Goal: Task Accomplishment & Management: Manage account settings

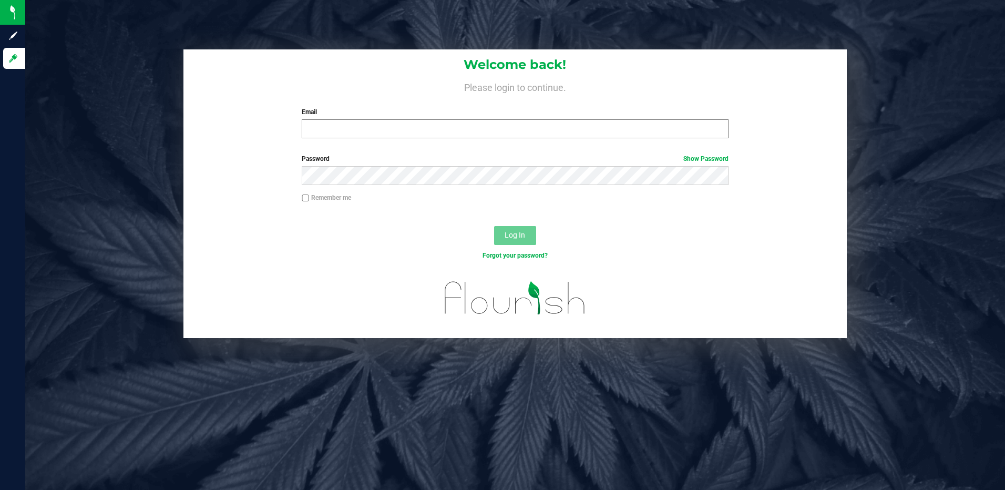
click at [399, 113] on label "Email" at bounding box center [515, 111] width 427 height 9
click at [399, 119] on input "Email" at bounding box center [515, 128] width 427 height 19
click at [398, 128] on input "Email" at bounding box center [515, 128] width 427 height 19
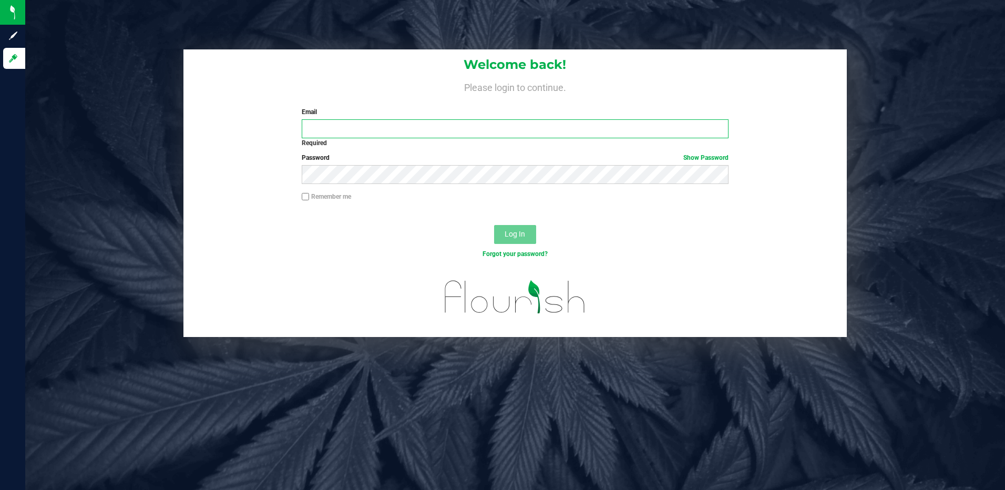
click at [398, 128] on input "Email" at bounding box center [515, 128] width 427 height 19
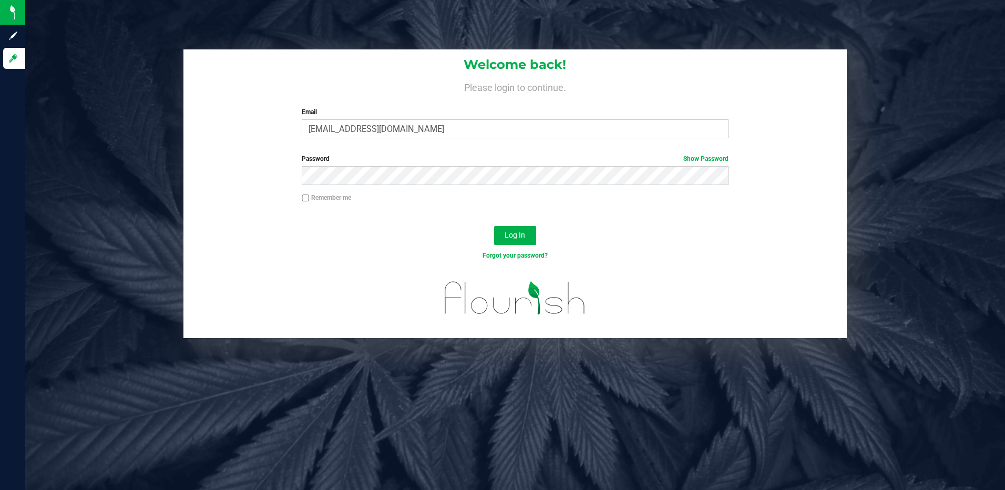
click at [361, 165] on div "Password Show Password" at bounding box center [515, 169] width 443 height 31
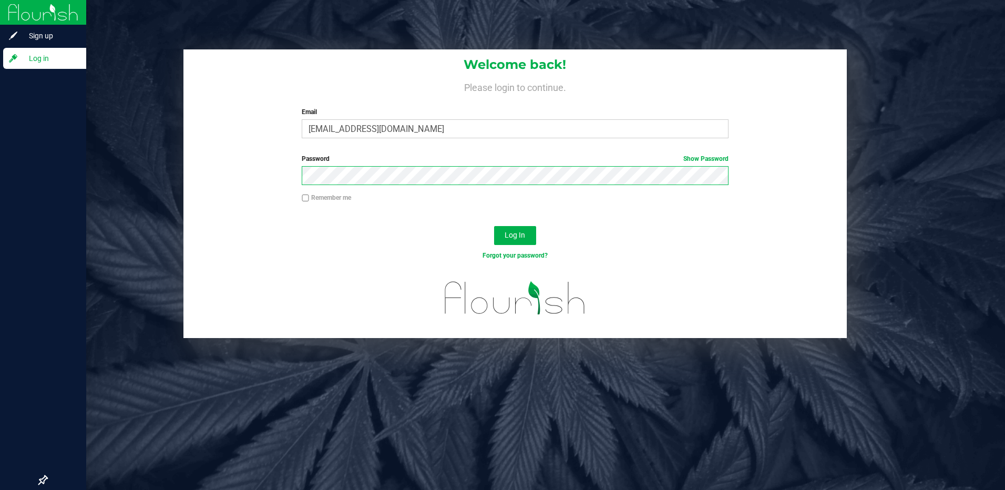
click at [0, 175] on html "Sign up Log in Welcome back! Please login to continue. Email [EMAIL_ADDRESS][DO…" at bounding box center [502, 245] width 1005 height 490
click at [494, 226] on button "Log In" at bounding box center [515, 235] width 42 height 19
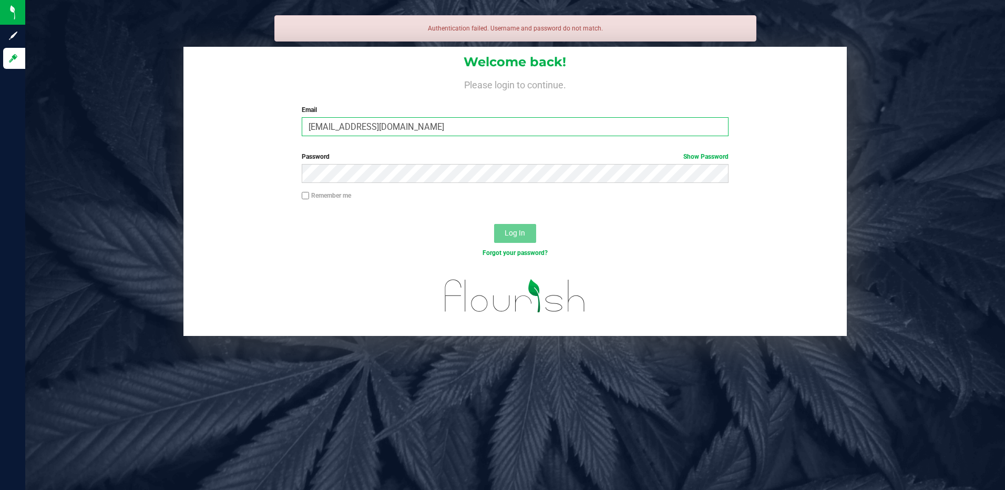
click at [395, 128] on input "[EMAIL_ADDRESS][DOMAIN_NAME]" at bounding box center [515, 126] width 427 height 19
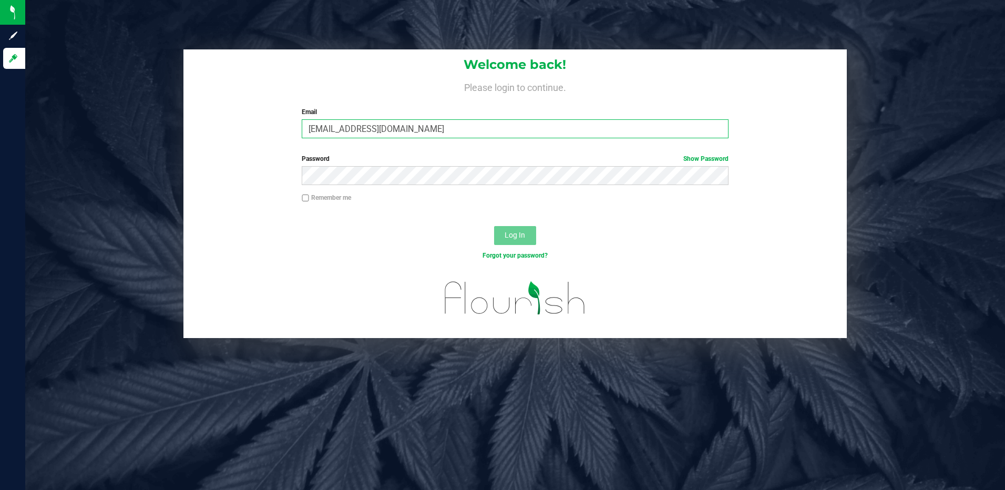
type input "[EMAIL_ADDRESS][DOMAIN_NAME]"
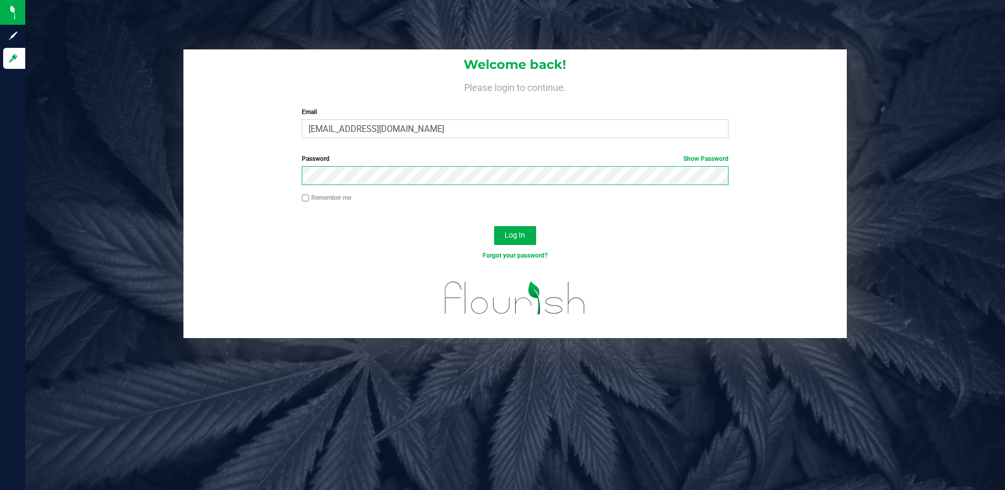
click at [494, 226] on button "Log In" at bounding box center [515, 235] width 42 height 19
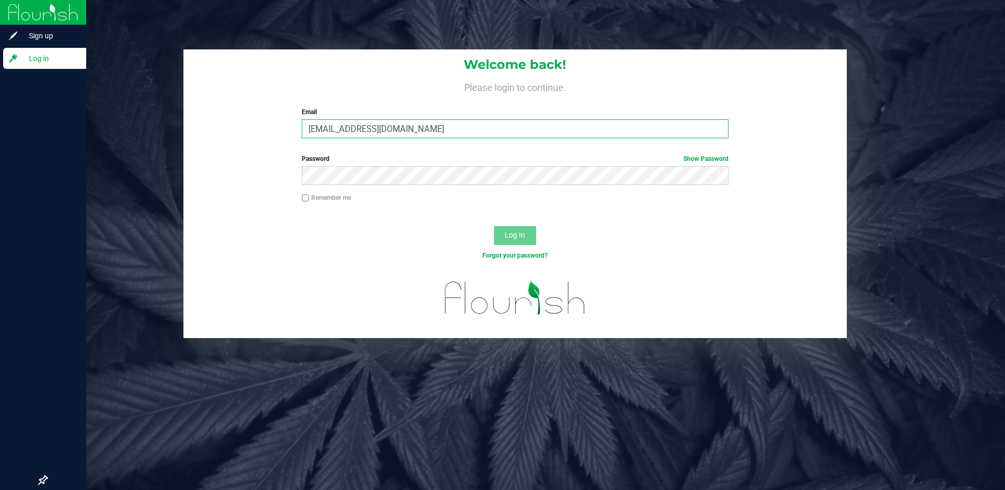
drag, startPoint x: 443, startPoint y: 132, endPoint x: 0, endPoint y: 127, distance: 442.8
click at [0, 130] on html "Sign up Log in Welcome back! Please login to continue. Email [EMAIL_ADDRESS][DO…" at bounding box center [502, 245] width 1005 height 490
type input "[EMAIL_ADDRESS][DOMAIN_NAME]"
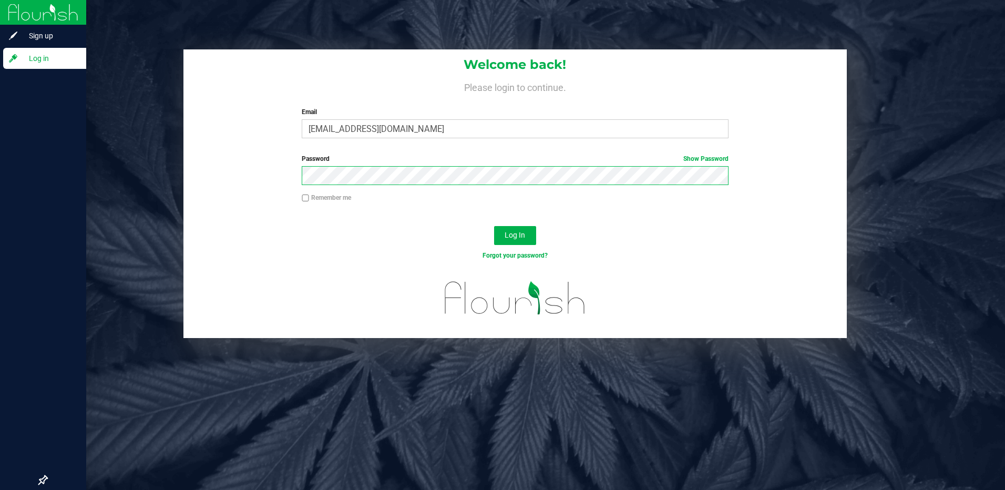
click at [494, 226] on button "Log In" at bounding box center [515, 235] width 42 height 19
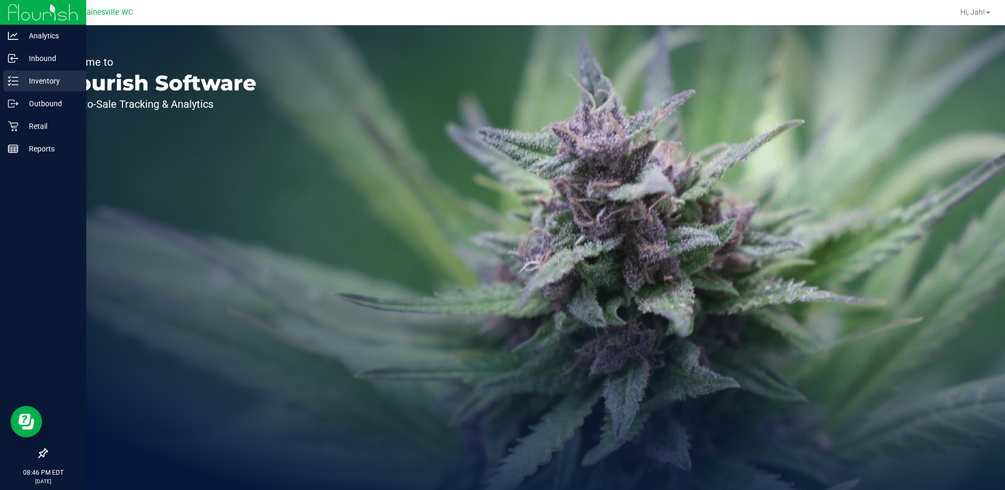
click at [39, 82] on p "Inventory" at bounding box center [49, 81] width 63 height 13
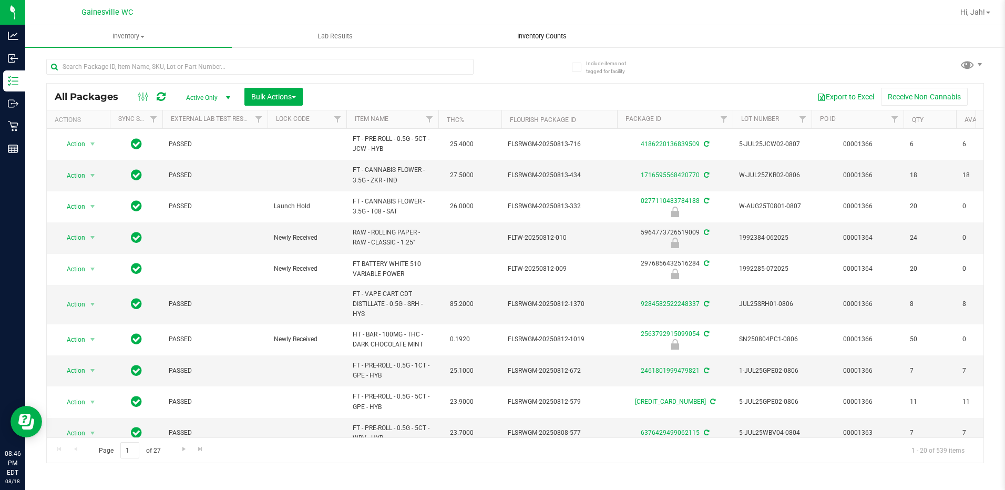
click at [523, 35] on span "Inventory Counts" at bounding box center [542, 36] width 78 height 9
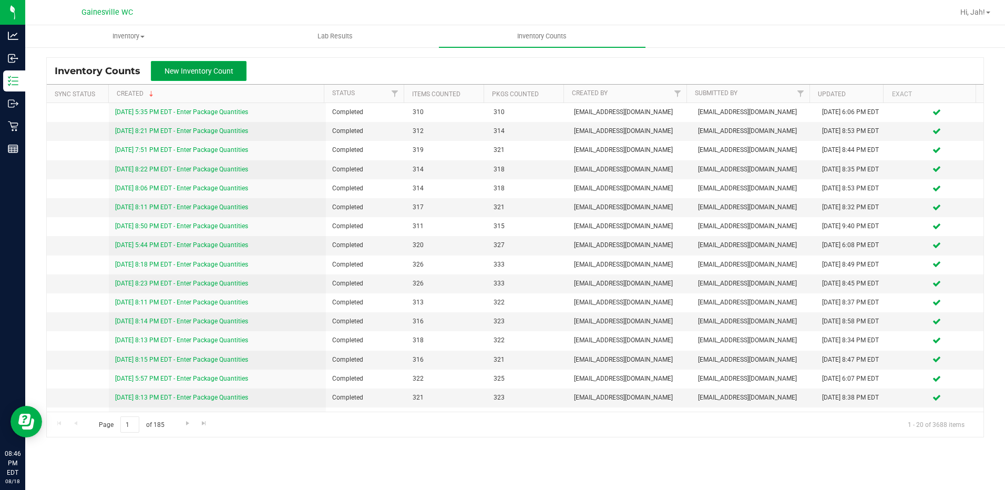
click at [205, 75] on span "New Inventory Count" at bounding box center [199, 71] width 69 height 8
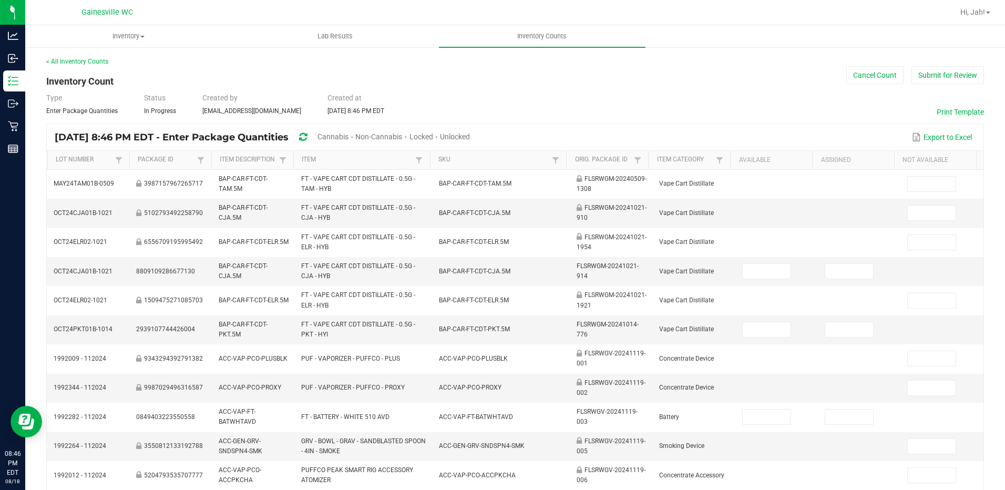
click at [470, 139] on span "Unlocked" at bounding box center [455, 137] width 30 height 8
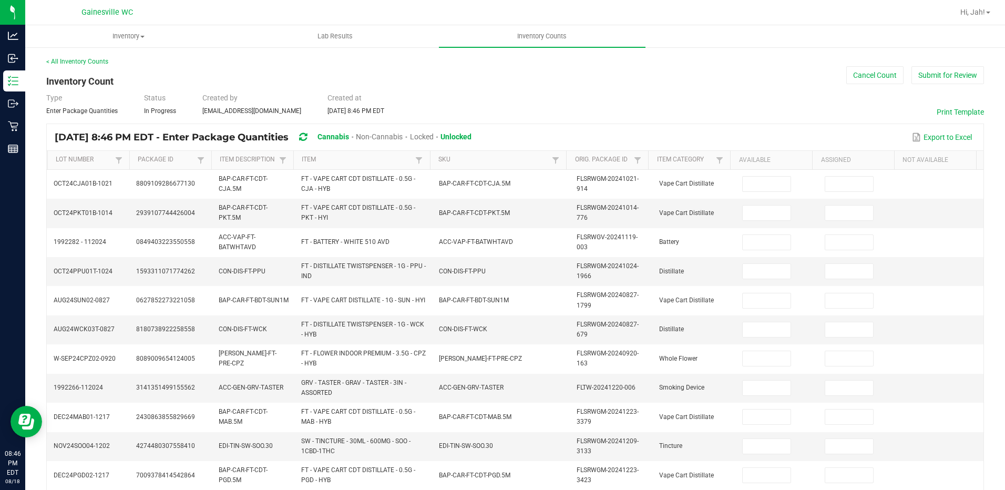
click at [360, 154] on th "Item" at bounding box center [361, 160] width 137 height 19
click at [356, 164] on link "Item" at bounding box center [357, 160] width 111 height 8
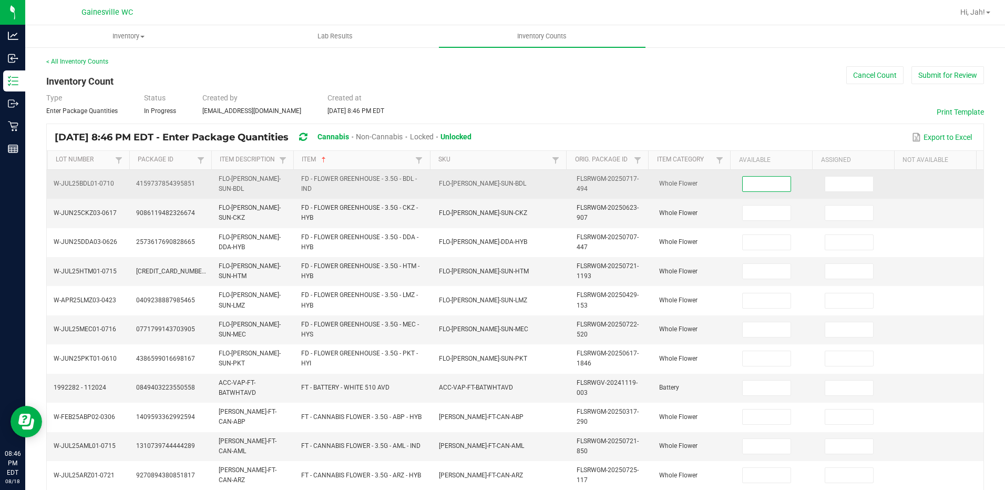
click at [758, 191] on input at bounding box center [767, 184] width 48 height 15
click at [754, 176] on span at bounding box center [766, 184] width 49 height 16
click at [756, 181] on input at bounding box center [767, 184] width 48 height 15
type input "18"
type input "14"
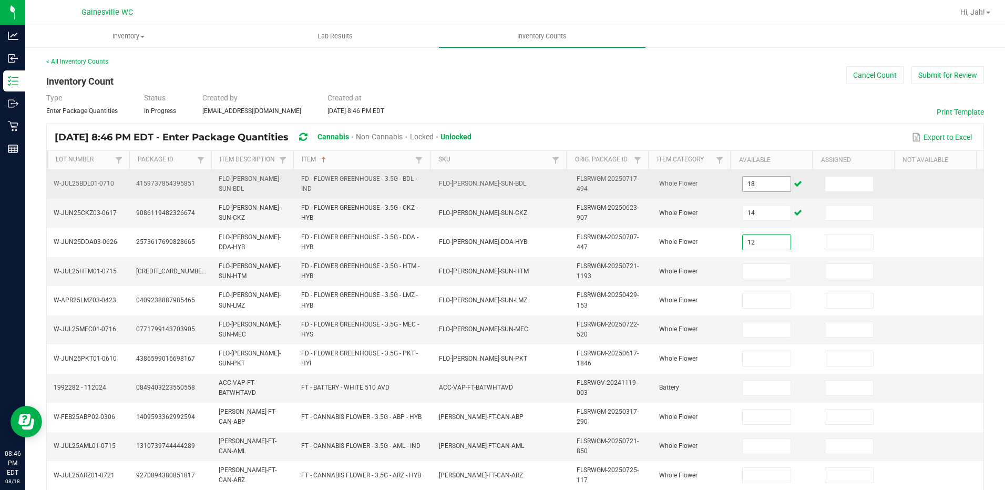
type input "12"
type input "13"
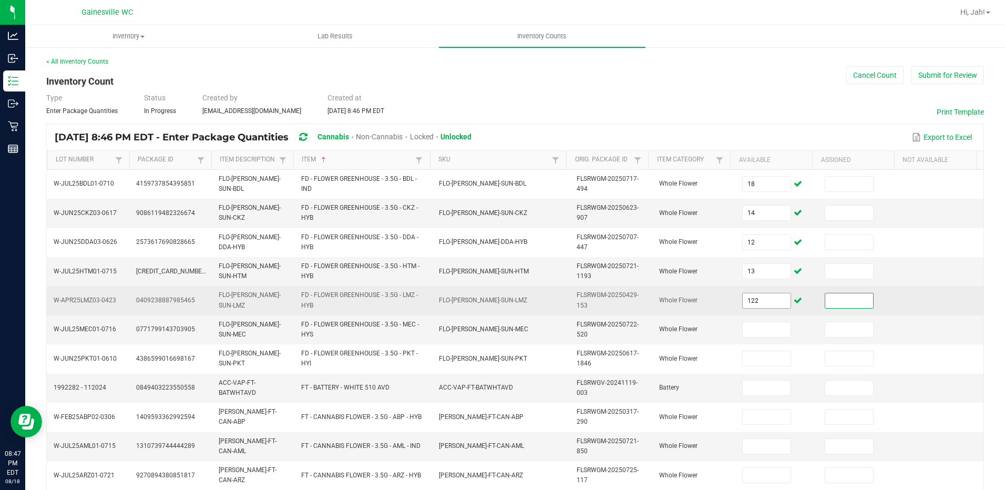
click at [770, 299] on input "122" at bounding box center [767, 300] width 48 height 15
type input "12"
type input "9"
type input "4"
type input "19"
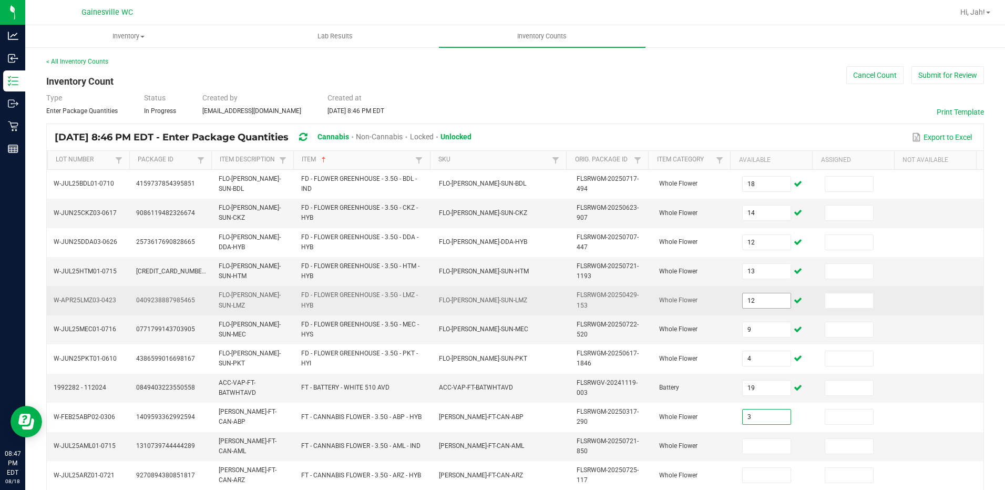
type input "3"
type input "13"
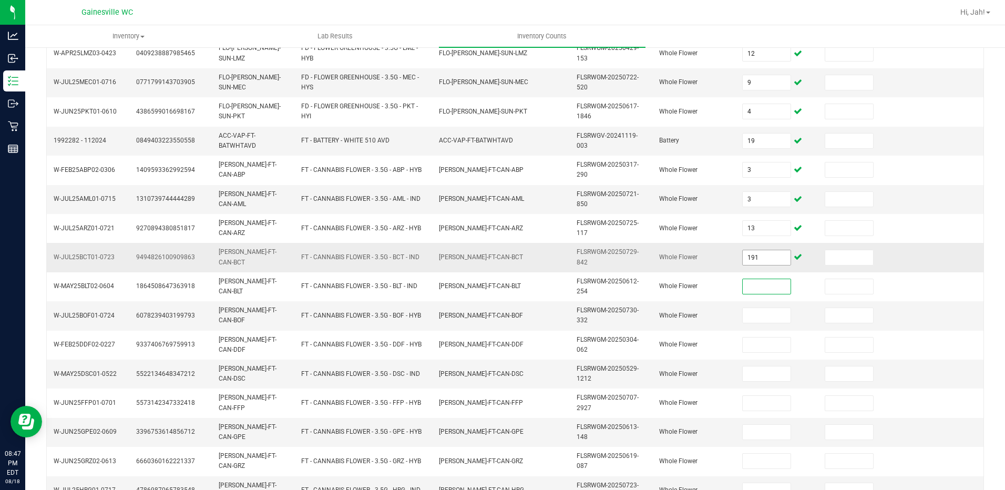
click at [767, 252] on input "191" at bounding box center [767, 257] width 48 height 15
type input "19"
type input "9"
type input "19"
type input "2"
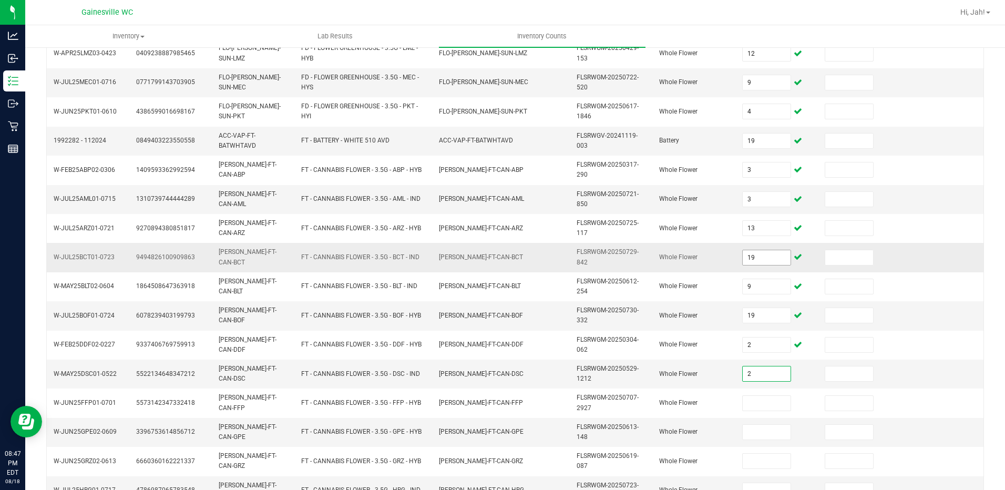
type input "2"
type input "13"
type input "7"
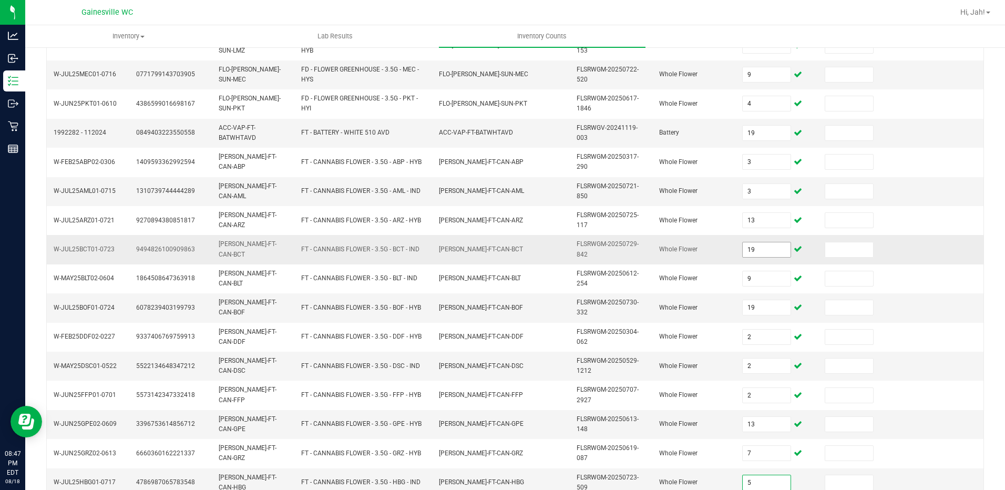
type input "5"
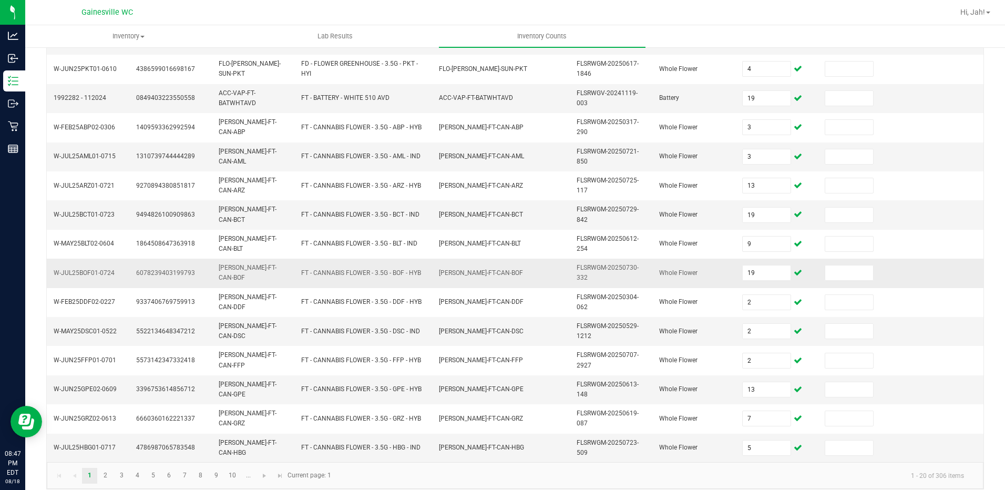
scroll to position [300, 0]
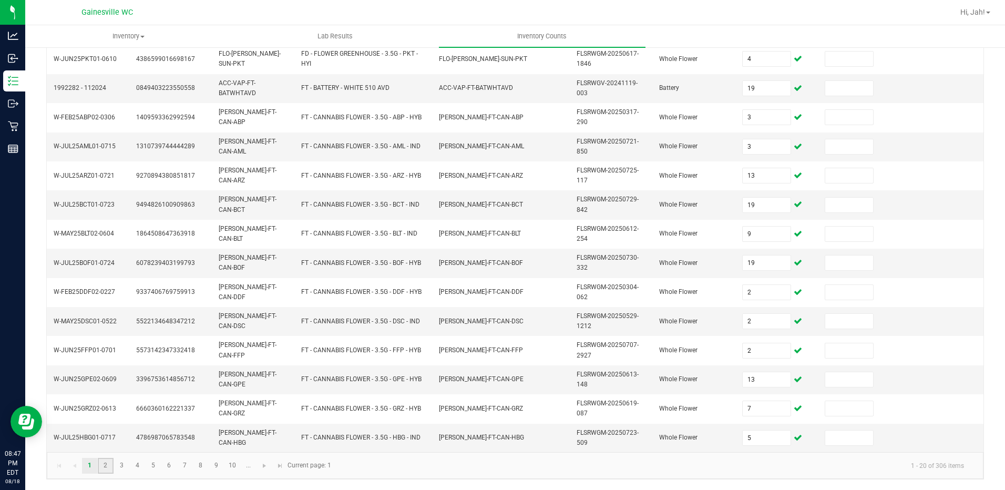
click at [106, 468] on link "2" at bounding box center [105, 466] width 15 height 16
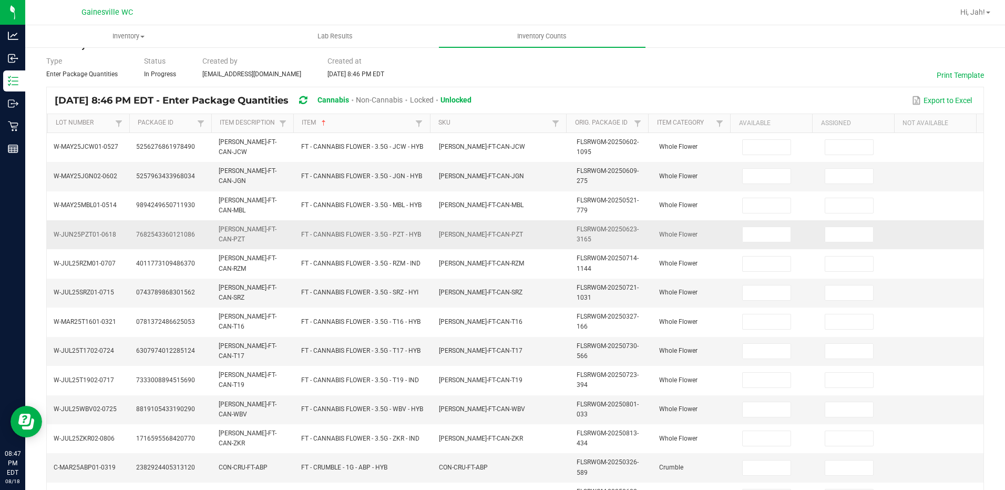
scroll to position [0, 0]
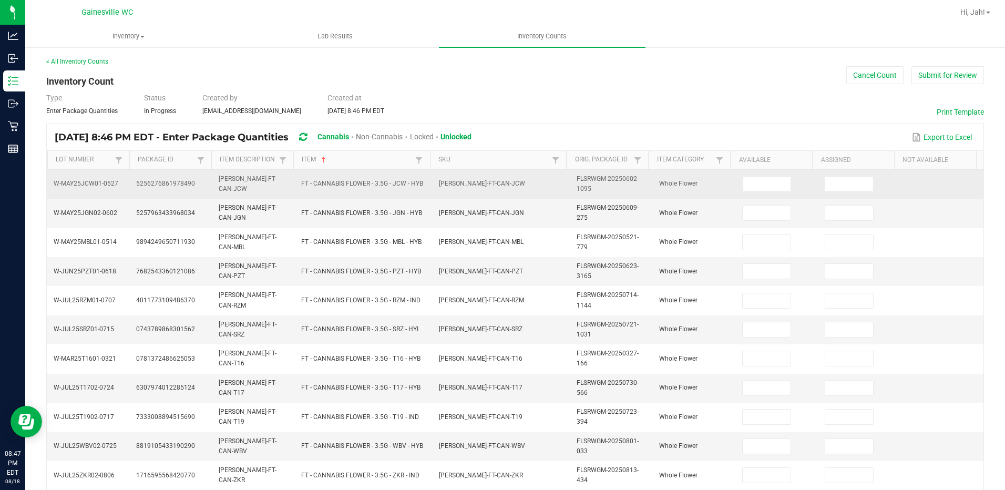
click at [792, 188] on td at bounding box center [777, 184] width 83 height 29
click at [758, 177] on input at bounding box center [767, 184] width 48 height 15
type input "1"
type input "15"
type input "10"
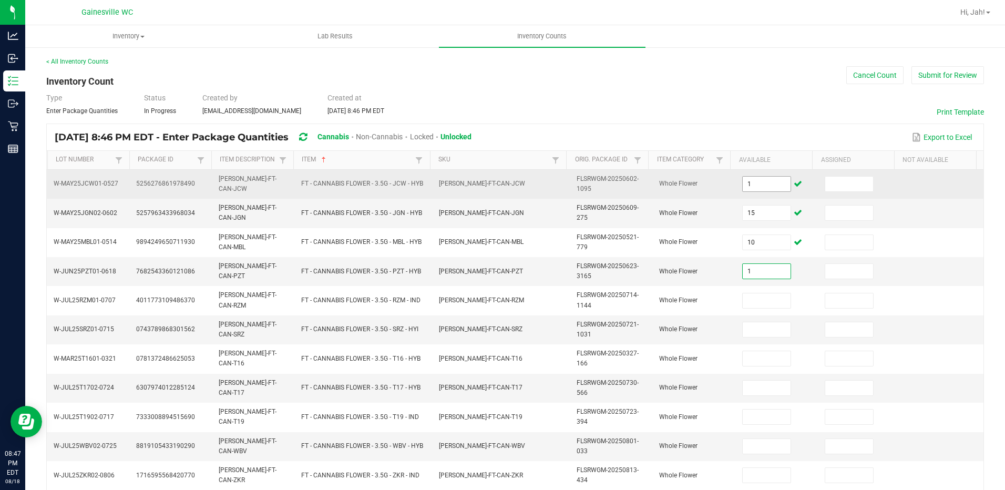
type input "1"
type input "17"
type input "4"
type input "7"
type input "12"
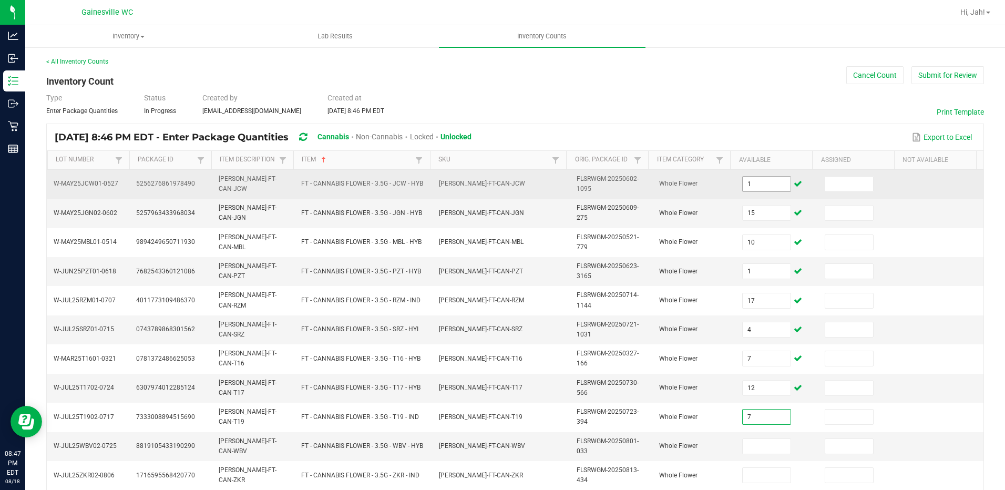
type input "7"
type input "18"
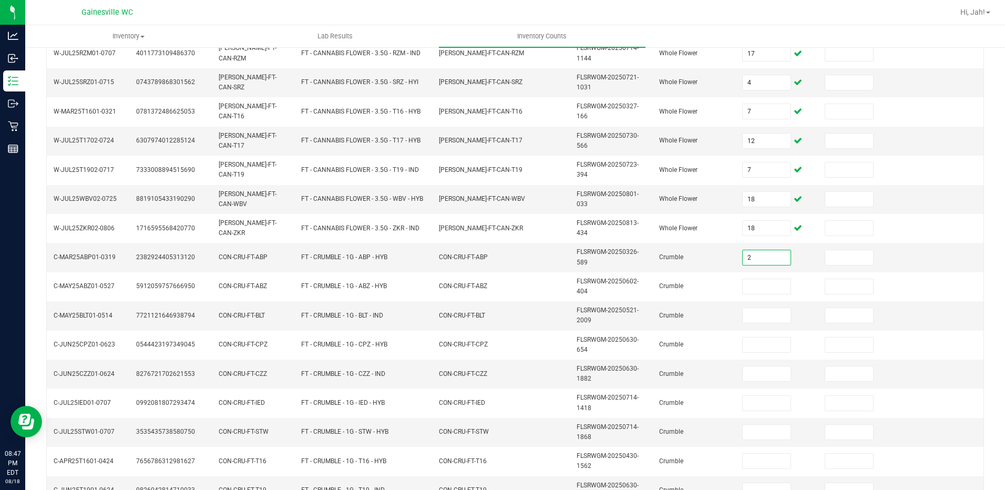
type input "2"
type input "6"
type input "1"
type input "2"
type input "5"
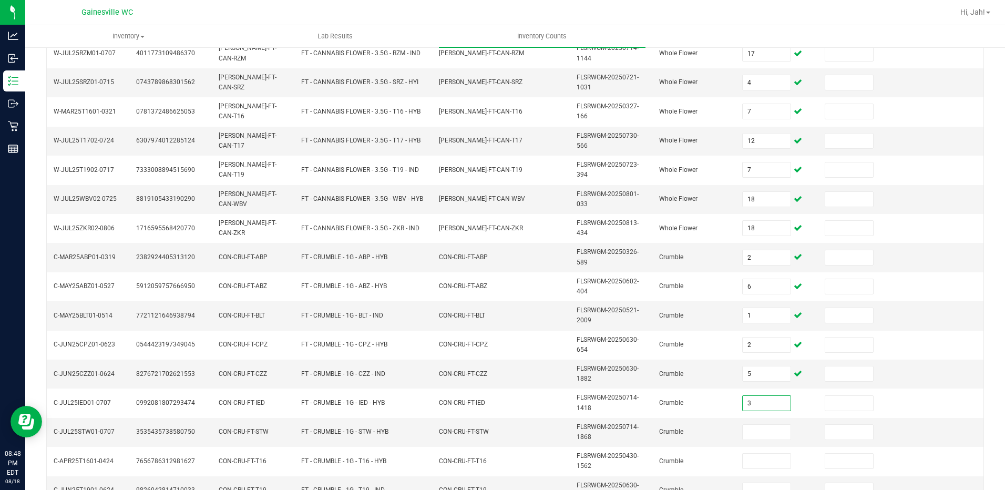
type input "3"
type input "6"
type input "2"
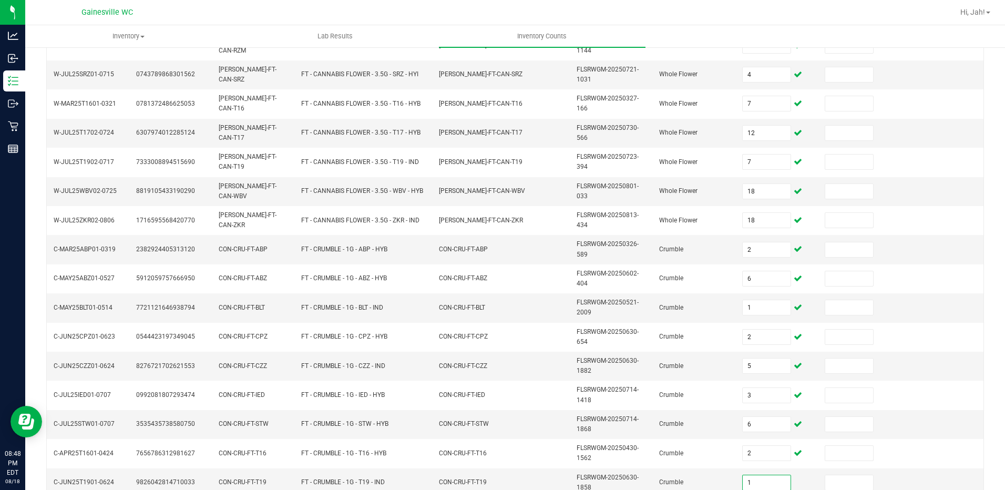
type input "1"
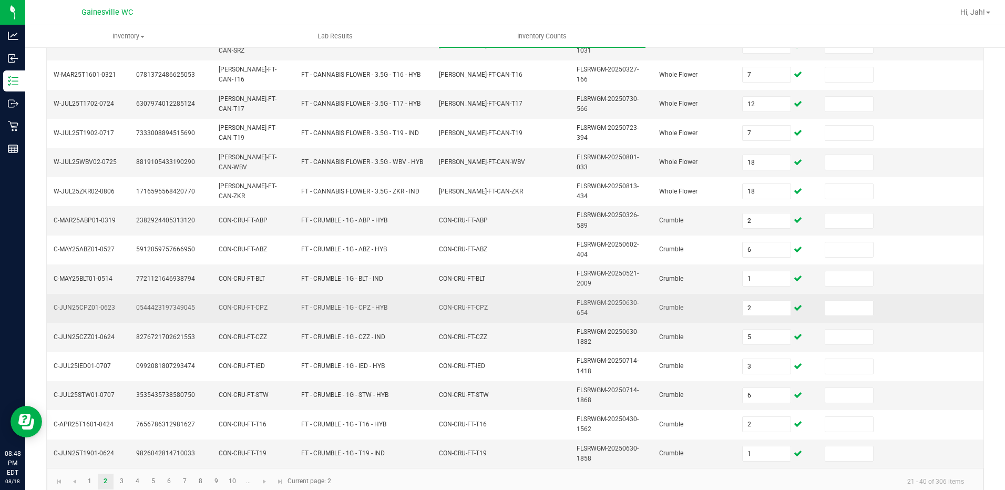
scroll to position [300, 0]
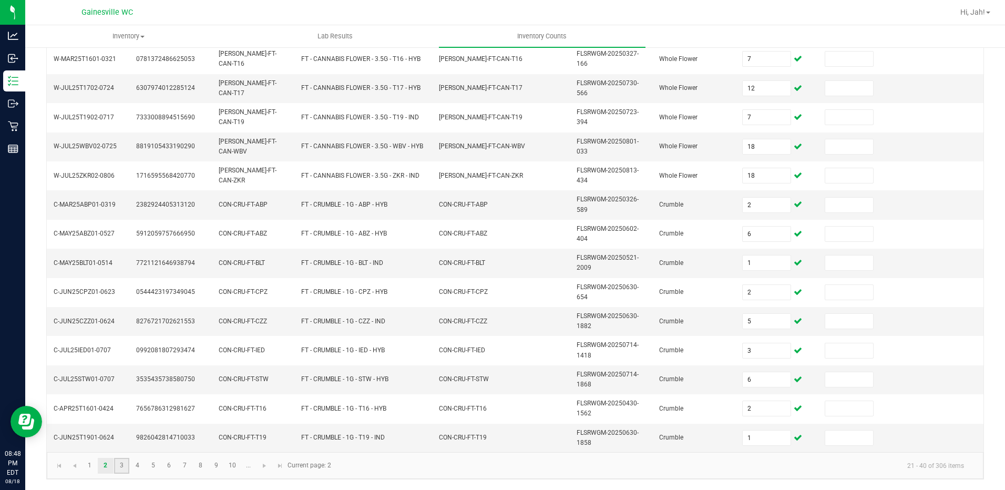
click at [117, 470] on link "3" at bounding box center [121, 466] width 15 height 16
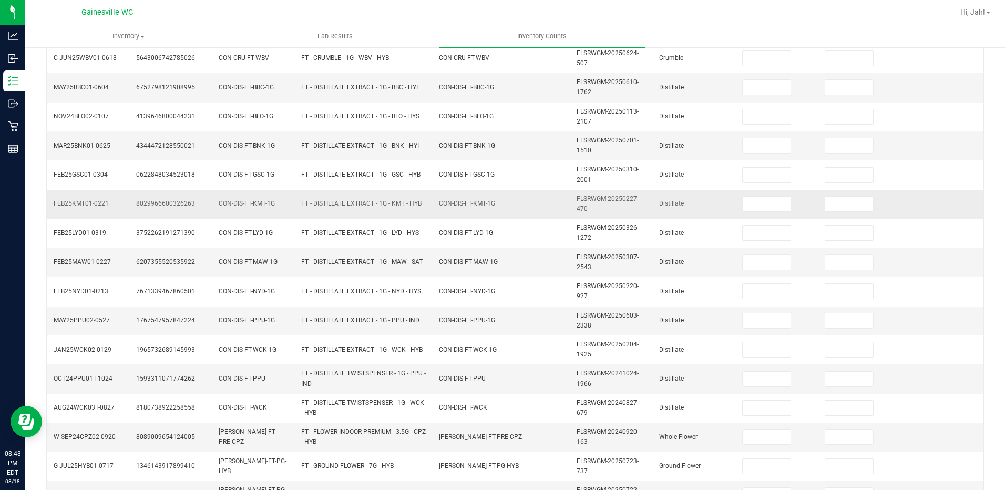
scroll to position [0, 0]
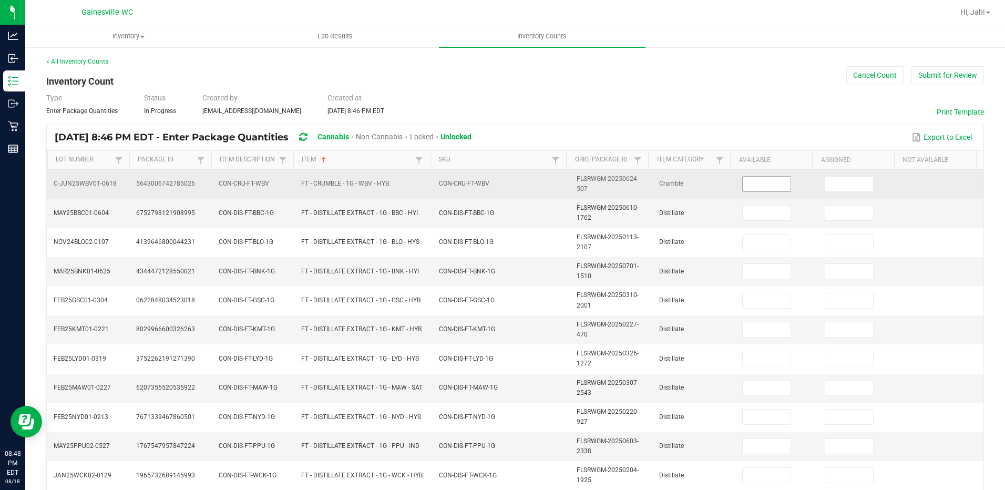
click at [756, 186] on input at bounding box center [767, 184] width 48 height 15
type input "3"
type input "7"
type input "3"
type input "12"
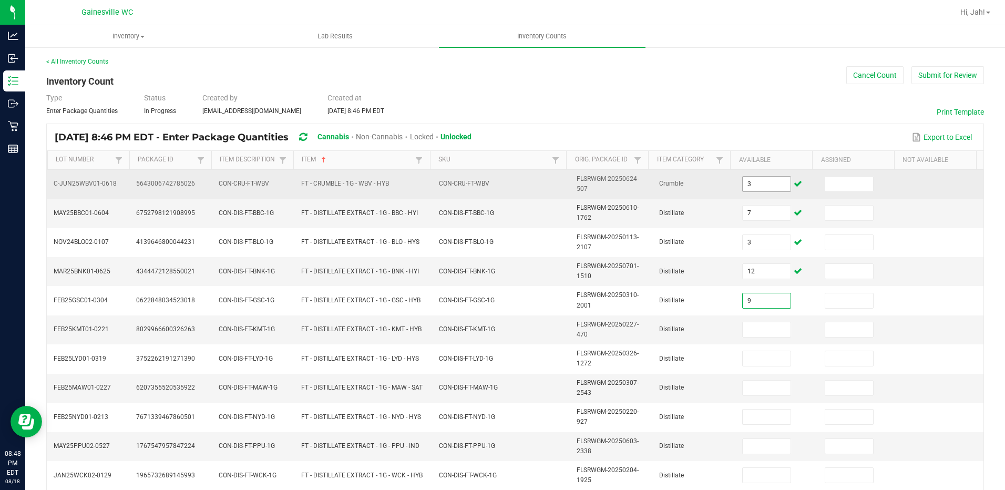
type input "9"
type input "8"
type input "11"
type input "4"
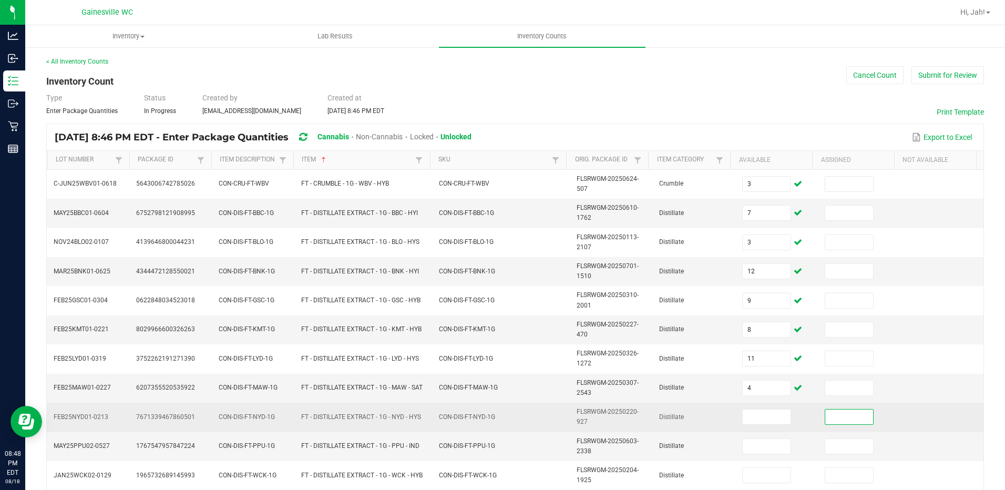
click at [768, 427] on td at bounding box center [777, 417] width 83 height 29
click at [768, 424] on input at bounding box center [767, 417] width 48 height 15
type input "8"
type input "9"
type input "4"
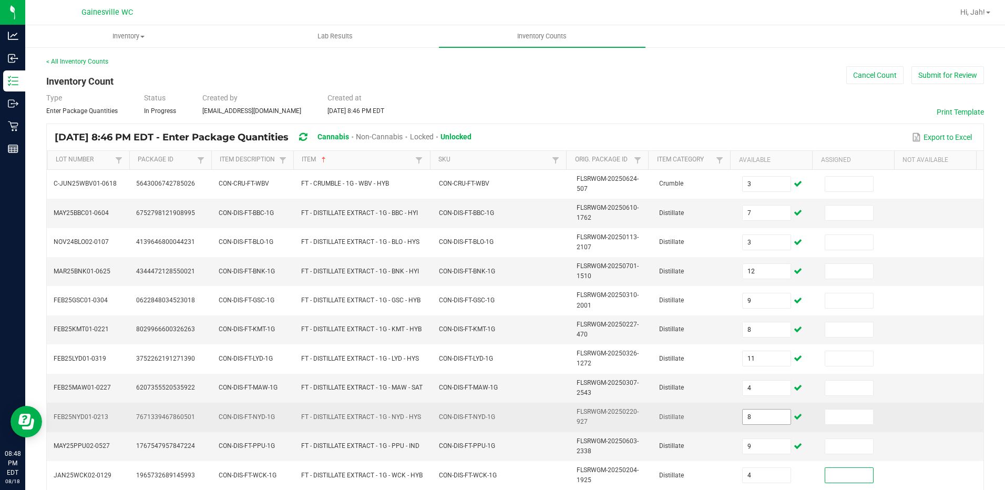
scroll to position [247, 0]
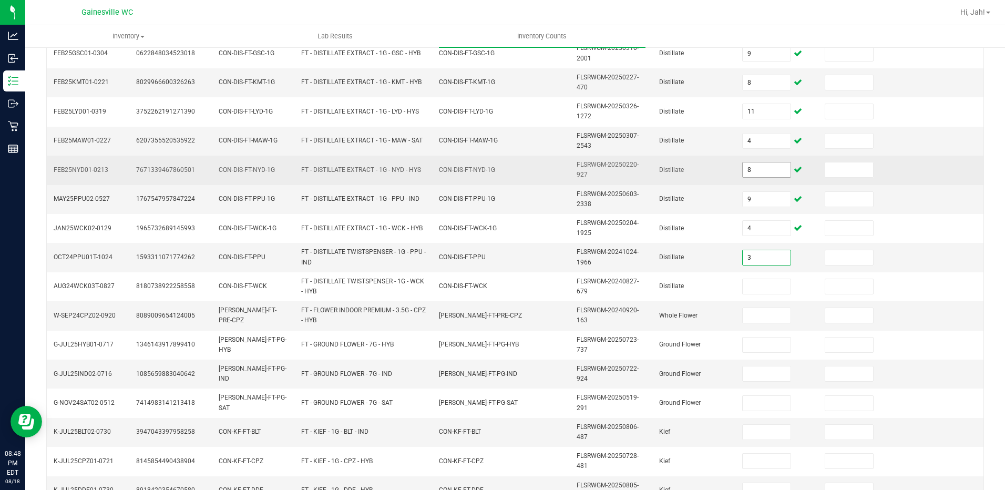
type input "3"
type input "8"
type input "3"
type input "15"
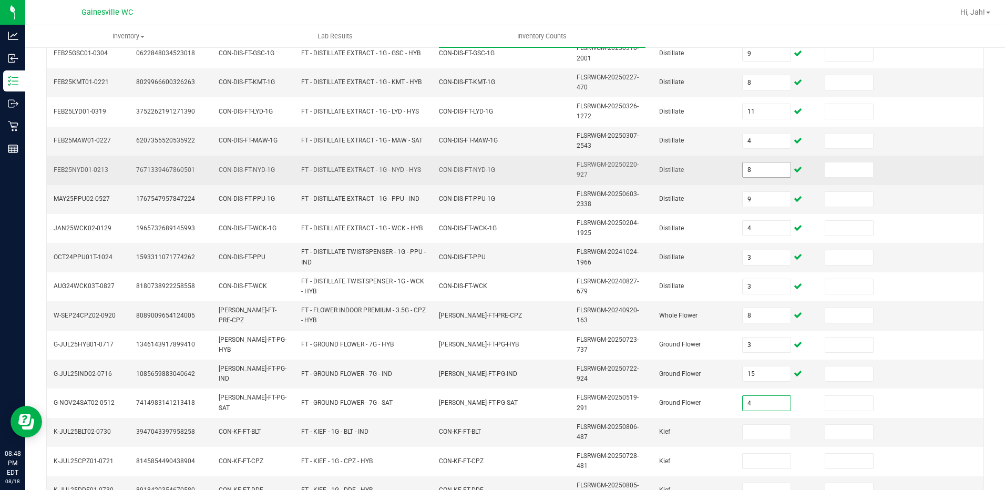
type input "4"
type input "8"
type input "4"
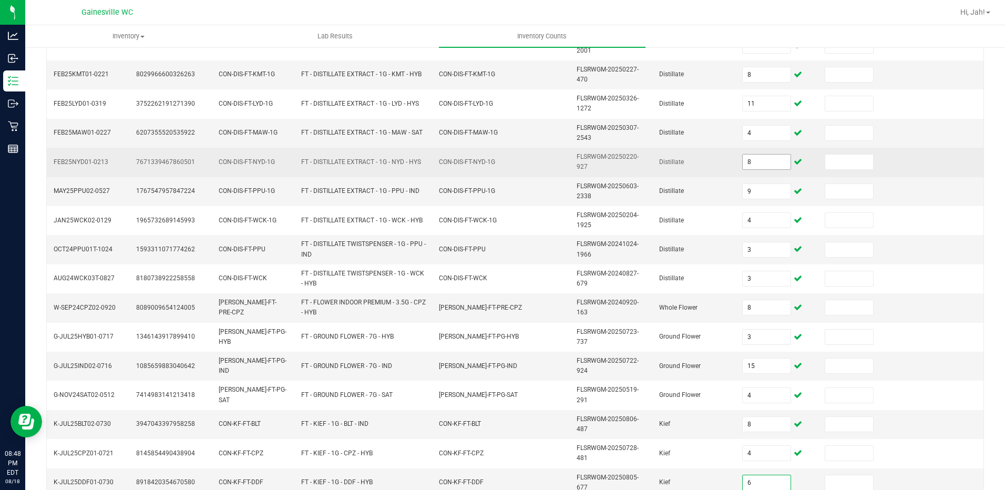
type input "6"
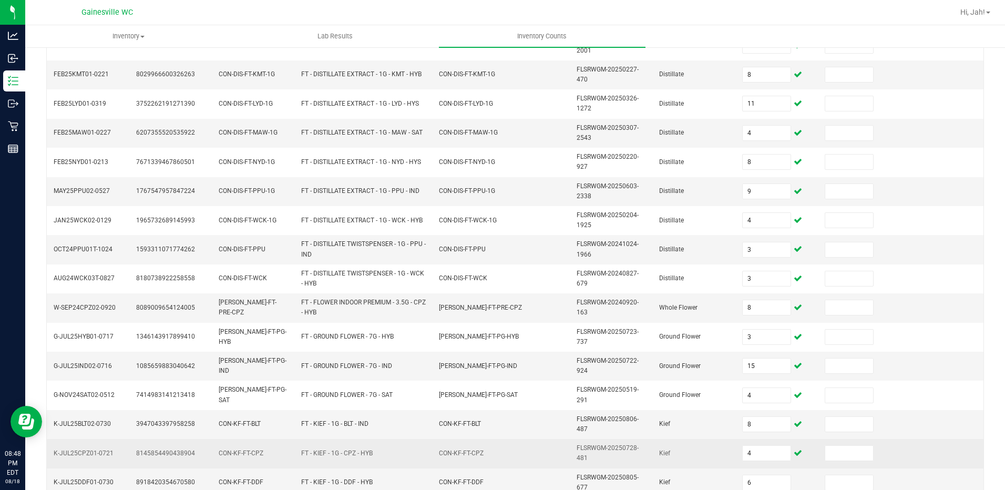
scroll to position [300, 0]
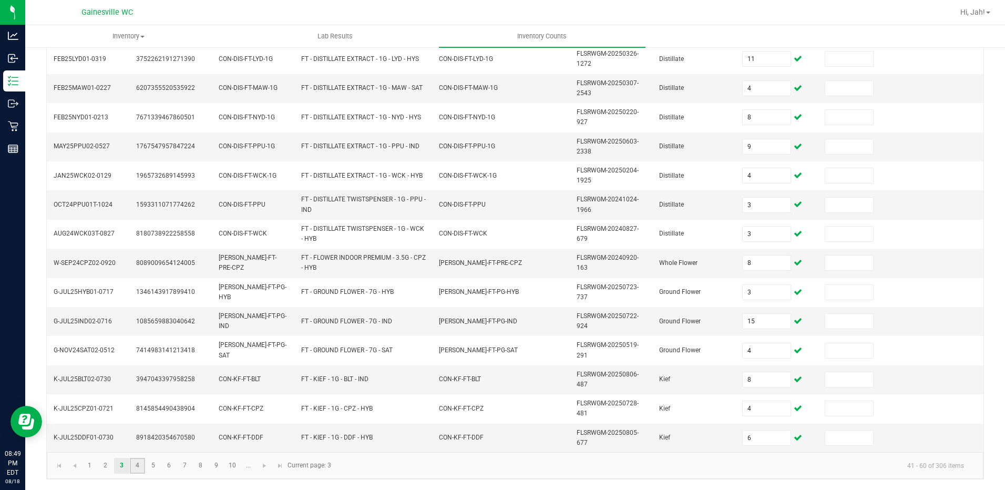
click at [134, 465] on link "4" at bounding box center [137, 466] width 15 height 16
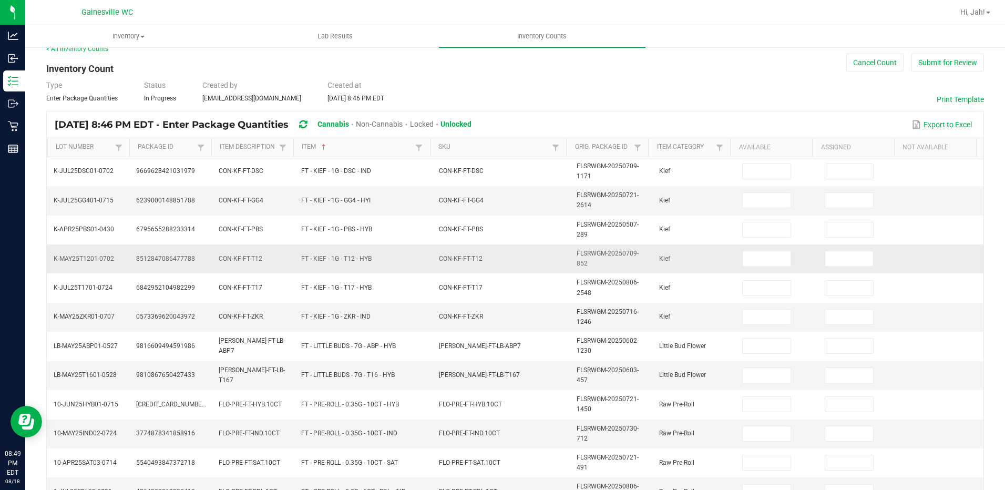
scroll to position [0, 0]
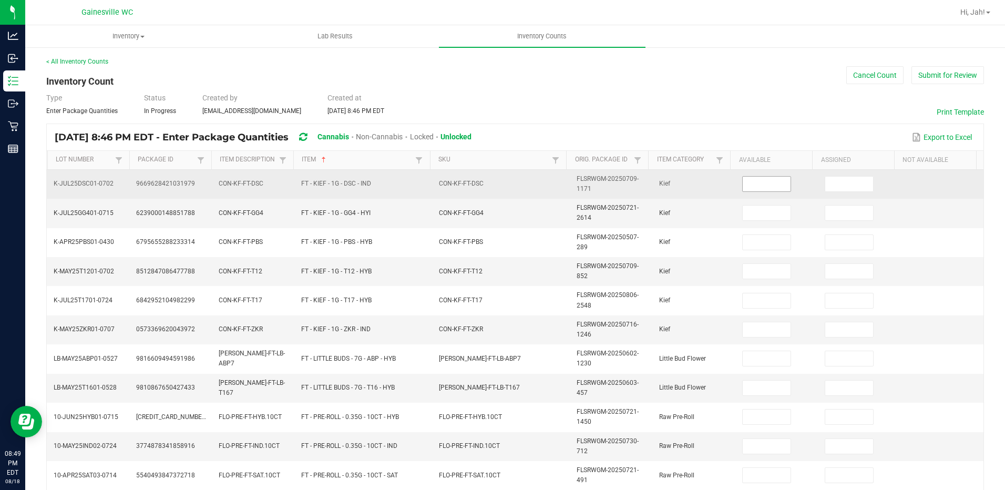
click at [767, 185] on input at bounding box center [767, 184] width 48 height 15
type input "5"
type input "3"
type input "1"
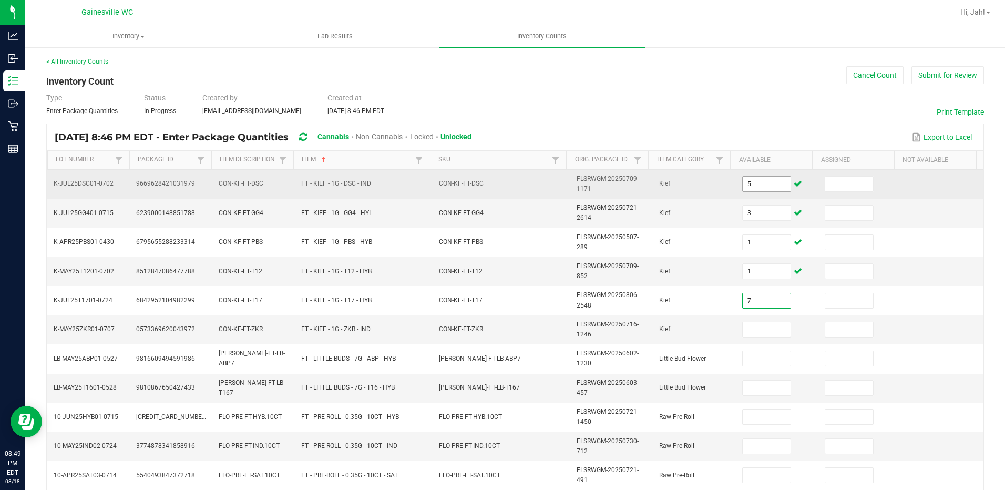
type input "7"
type input "3"
type input "9"
type input "4"
type input "11"
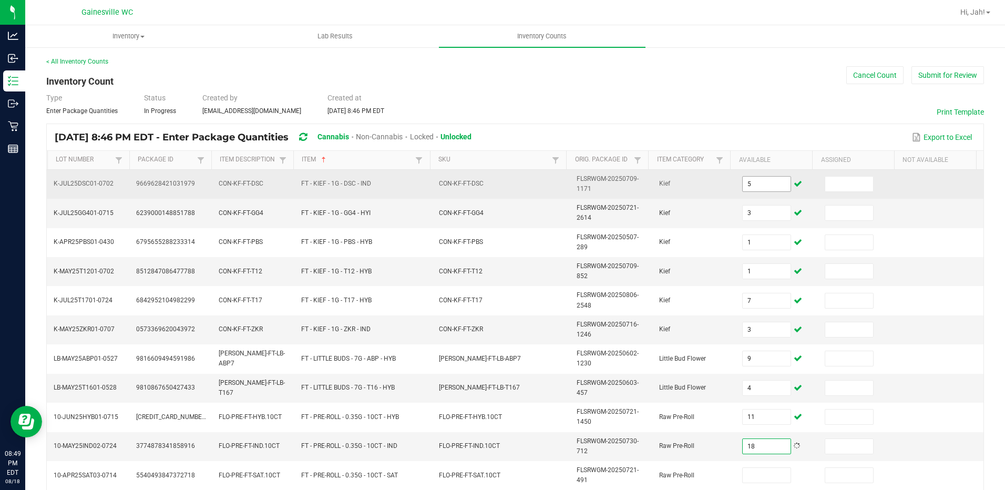
type input "18"
type input "6"
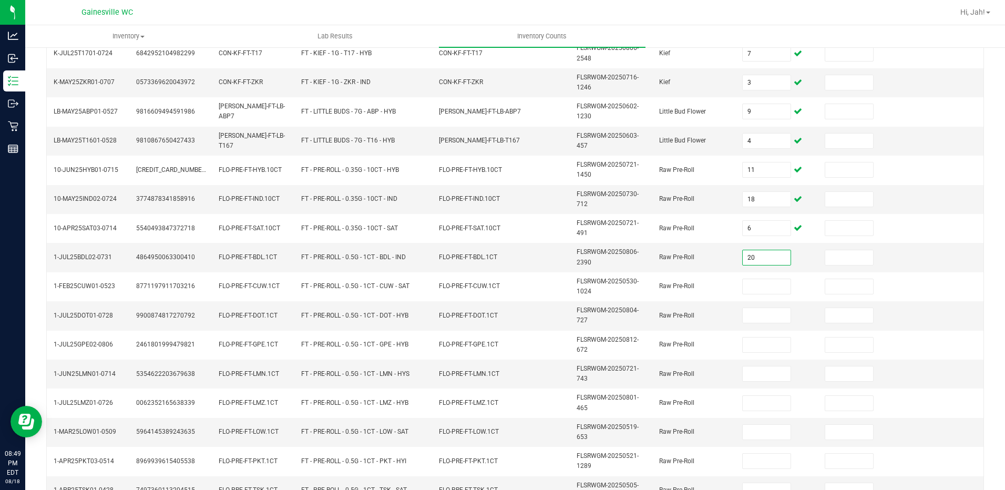
type input "20"
type input "11"
type input "21"
type input "7"
type input "1"
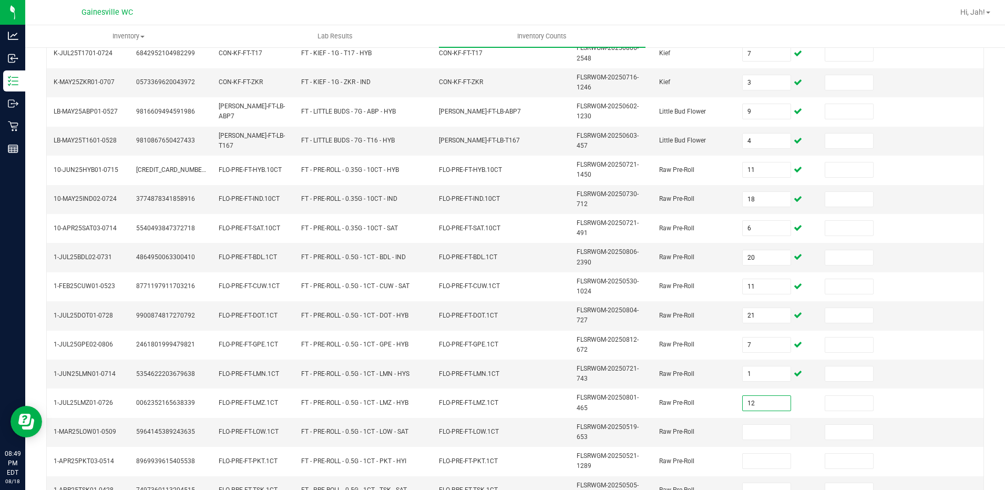
type input "12"
type input "8"
type input "4"
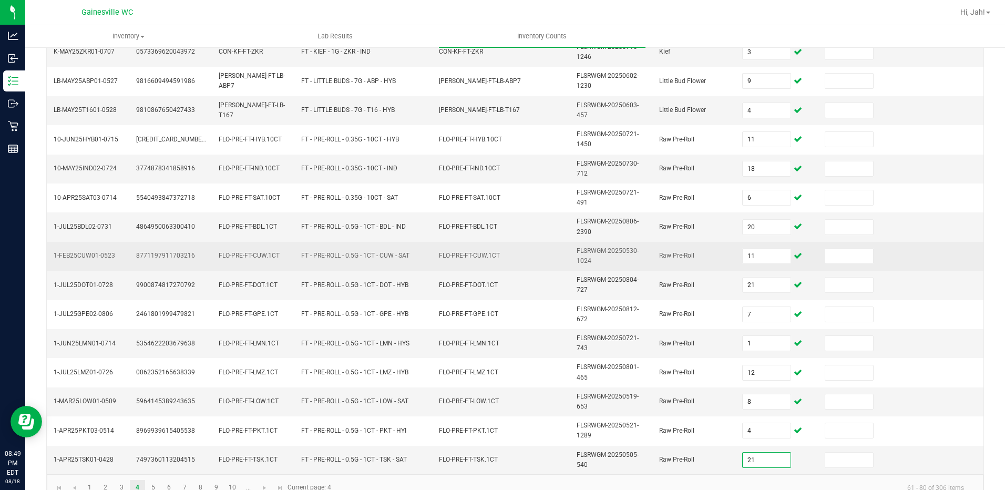
scroll to position [300, 0]
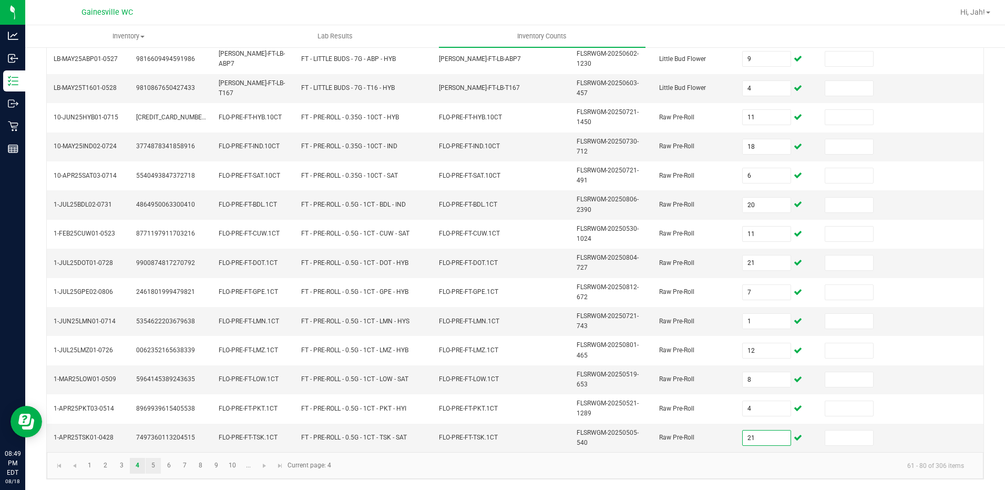
type input "21"
click at [146, 468] on link "5" at bounding box center [153, 466] width 15 height 16
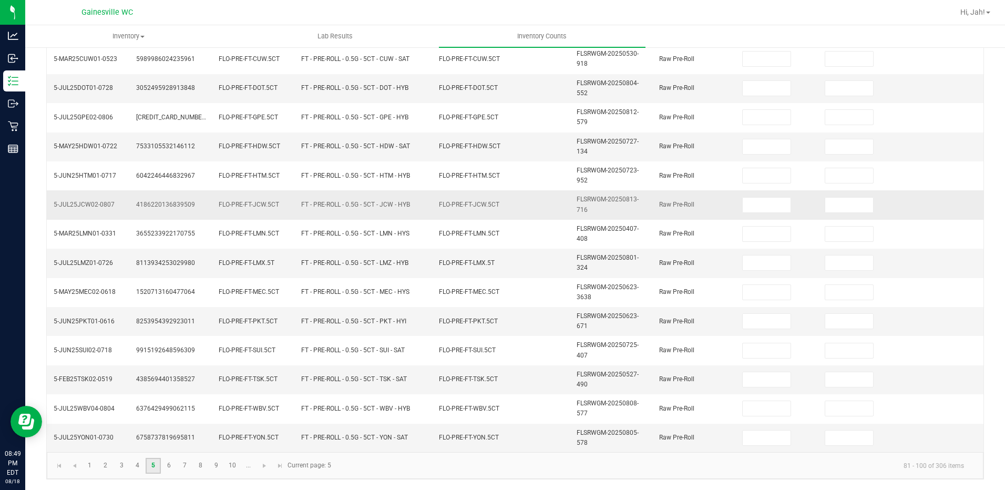
scroll to position [0, 0]
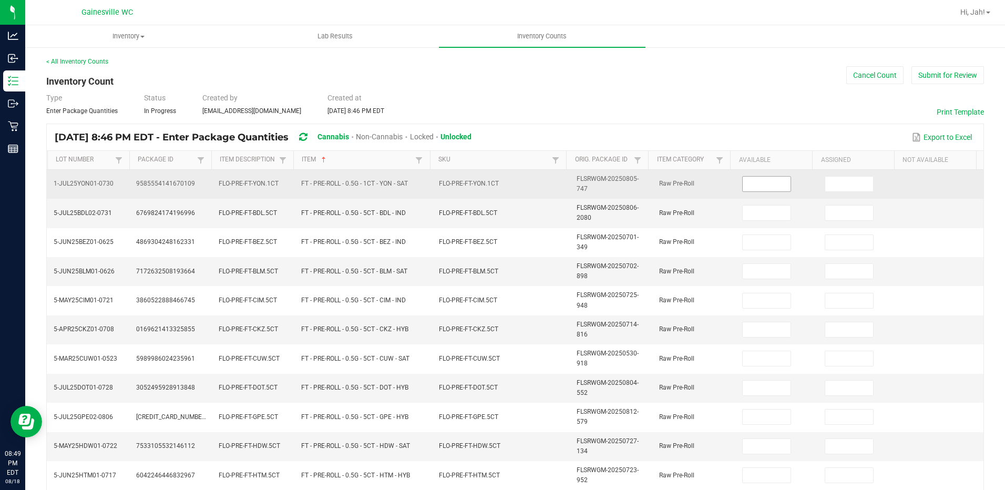
click at [773, 188] on input at bounding box center [767, 184] width 48 height 15
click at [770, 185] on input at bounding box center [767, 184] width 48 height 15
type input "17"
type input "11"
type input "1"
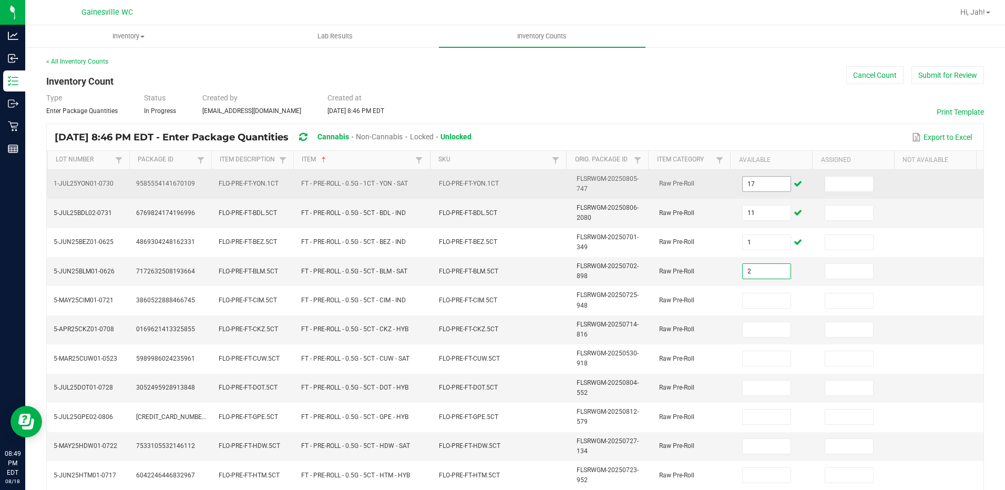
type input "2"
type input "6"
type input "5"
type input "8"
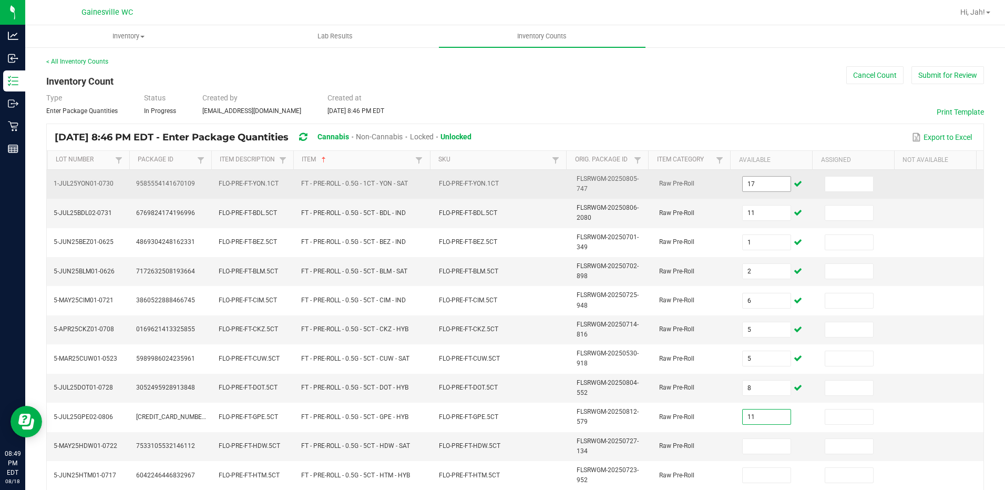
type input "11"
type input "4"
type input "5"
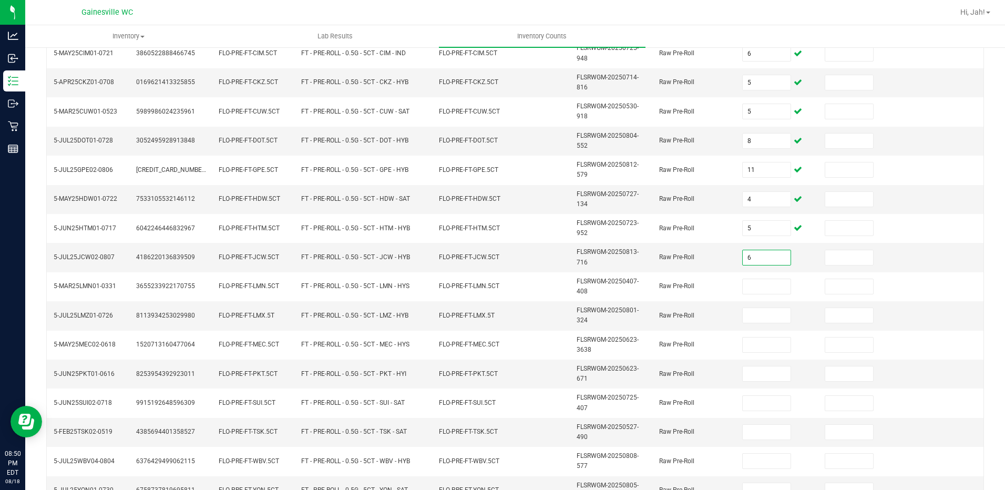
type input "6"
type input "3"
type input "11"
type input "1"
type input "7"
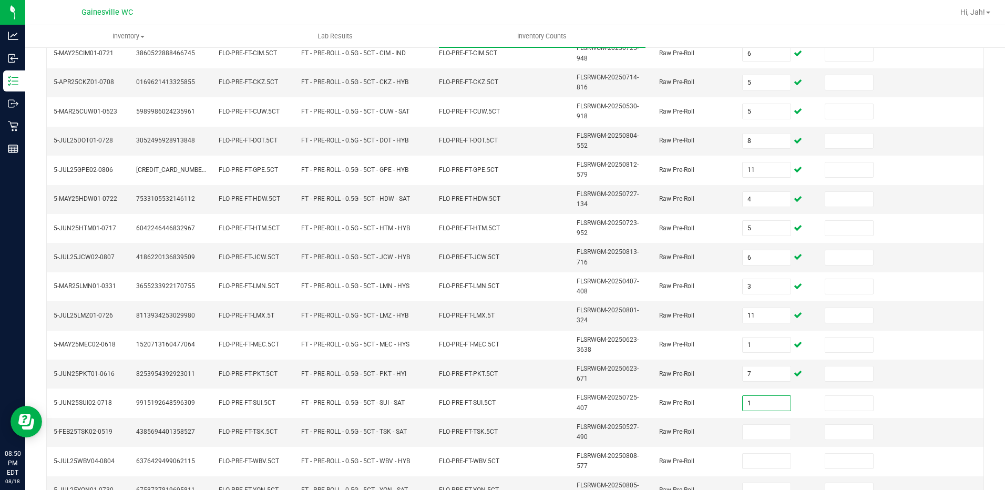
type input "1"
type input "9"
type input "7"
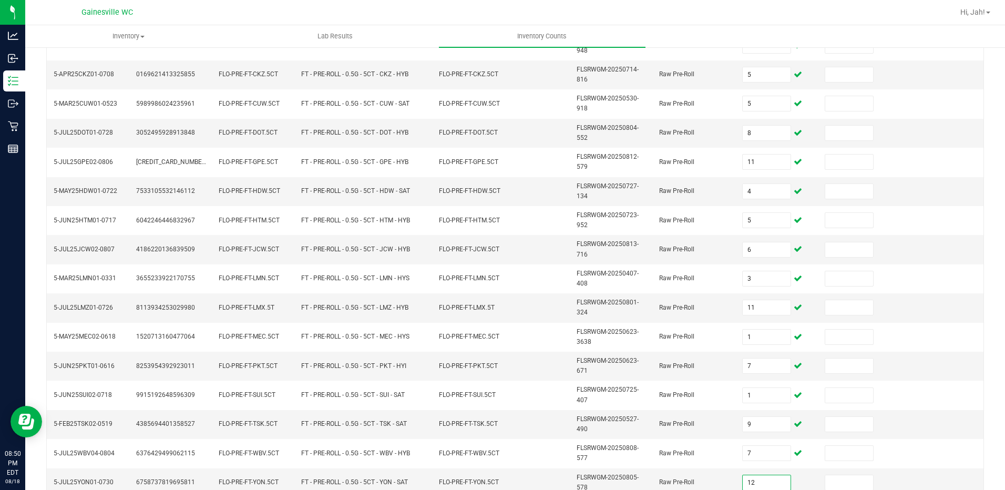
type input "12"
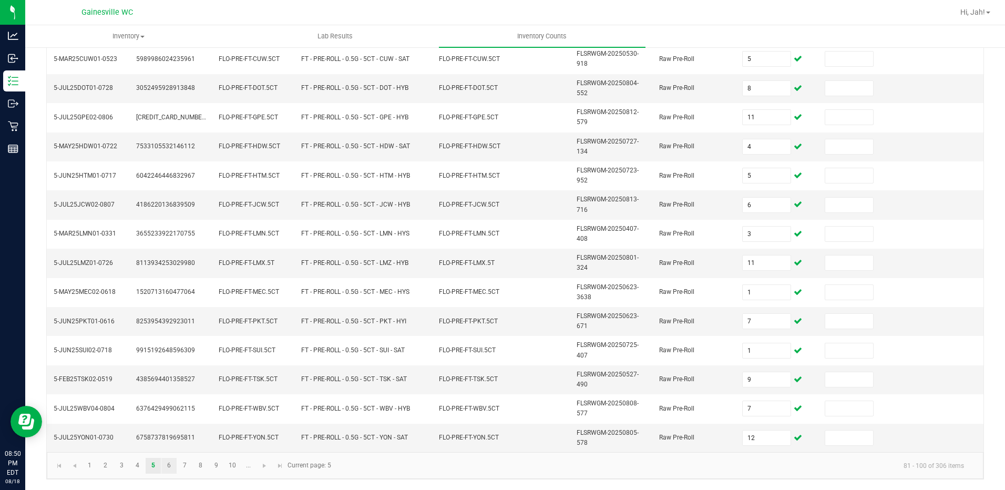
click at [166, 471] on link "6" at bounding box center [168, 466] width 15 height 16
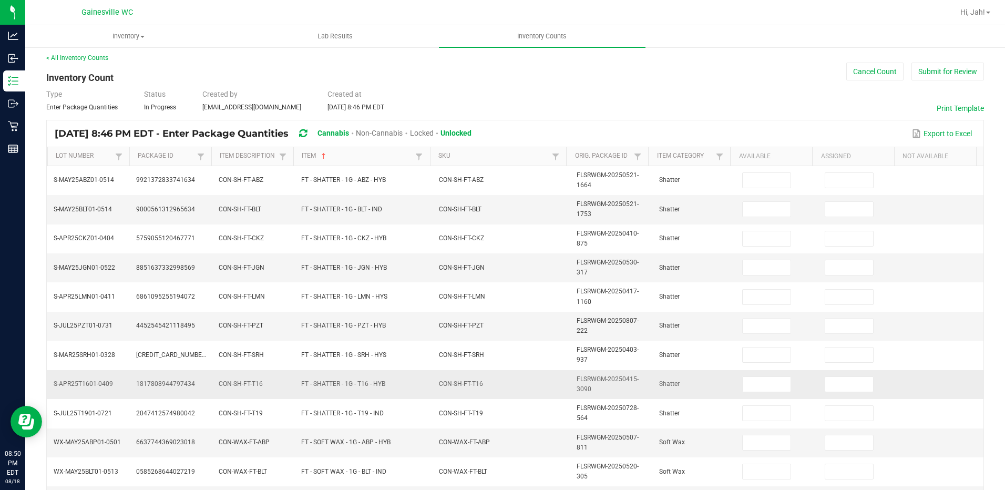
scroll to position [0, 0]
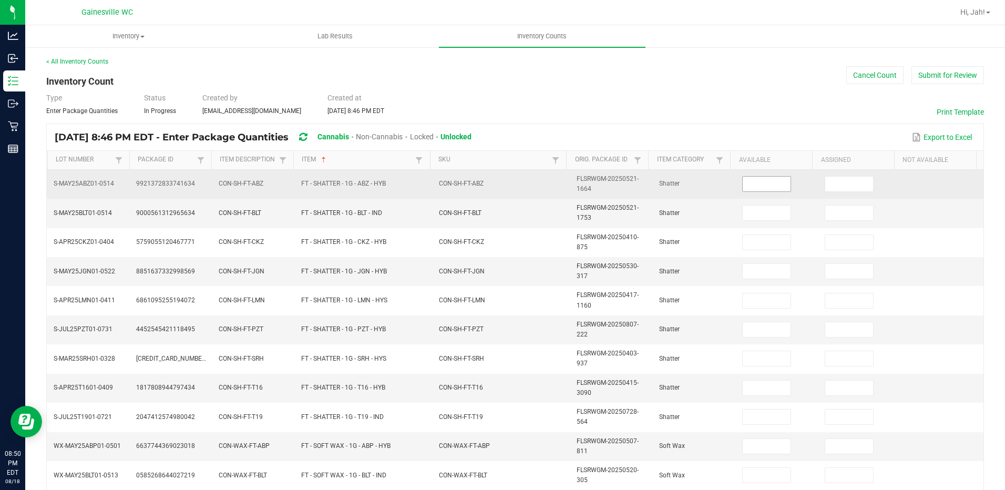
click at [775, 187] on input at bounding box center [767, 184] width 48 height 15
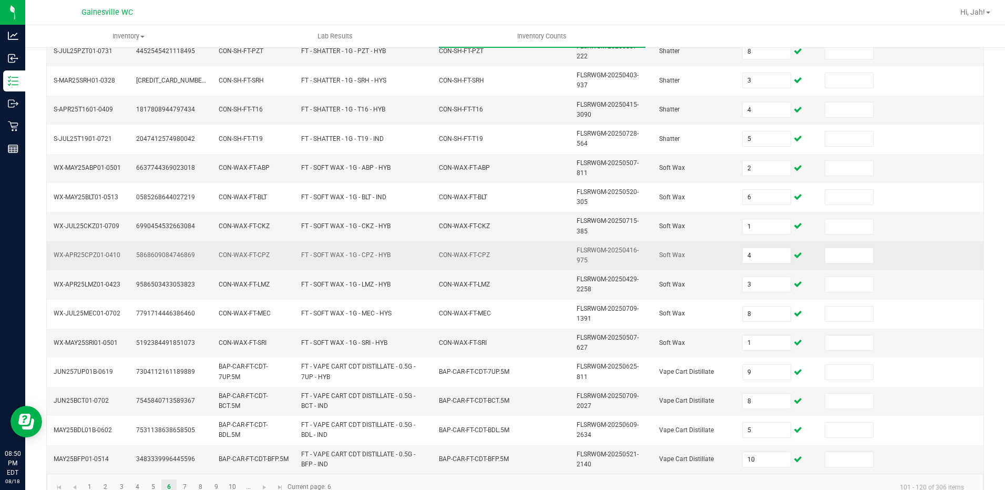
scroll to position [300, 0]
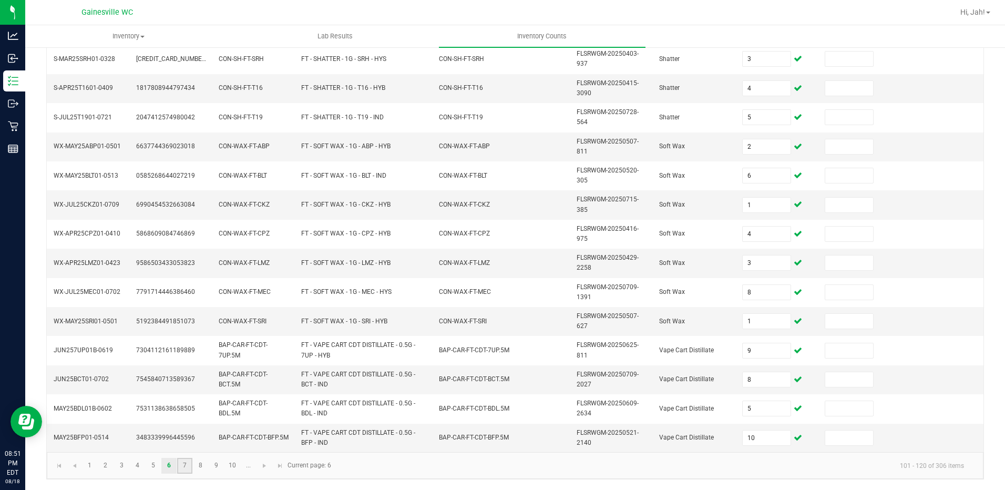
click at [178, 466] on link "7" at bounding box center [184, 466] width 15 height 16
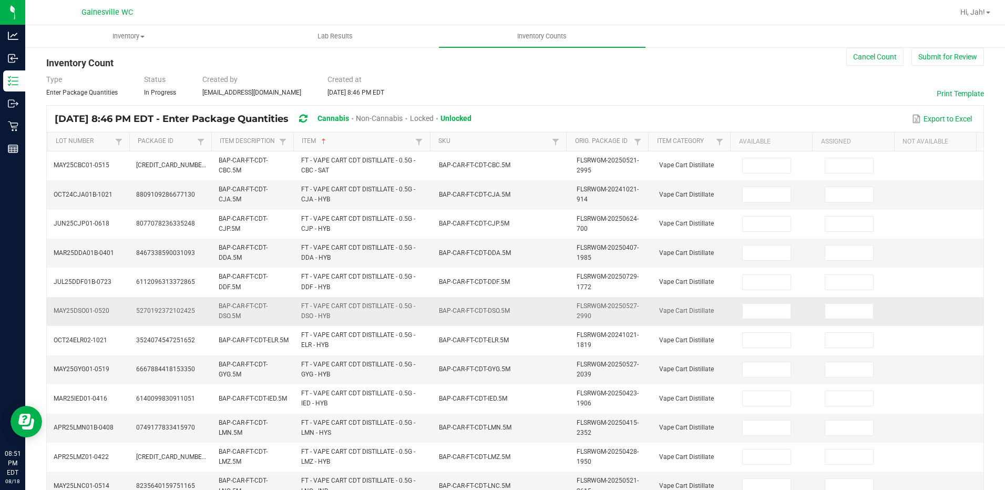
scroll to position [0, 0]
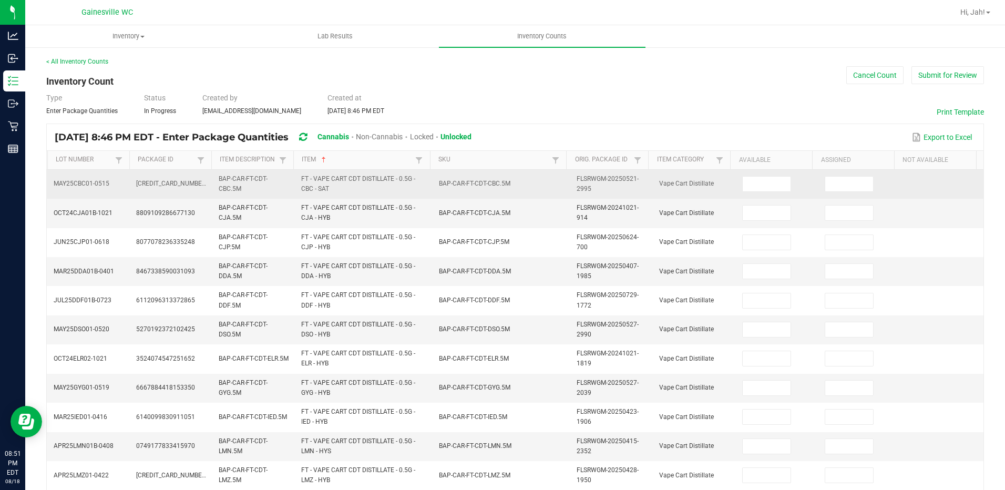
click at [787, 187] on td at bounding box center [777, 184] width 83 height 29
click at [757, 190] on input at bounding box center [767, 184] width 48 height 15
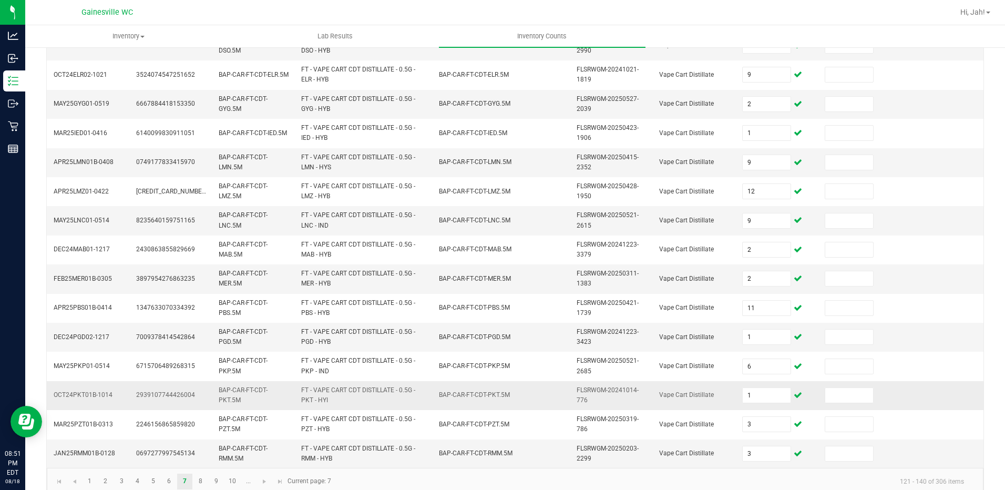
scroll to position [300, 0]
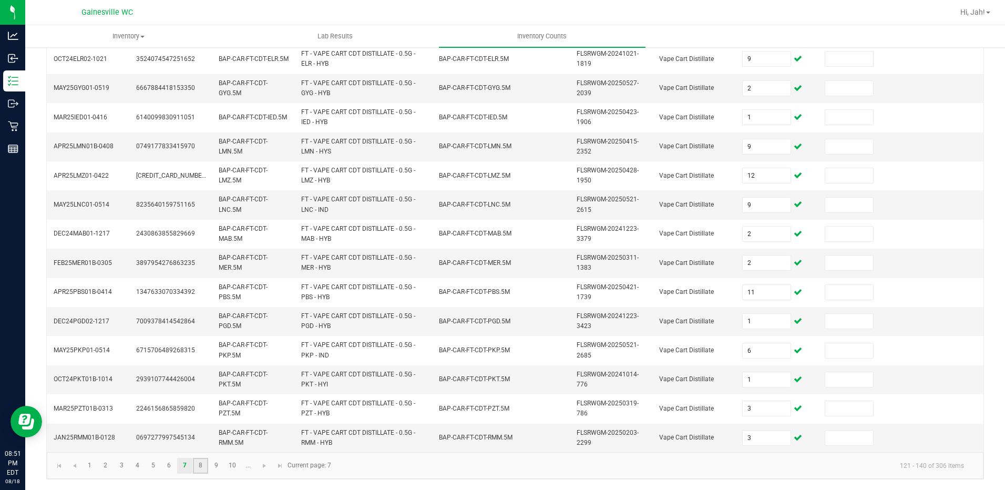
click at [195, 462] on link "8" at bounding box center [200, 466] width 15 height 16
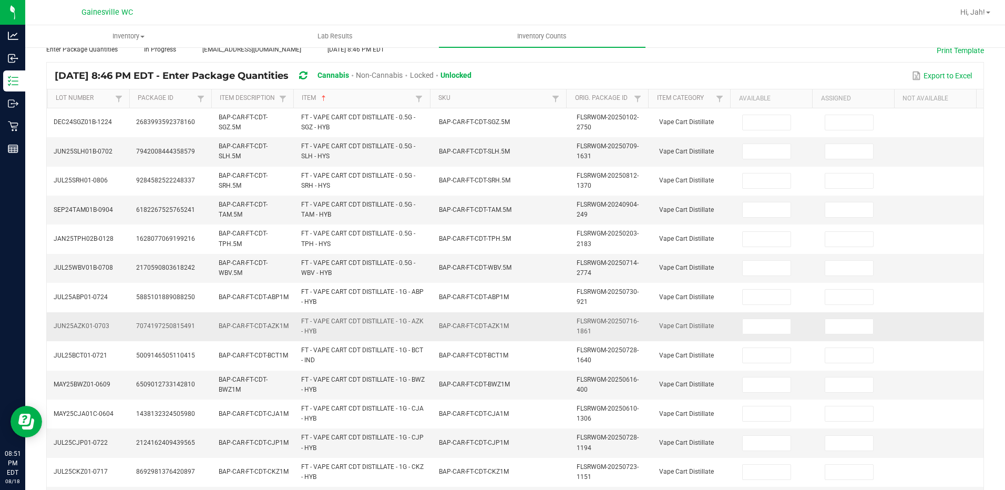
scroll to position [0, 0]
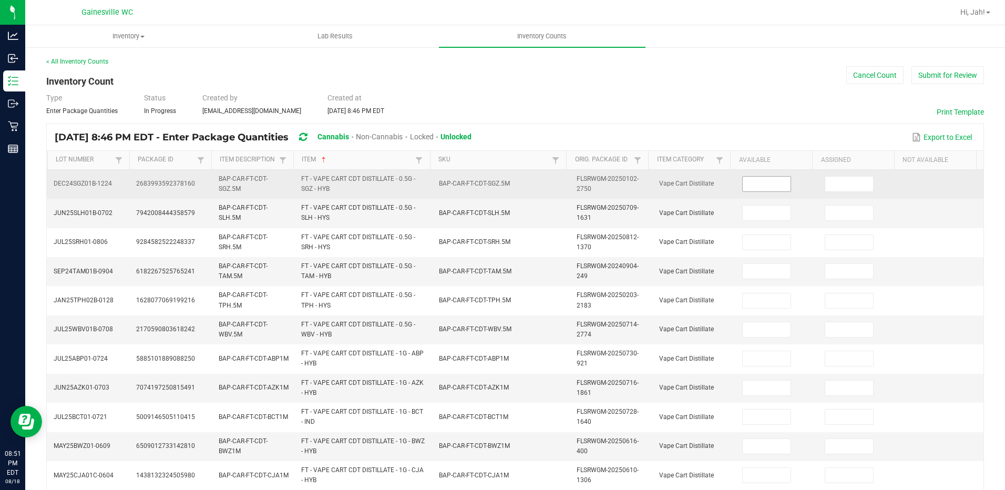
click at [761, 191] on input at bounding box center [767, 184] width 48 height 15
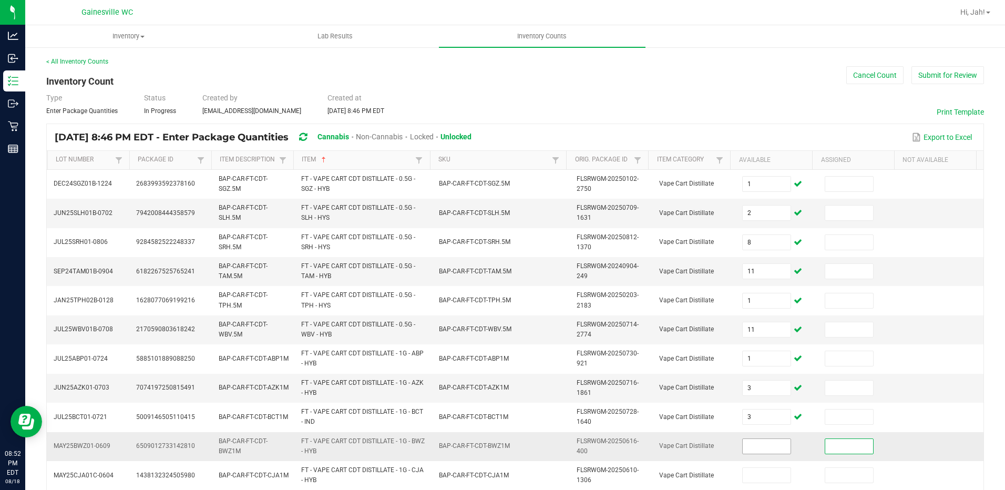
click at [778, 441] on span at bounding box center [766, 447] width 49 height 16
click at [775, 443] on input at bounding box center [767, 446] width 48 height 15
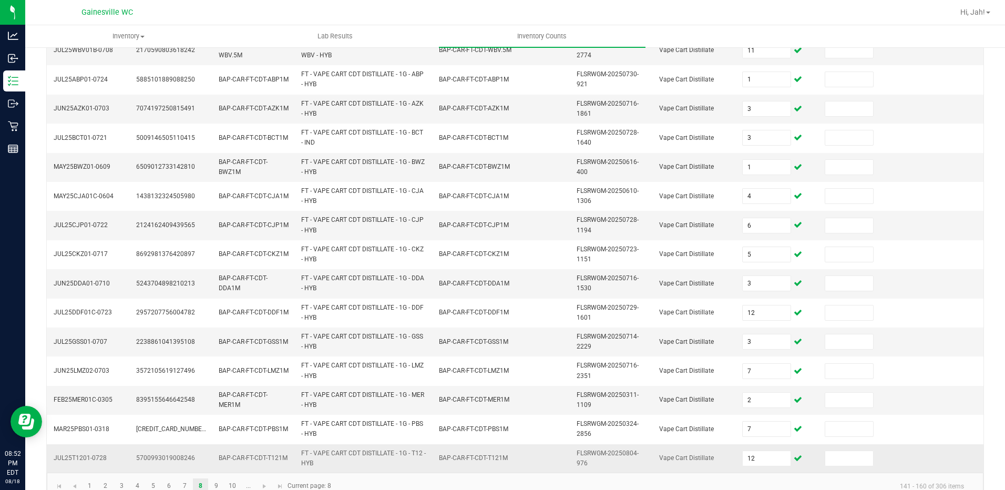
scroll to position [300, 0]
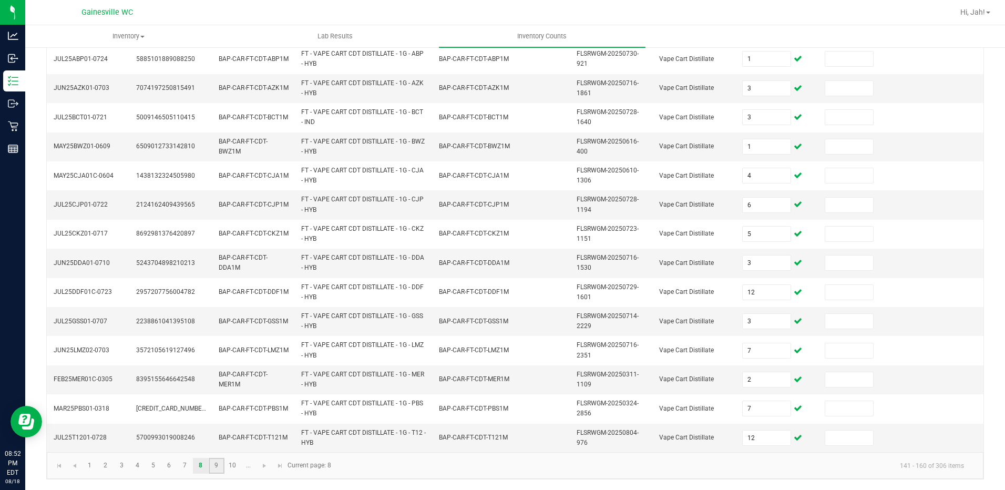
click at [216, 470] on link "9" at bounding box center [216, 466] width 15 height 16
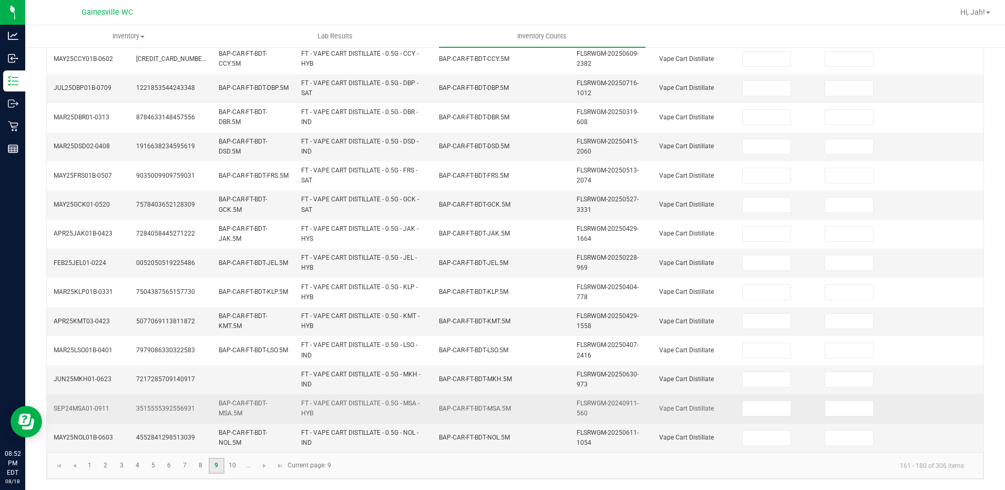
scroll to position [0, 0]
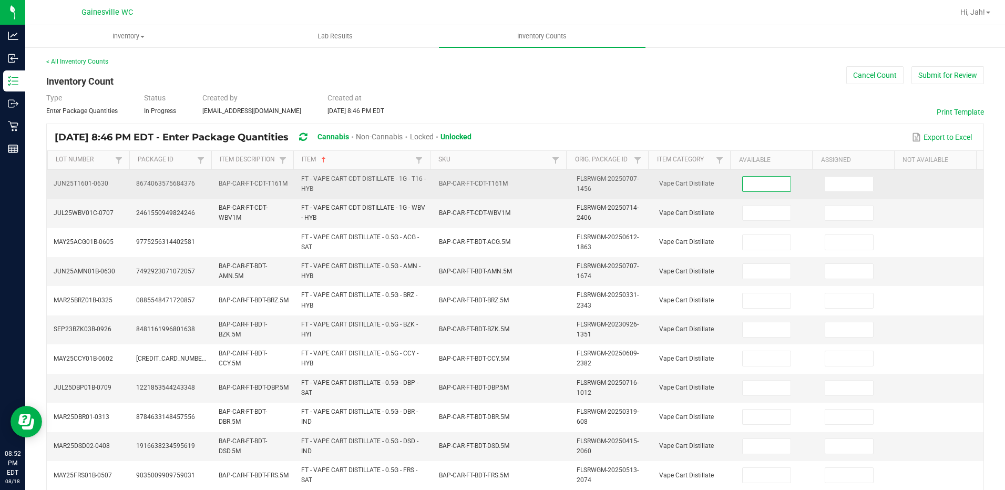
click at [748, 190] on input at bounding box center [767, 184] width 48 height 15
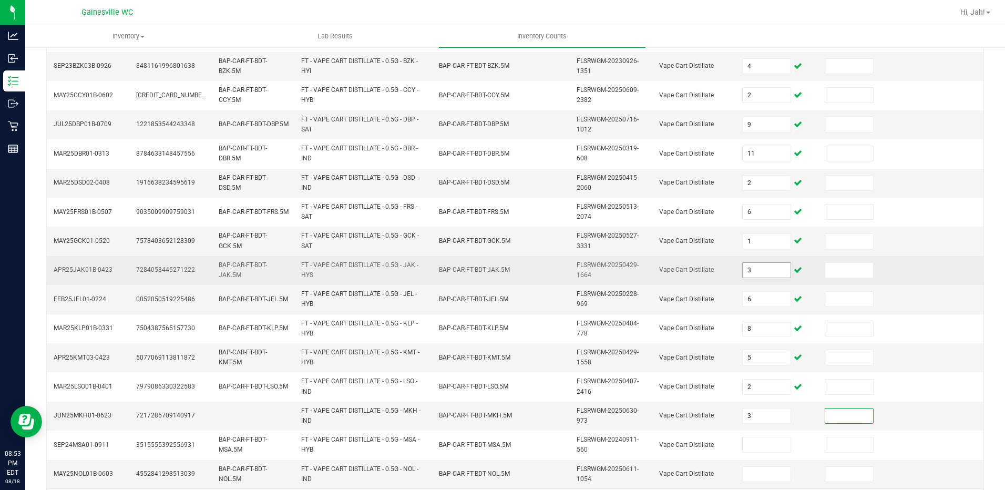
scroll to position [300, 0]
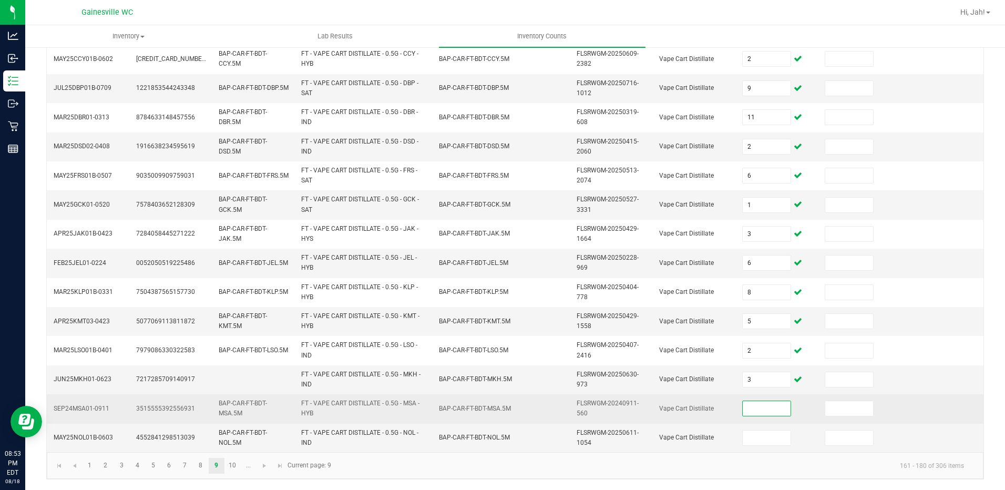
click at [744, 402] on input at bounding box center [767, 408] width 48 height 15
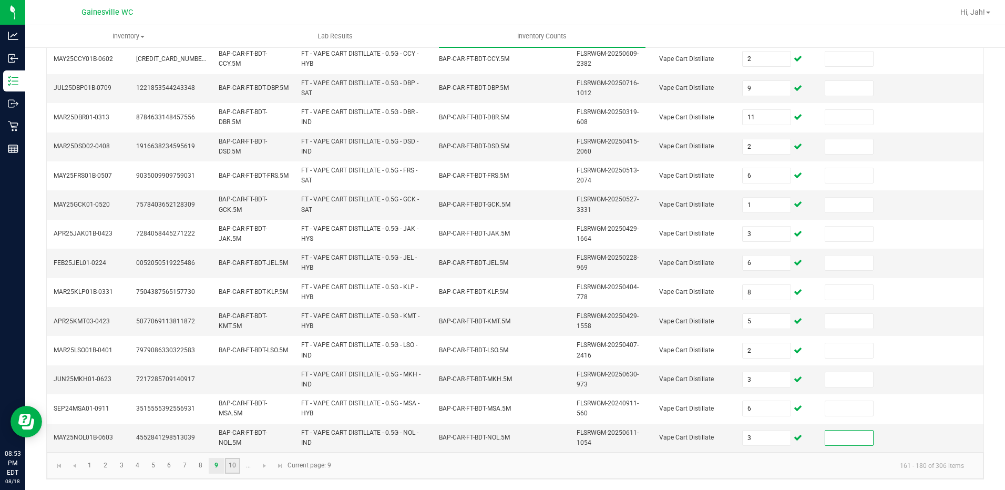
click at [231, 469] on link "10" at bounding box center [232, 466] width 15 height 16
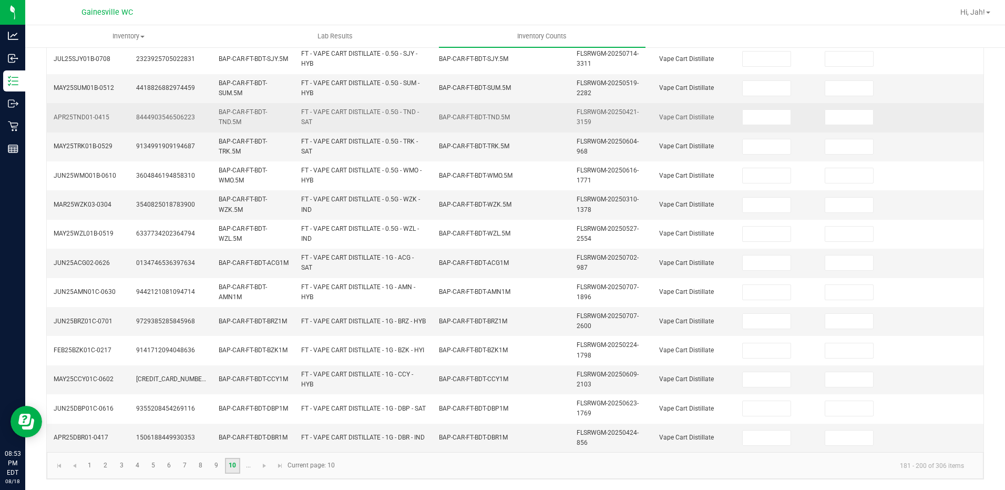
scroll to position [0, 0]
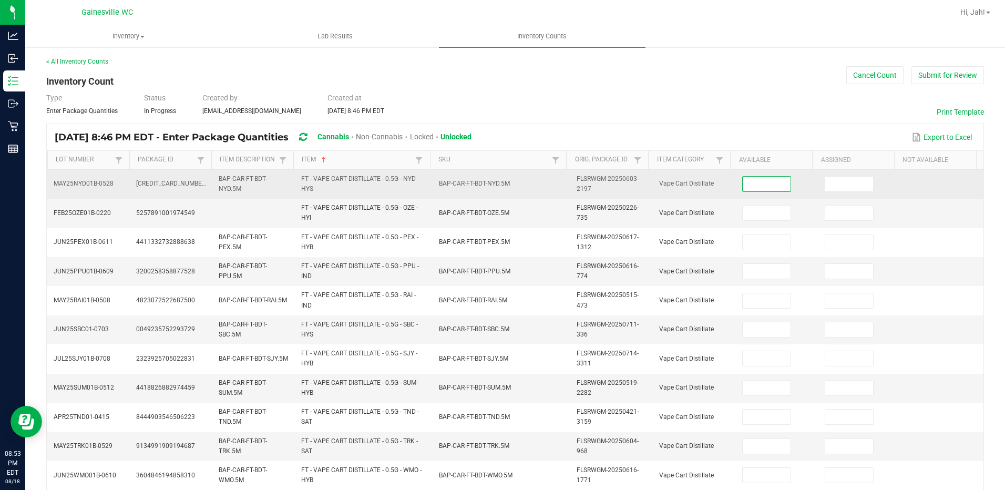
click at [773, 180] on input at bounding box center [767, 184] width 48 height 15
click at [766, 185] on input at bounding box center [767, 184] width 48 height 15
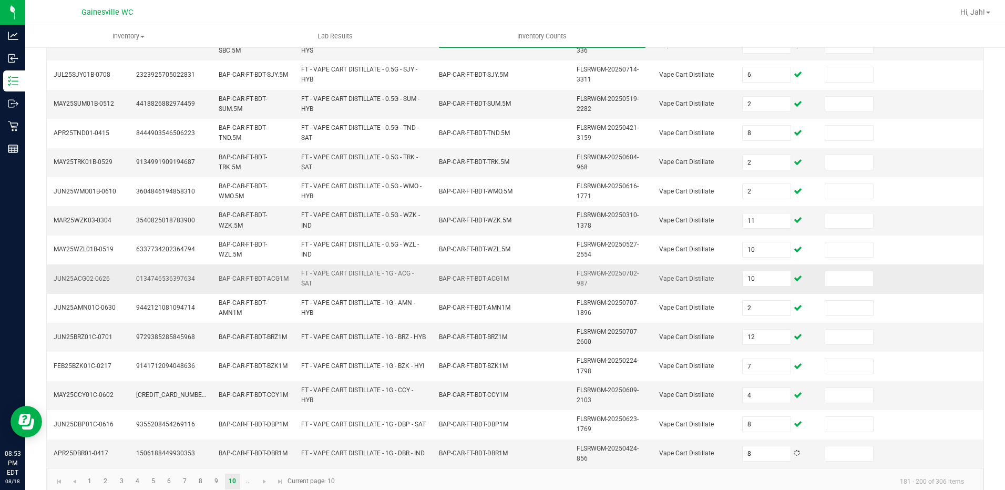
scroll to position [300, 0]
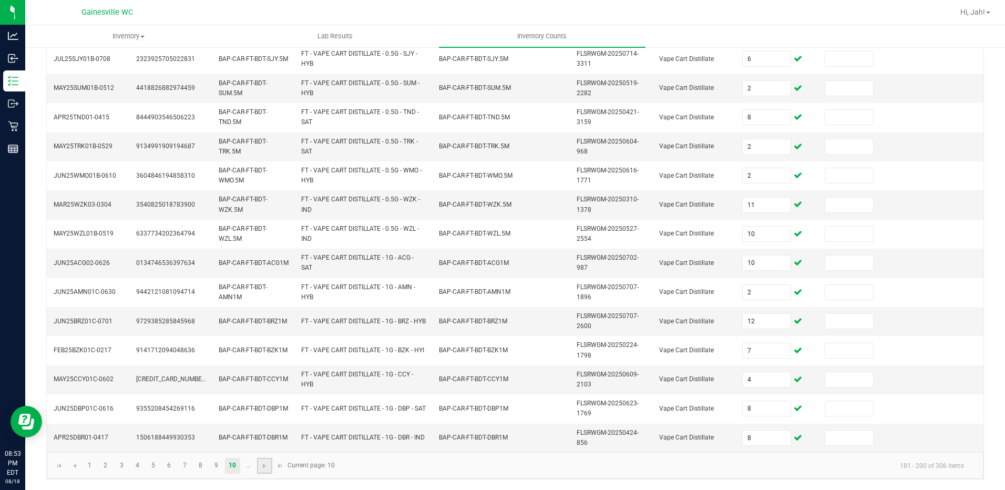
click at [259, 465] on link at bounding box center [264, 466] width 15 height 16
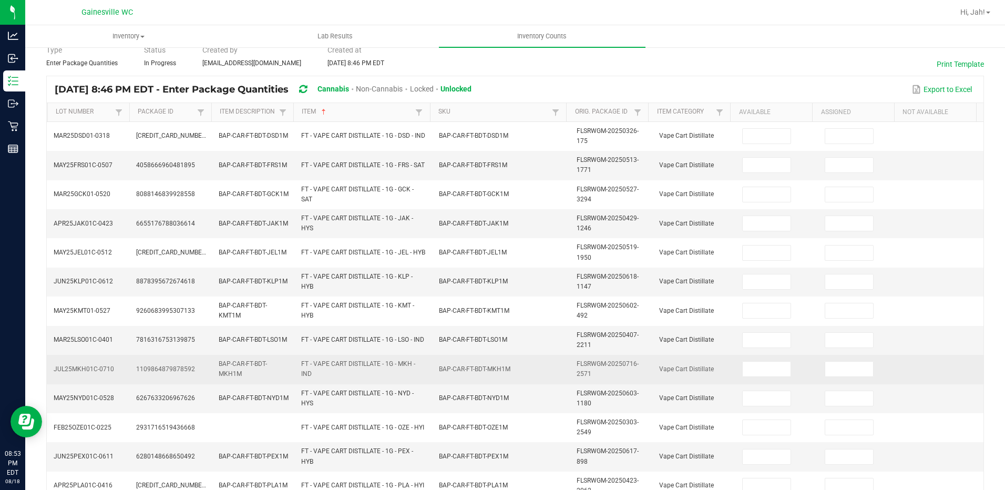
scroll to position [0, 0]
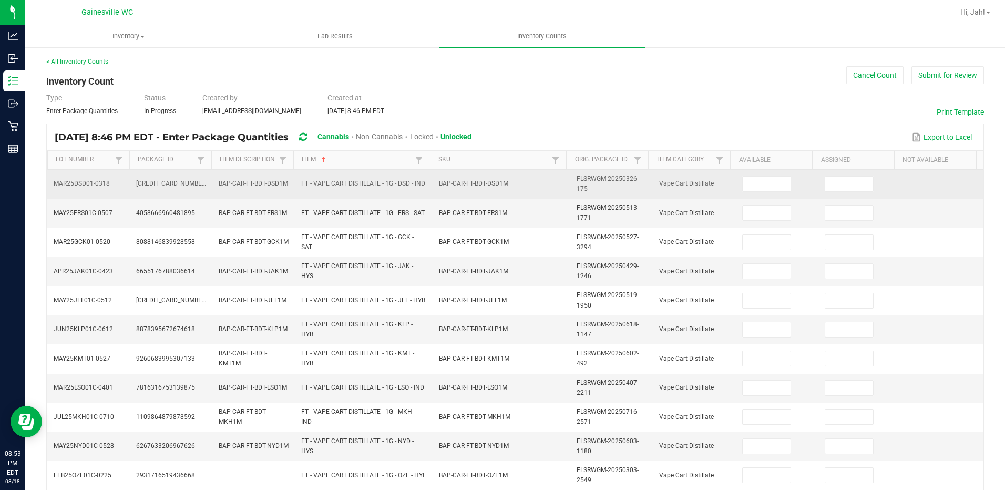
click at [736, 192] on td at bounding box center [777, 184] width 83 height 29
click at [743, 188] on input at bounding box center [767, 184] width 48 height 15
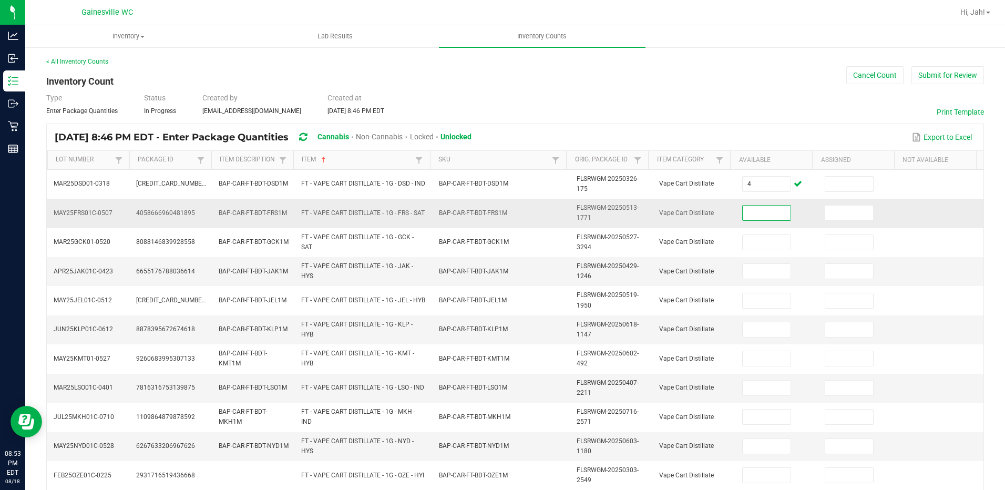
click at [748, 208] on input at bounding box center [767, 213] width 48 height 15
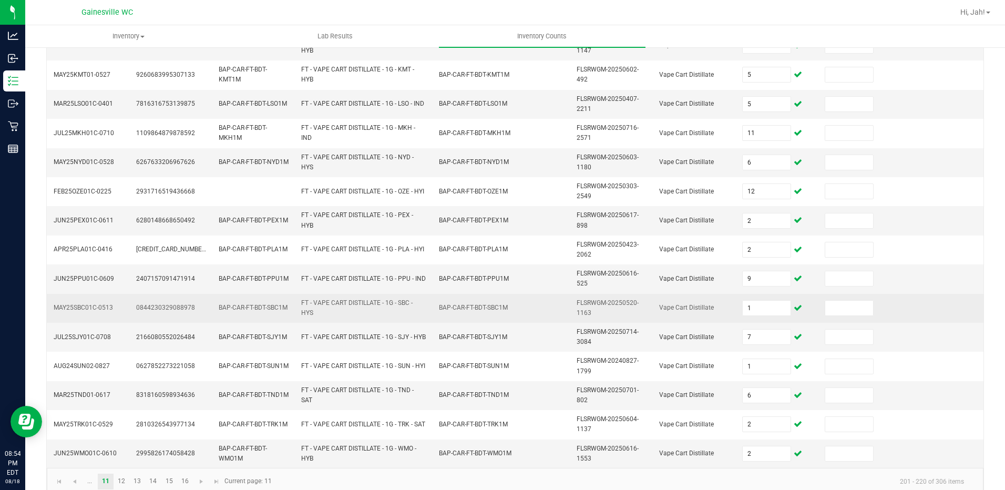
scroll to position [300, 0]
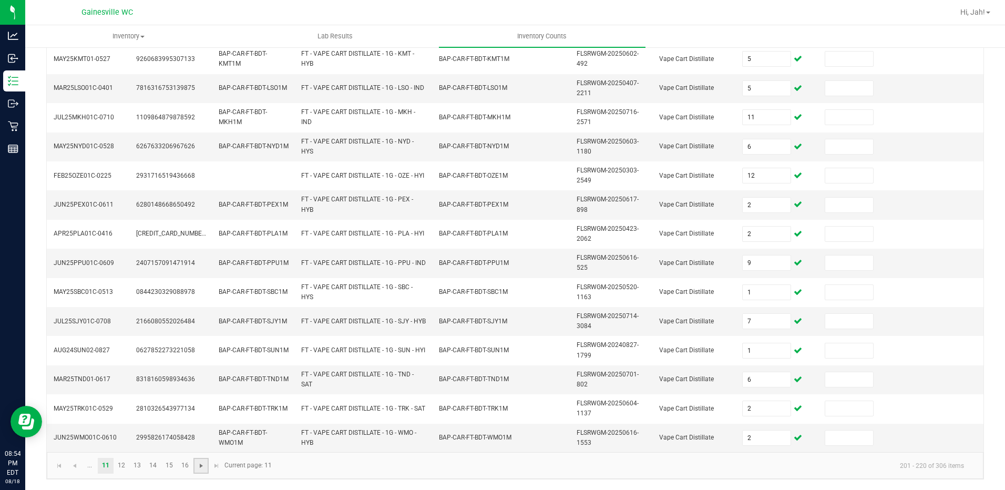
click at [203, 464] on span "Go to the next page" at bounding box center [201, 466] width 8 height 8
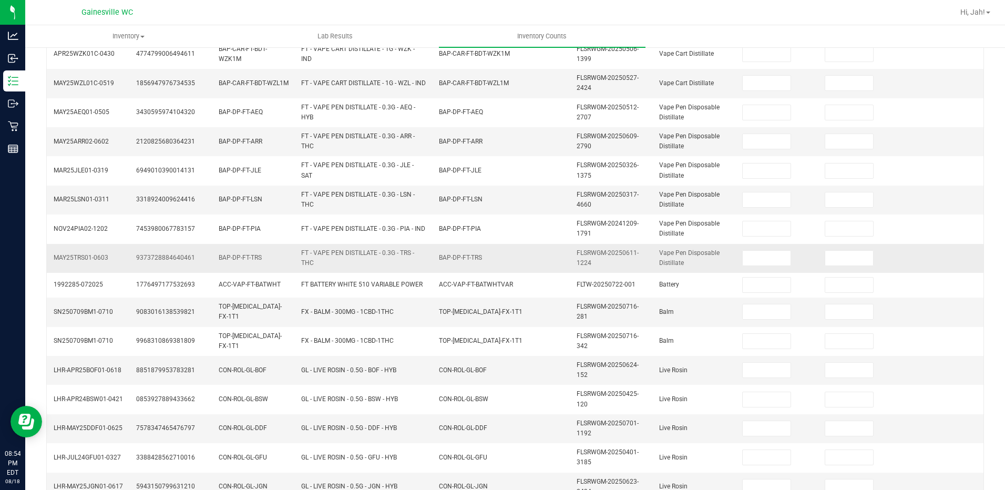
scroll to position [0, 0]
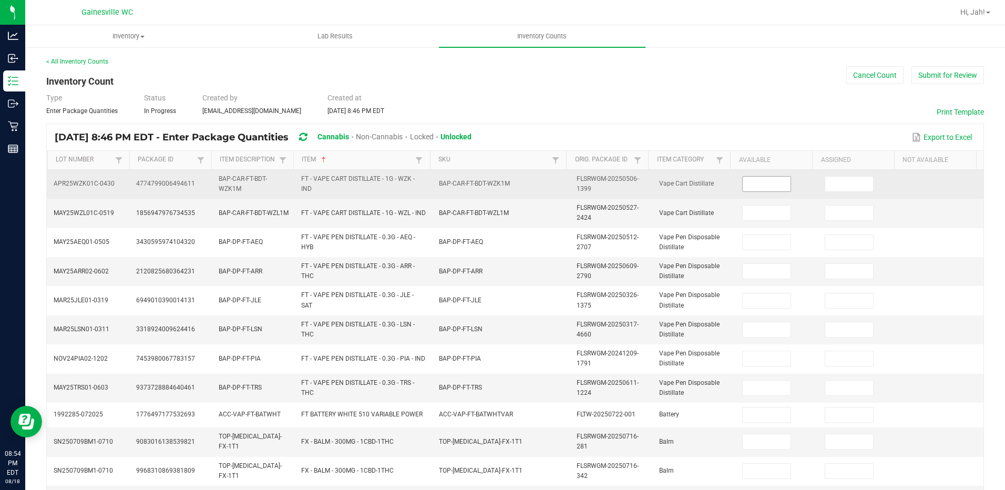
click at [771, 184] on input at bounding box center [767, 184] width 48 height 15
click at [761, 179] on input at bounding box center [767, 184] width 48 height 15
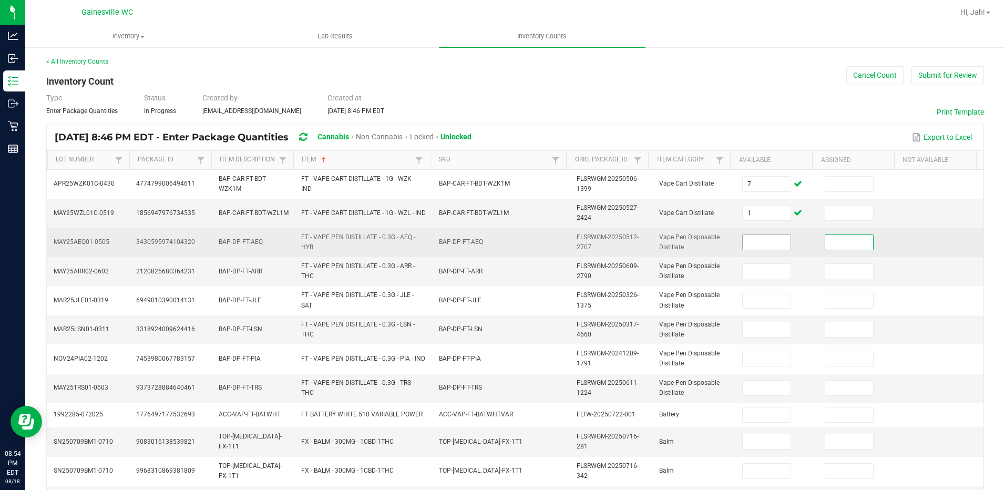
click at [767, 235] on input at bounding box center [767, 242] width 48 height 15
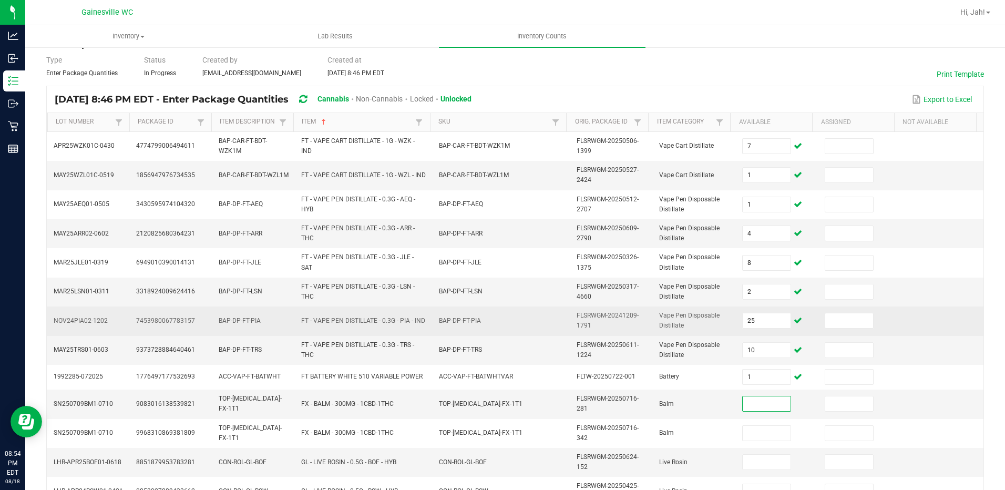
scroll to position [53, 0]
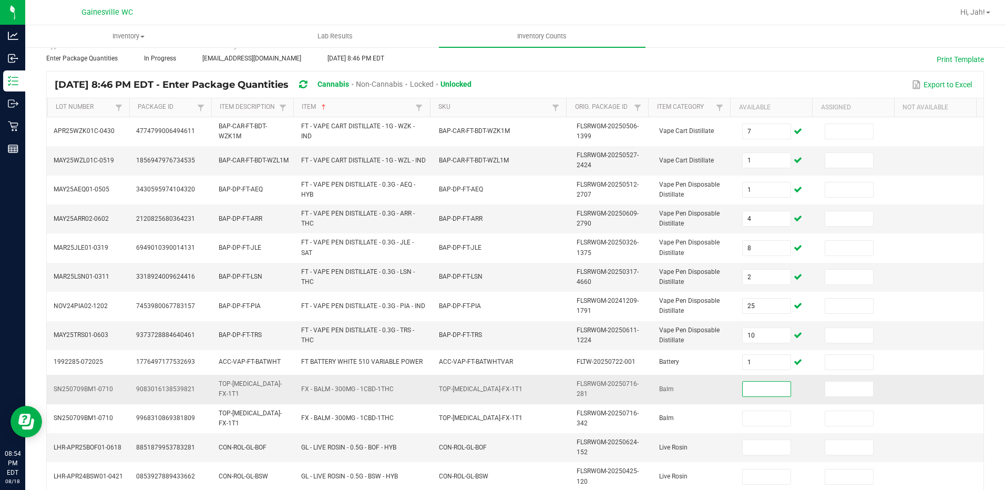
click at [743, 386] on input at bounding box center [767, 389] width 48 height 15
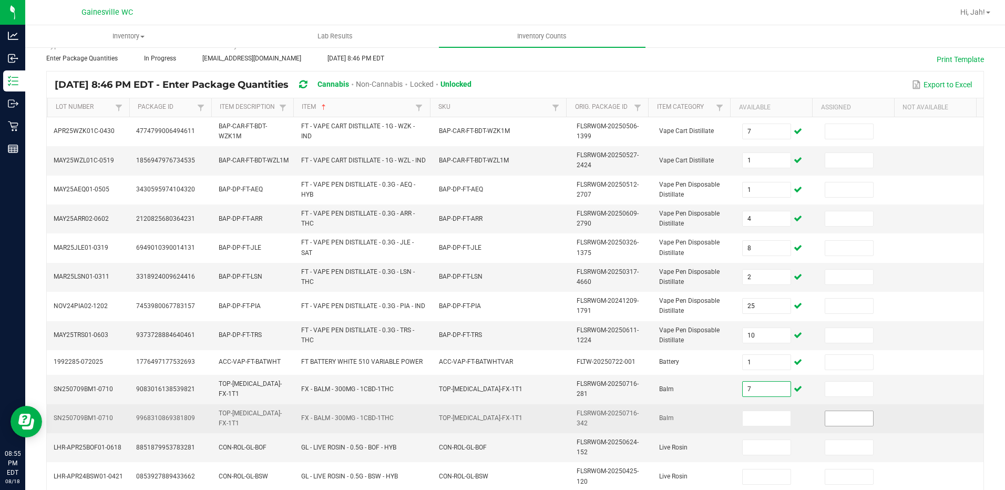
click at [849, 412] on input at bounding box center [850, 418] width 48 height 15
click at [747, 416] on input at bounding box center [767, 418] width 48 height 15
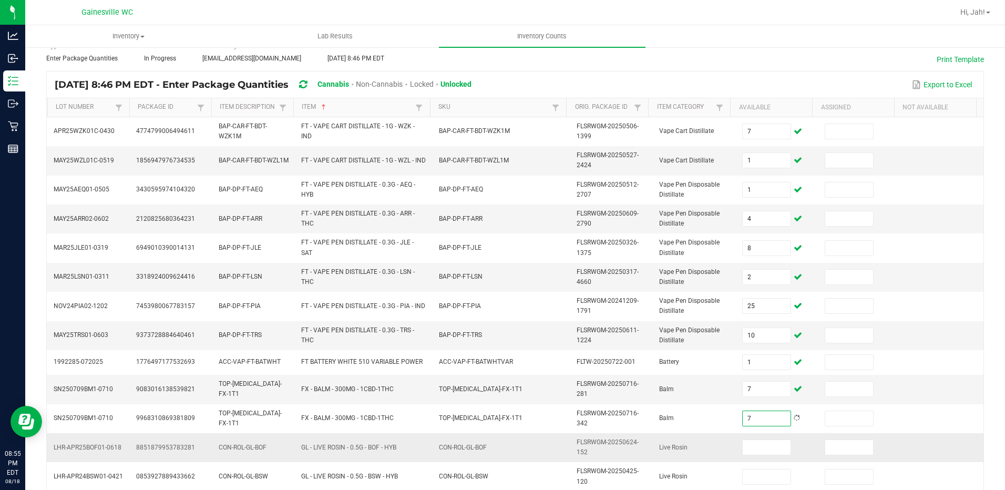
click at [793, 437] on td at bounding box center [777, 447] width 83 height 29
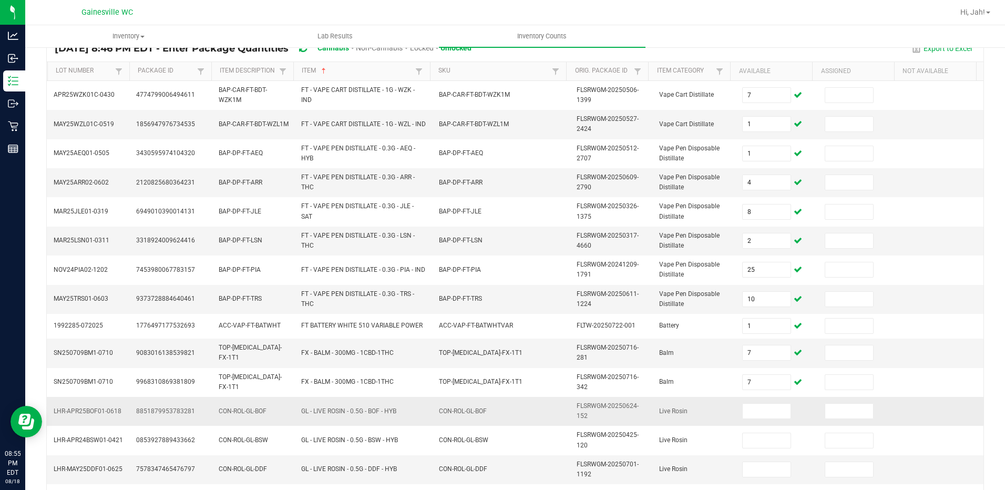
scroll to position [105, 0]
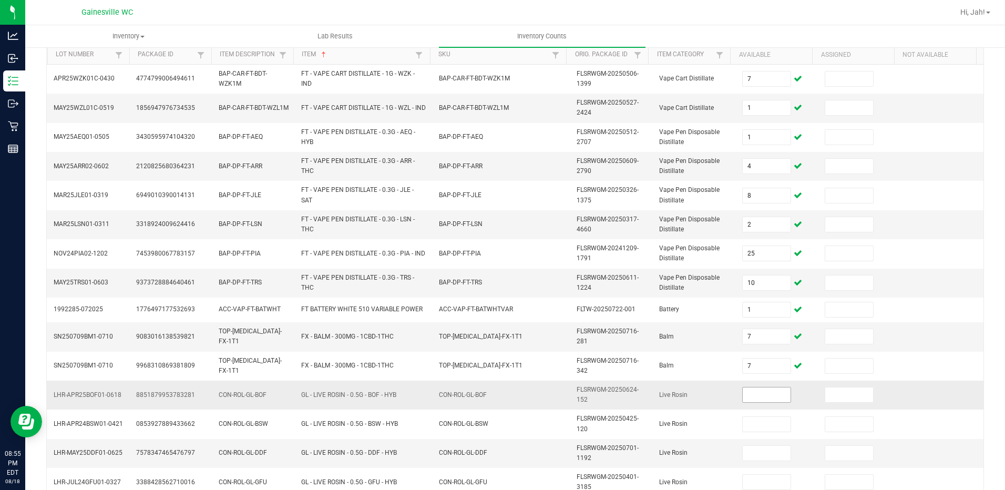
click at [763, 394] on input at bounding box center [767, 395] width 48 height 15
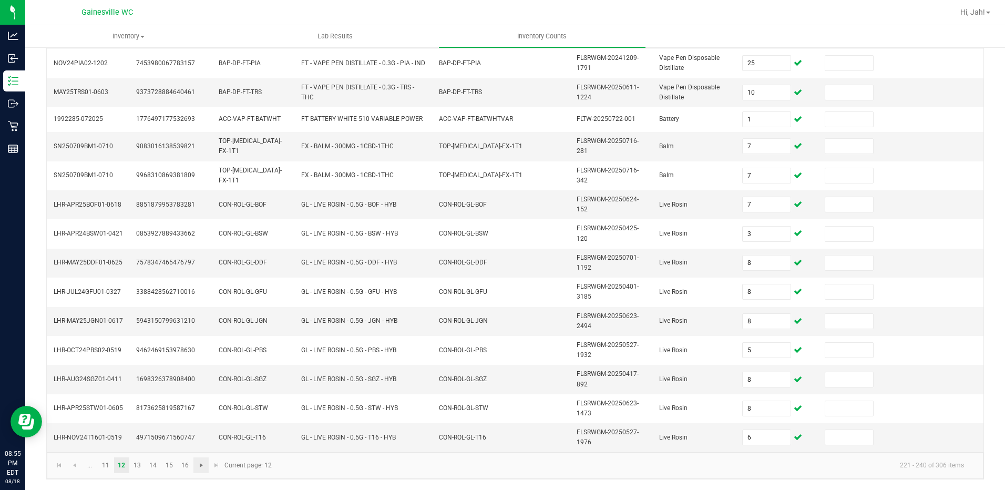
click at [199, 467] on span "Go to the next page" at bounding box center [201, 465] width 8 height 8
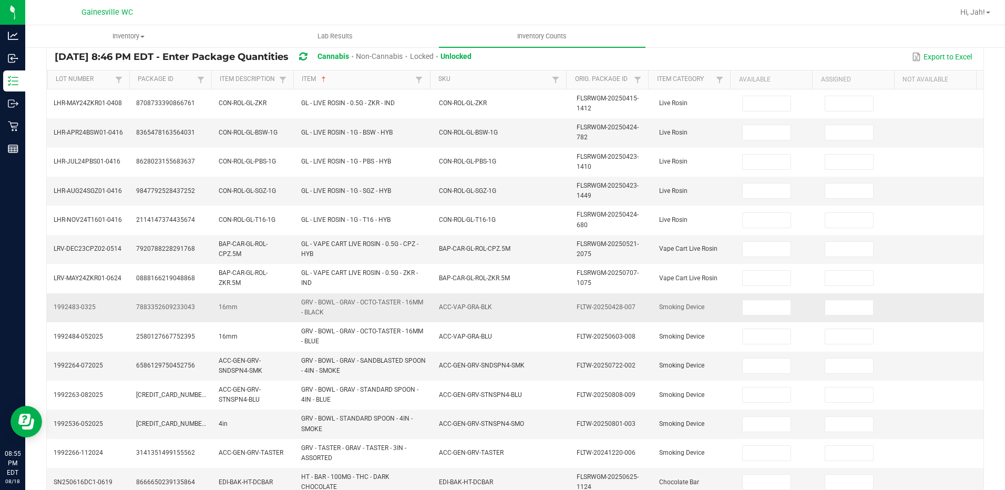
scroll to position [0, 0]
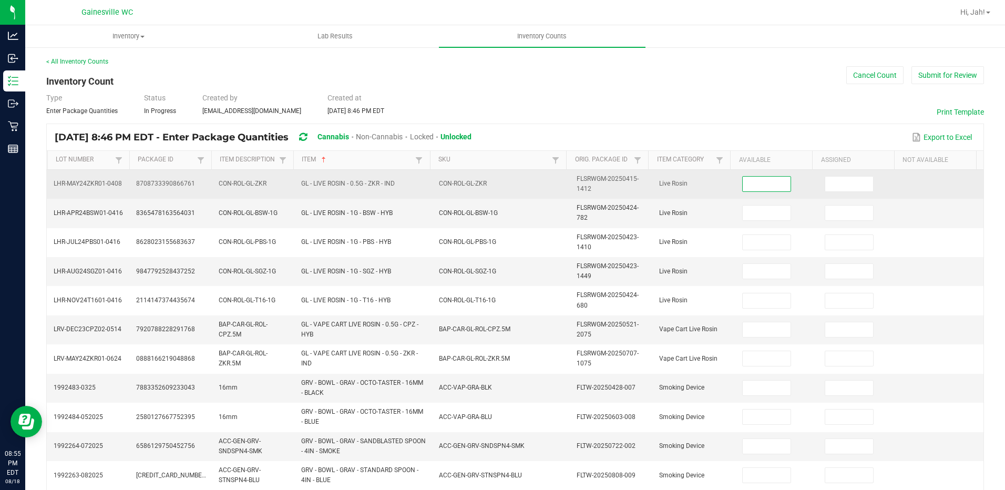
click at [766, 181] on input at bounding box center [767, 184] width 48 height 15
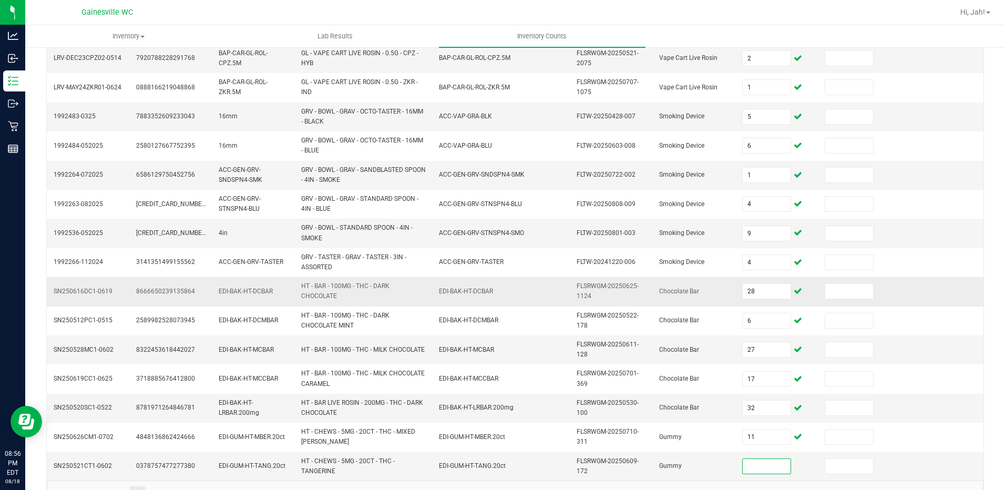
scroll to position [300, 0]
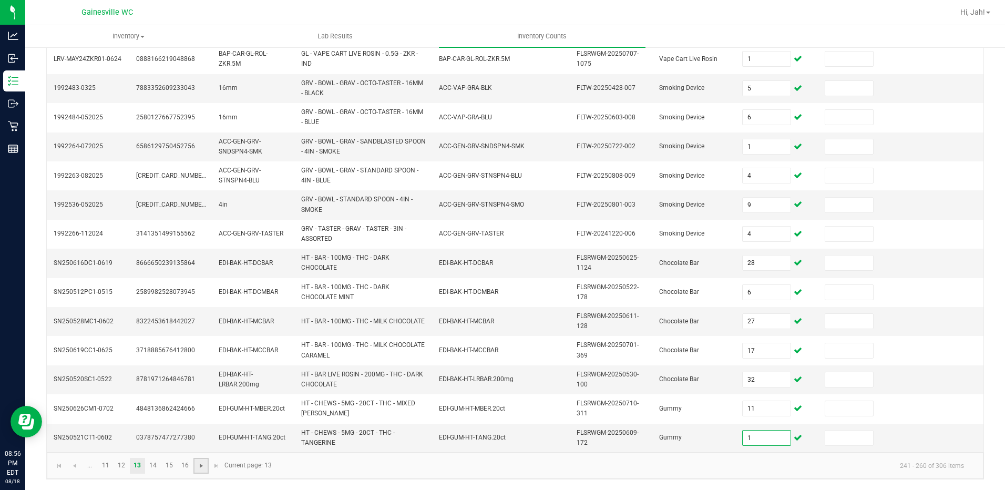
click at [198, 468] on span "Go to the next page" at bounding box center [201, 466] width 8 height 8
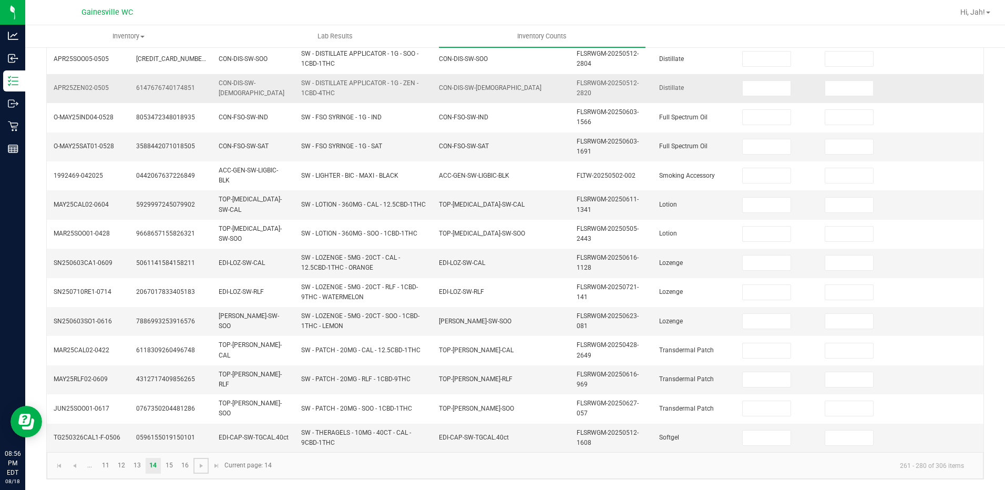
scroll to position [0, 0]
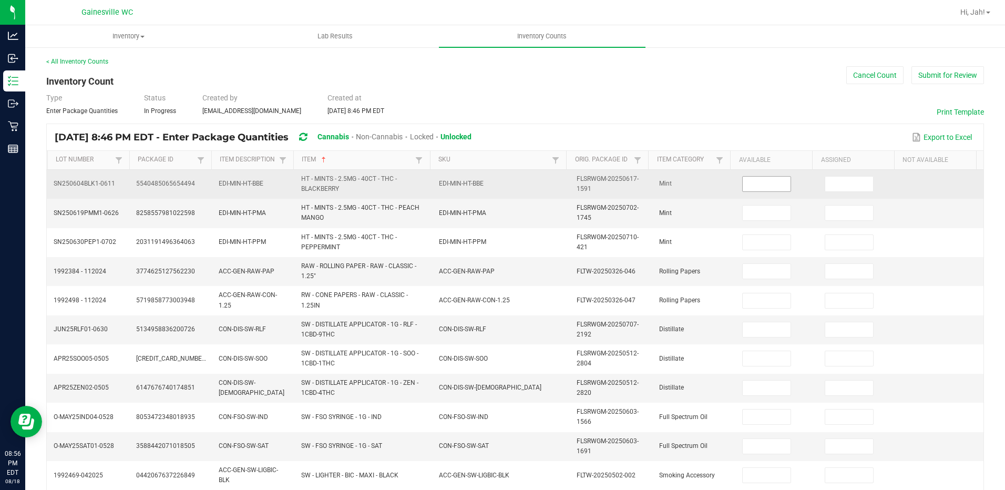
click at [743, 188] on input at bounding box center [767, 184] width 48 height 15
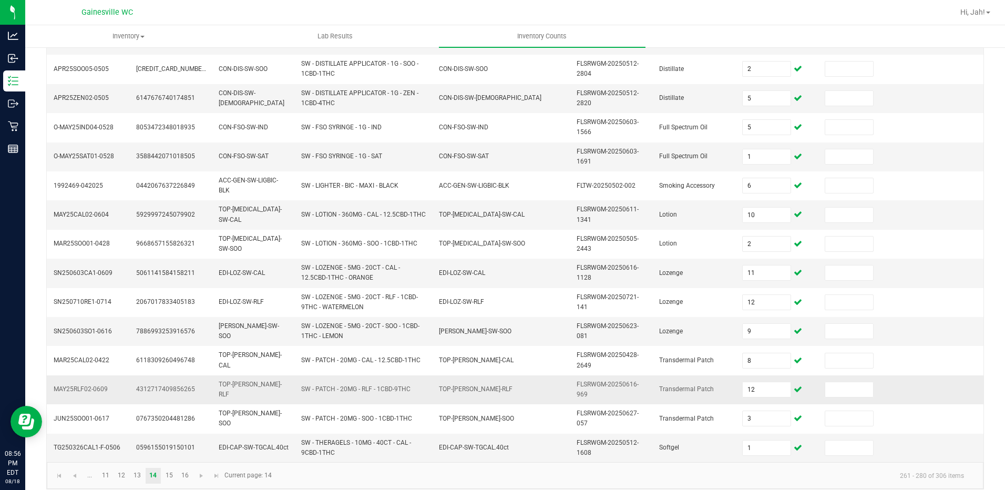
scroll to position [300, 0]
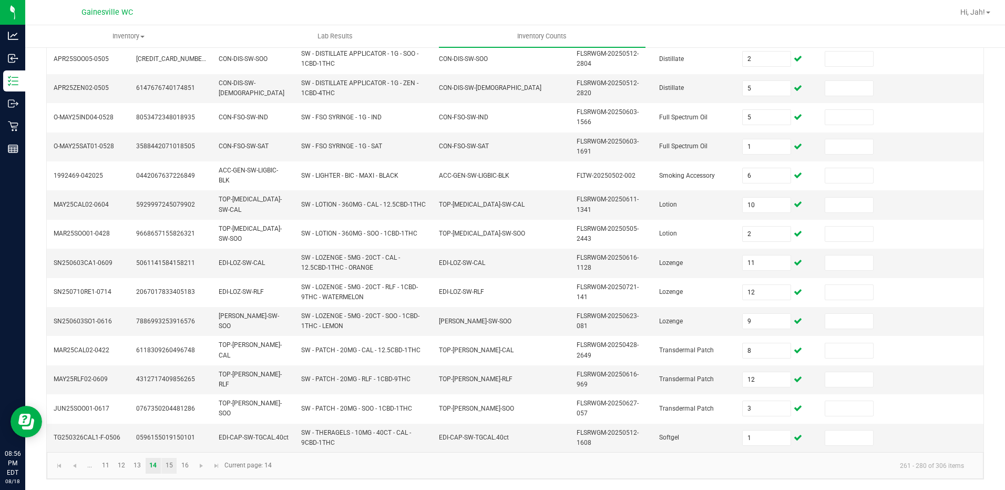
click at [173, 468] on link "15" at bounding box center [168, 466] width 15 height 16
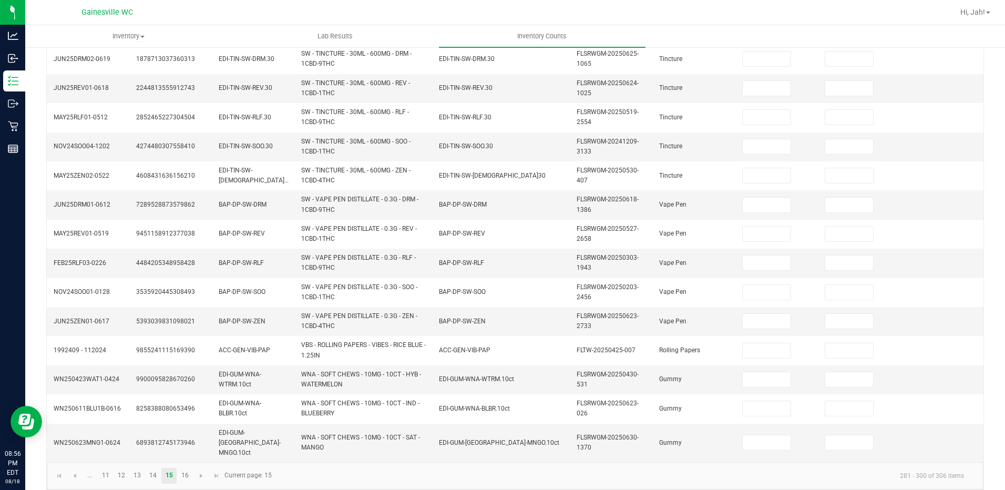
scroll to position [0, 0]
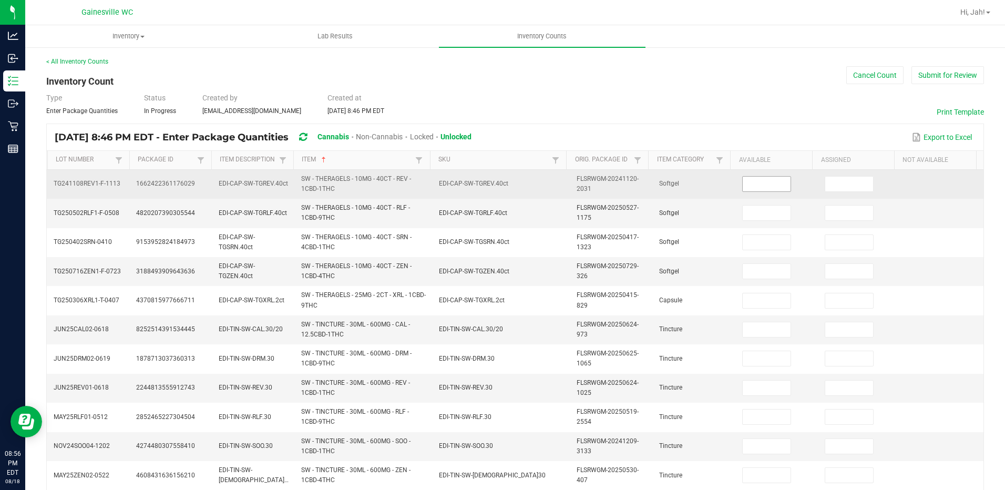
click at [757, 187] on input at bounding box center [767, 184] width 48 height 15
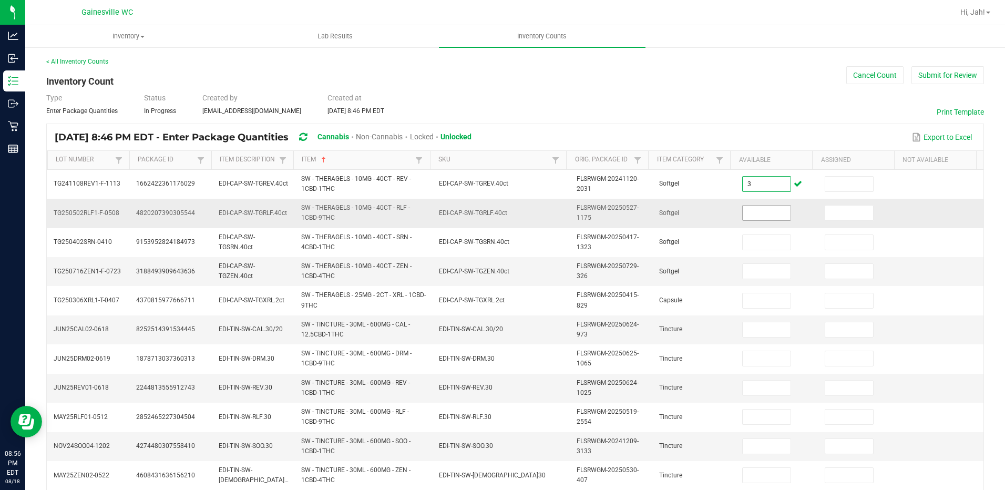
click at [743, 209] on input at bounding box center [767, 213] width 48 height 15
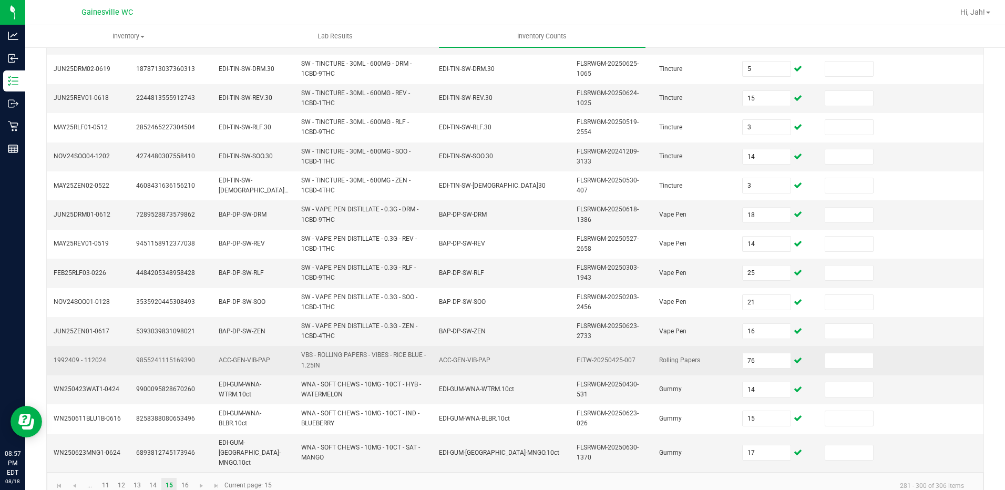
scroll to position [300, 0]
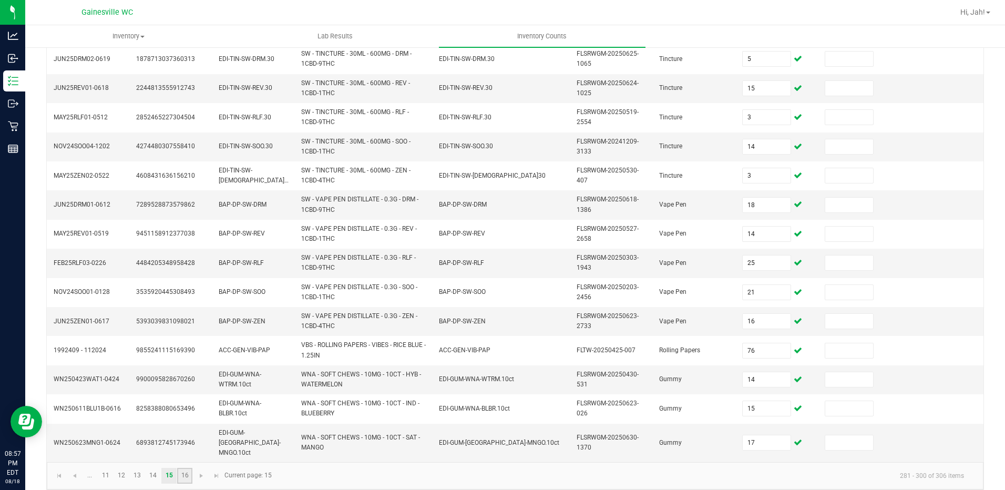
click at [185, 470] on link "16" at bounding box center [184, 476] width 15 height 16
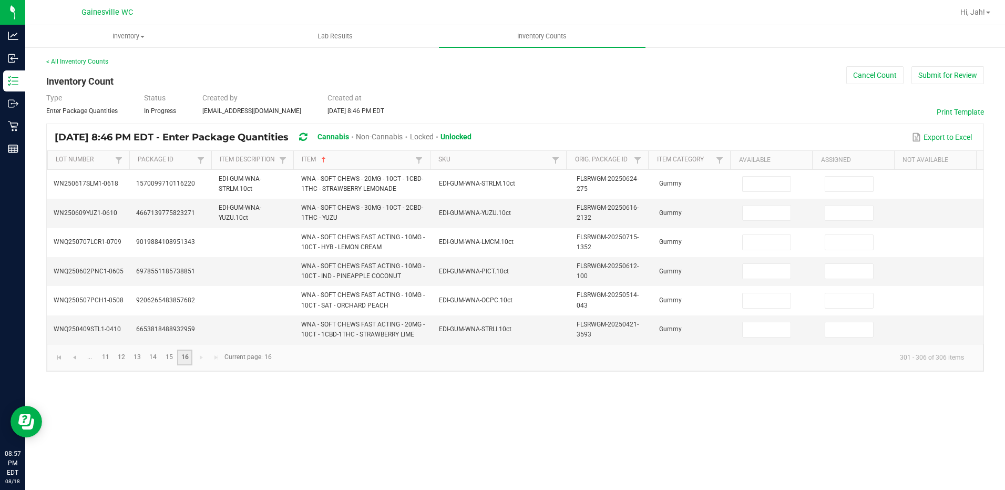
scroll to position [0, 0]
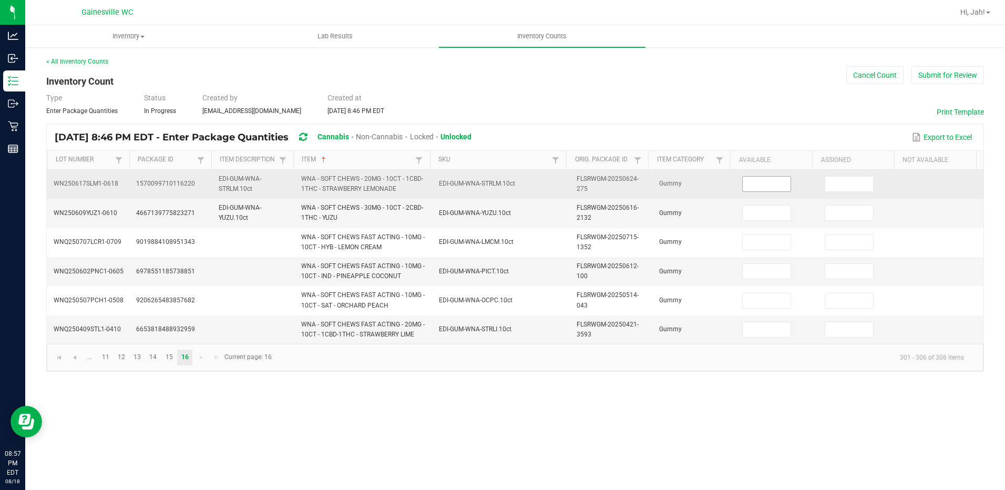
click at [768, 191] on span at bounding box center [766, 184] width 49 height 16
click at [768, 185] on input at bounding box center [767, 184] width 48 height 15
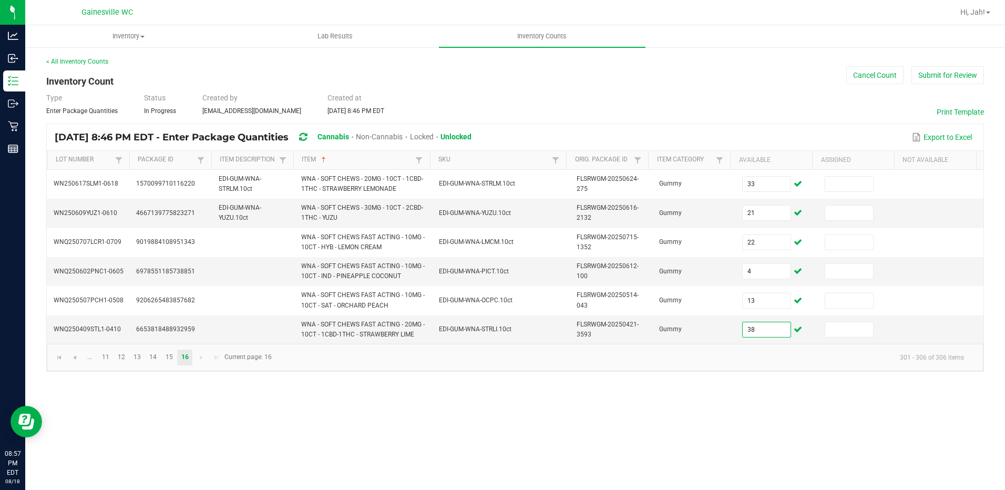
click at [760, 442] on div "Inventory All packages All inventory Waste log Create inventory Lab Results Inv…" at bounding box center [515, 257] width 980 height 465
click at [939, 77] on button "Submit for Review" at bounding box center [948, 75] width 73 height 18
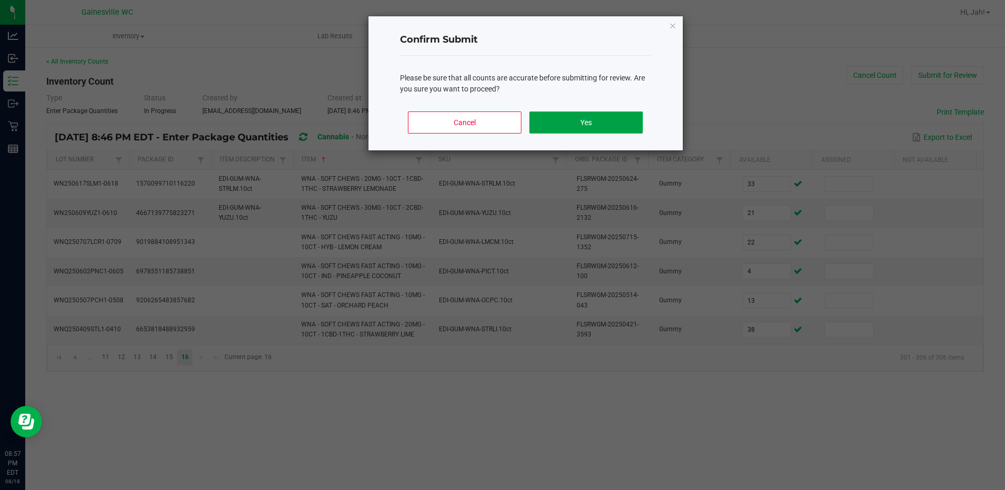
click at [615, 117] on button "Yes" at bounding box center [585, 122] width 113 height 22
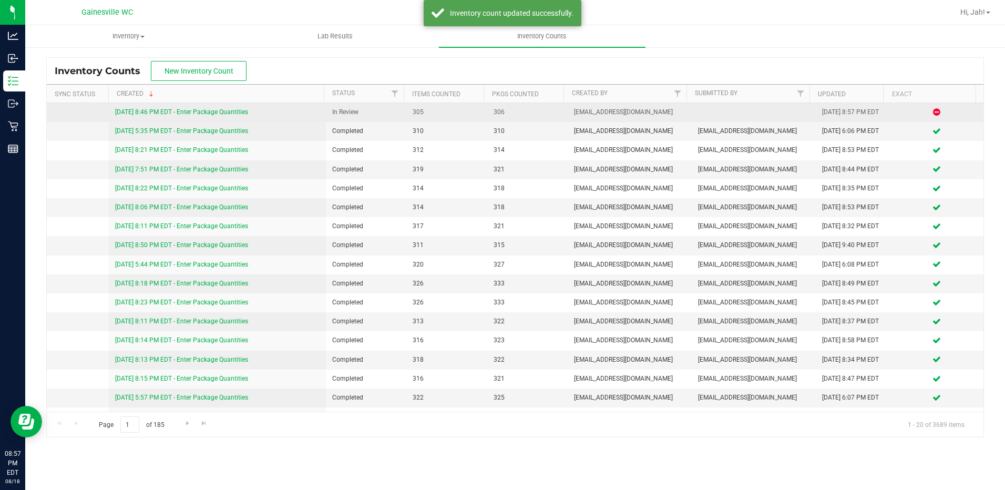
click at [133, 115] on link "[DATE] 8:46 PM EDT - Enter Package Quantities" at bounding box center [181, 111] width 133 height 7
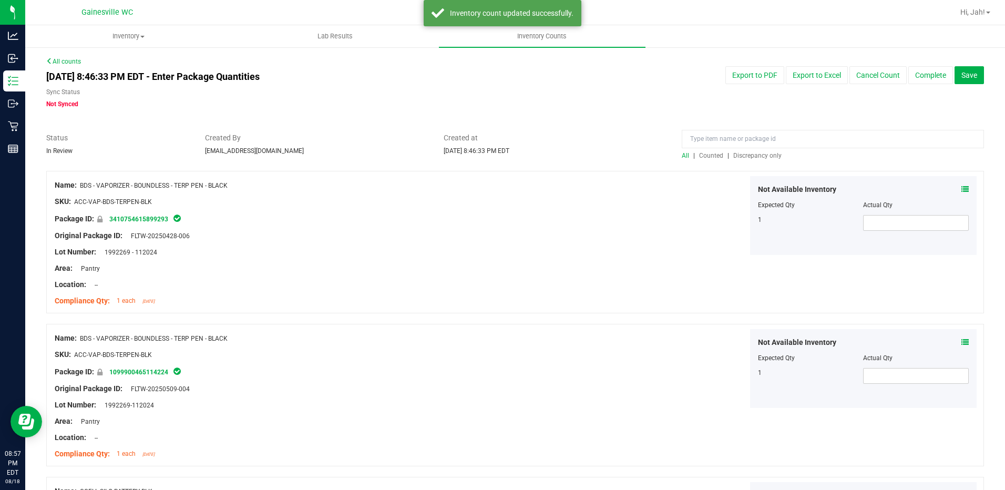
click at [762, 155] on span "Discrepancy only" at bounding box center [758, 155] width 48 height 7
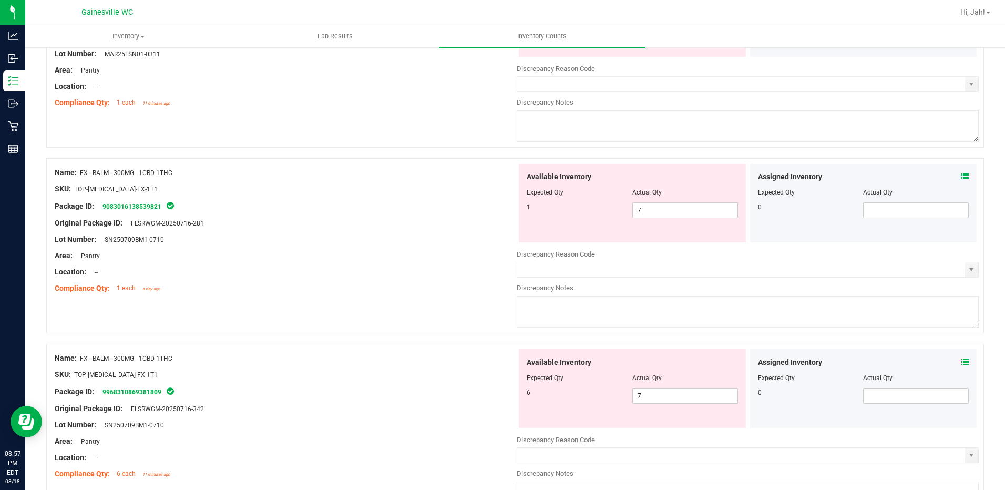
scroll to position [1367, 0]
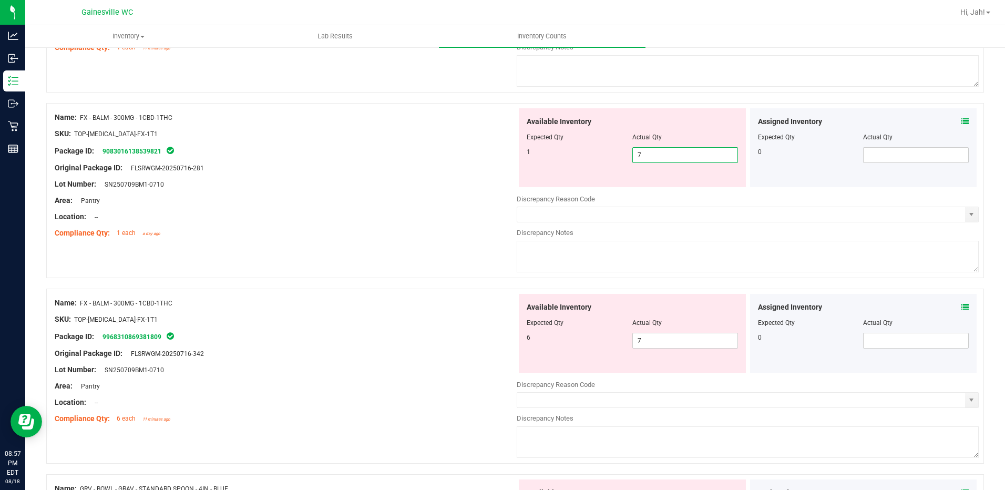
drag, startPoint x: 659, startPoint y: 156, endPoint x: 518, endPoint y: 178, distance: 142.7
click at [519, 178] on div "Available Inventory Expected Qty Actual Qty 1 7 7" at bounding box center [632, 147] width 227 height 79
drag, startPoint x: 651, startPoint y: 335, endPoint x: 600, endPoint y: 338, distance: 50.5
click at [600, 338] on div "Available Inventory Expected Qty Actual Qty 6 7 7" at bounding box center [632, 333] width 227 height 79
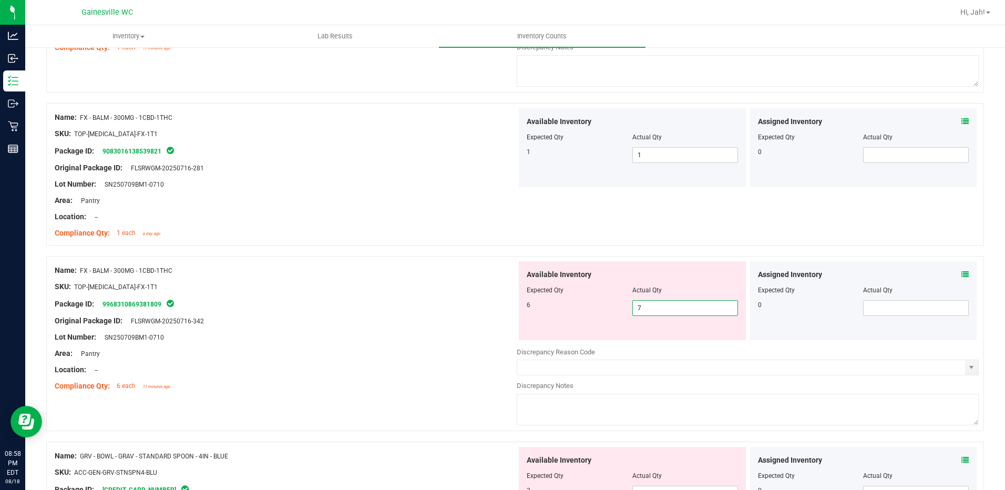
drag, startPoint x: 641, startPoint y: 313, endPoint x: 603, endPoint y: 312, distance: 37.9
click at [603, 312] on div "6 7 7" at bounding box center [632, 308] width 211 height 16
click at [207, 281] on div "SKU: TOP-[MEDICAL_DATA]-FX-1T1" at bounding box center [286, 286] width 462 height 11
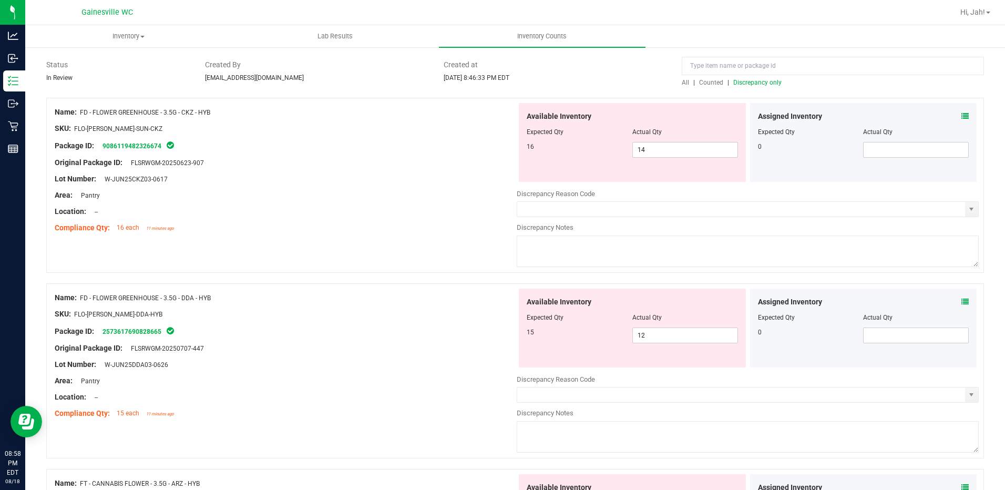
scroll to position [0, 0]
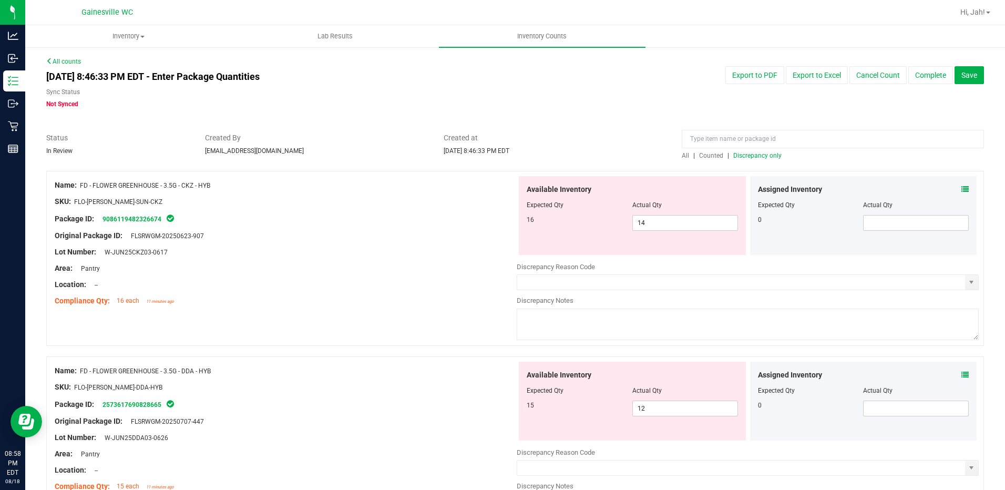
click at [763, 158] on span "Discrepancy only" at bounding box center [758, 155] width 48 height 7
click at [962, 194] on span at bounding box center [965, 189] width 7 height 11
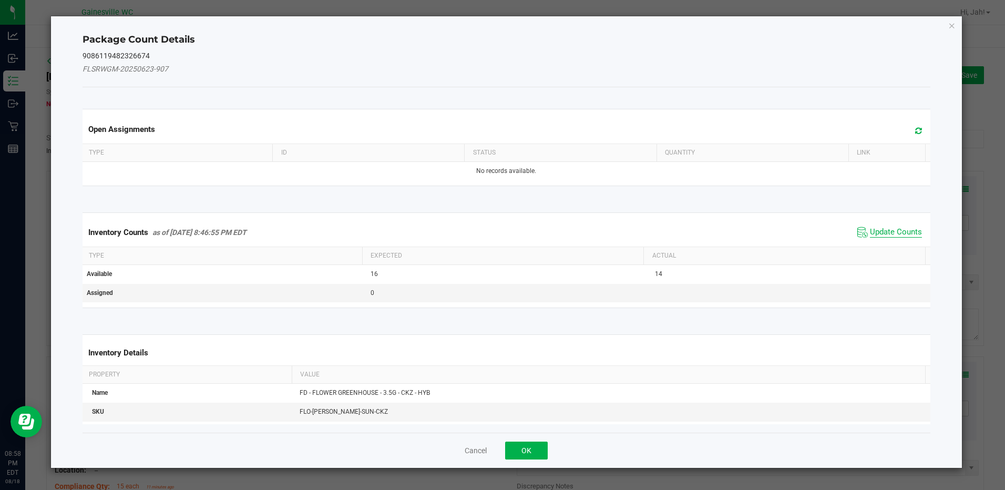
click at [876, 230] on span "Update Counts" at bounding box center [896, 232] width 52 height 11
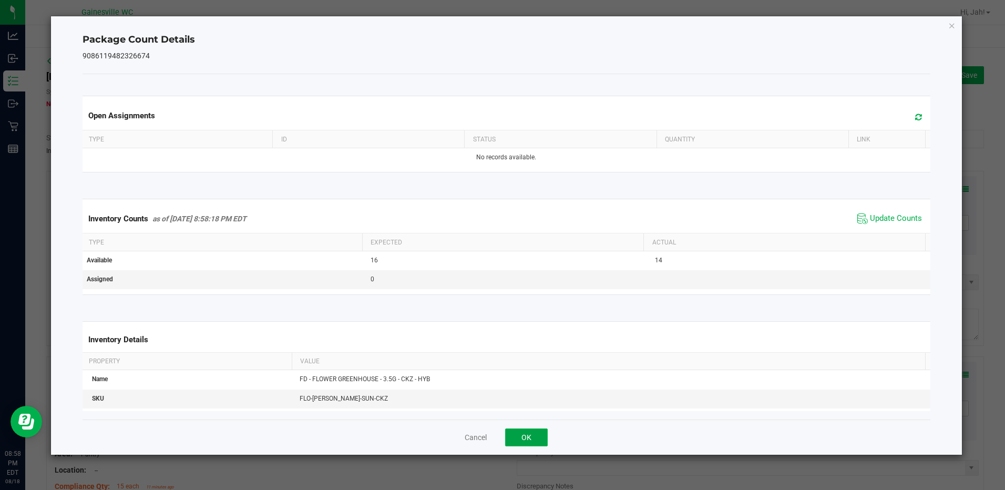
click at [518, 432] on button "OK" at bounding box center [526, 438] width 43 height 18
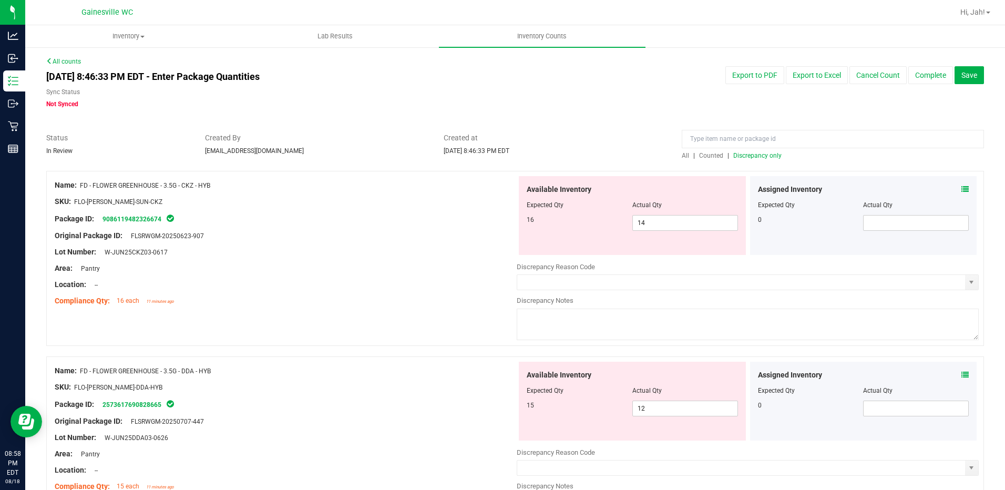
click at [963, 373] on div "Assigned Inventory Expected Qty Actual Qty 0" at bounding box center [863, 401] width 227 height 79
click at [962, 373] on icon at bounding box center [965, 374] width 7 height 7
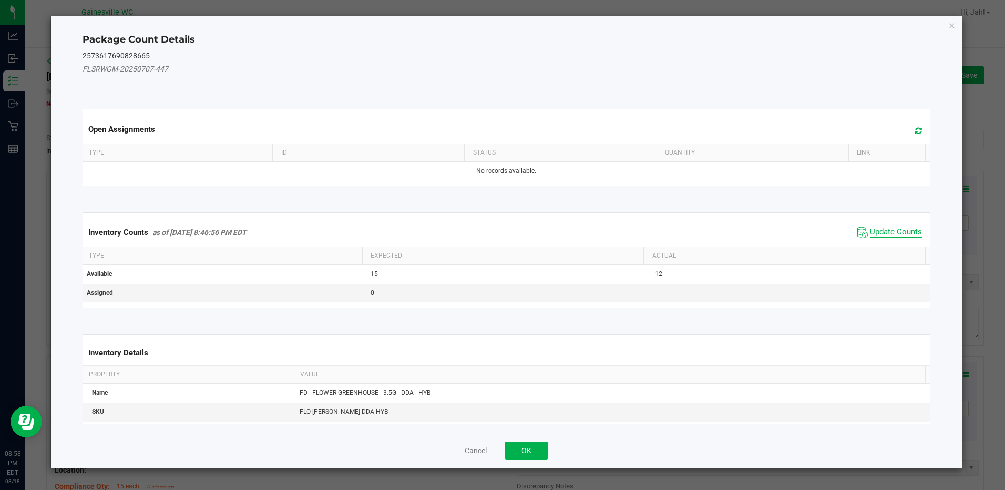
click at [870, 236] on span "Update Counts" at bounding box center [896, 232] width 52 height 11
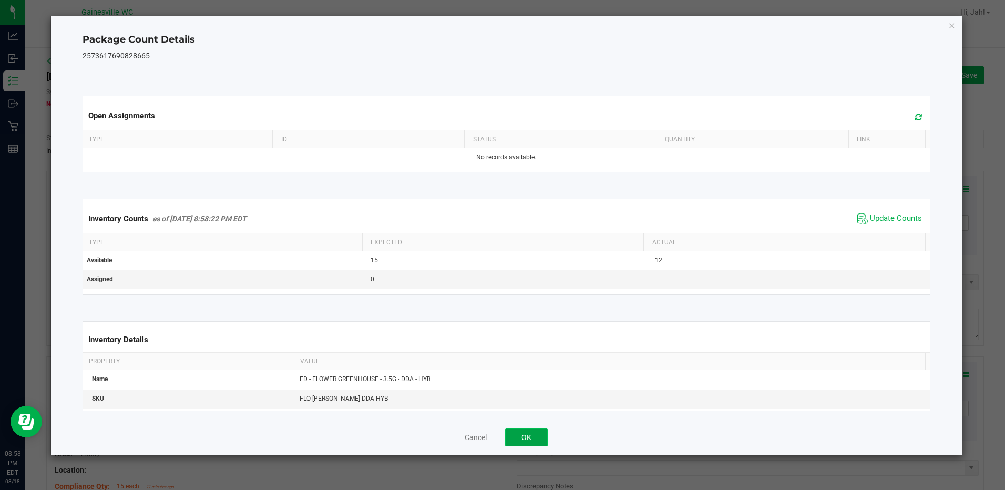
click at [538, 441] on button "OK" at bounding box center [526, 438] width 43 height 18
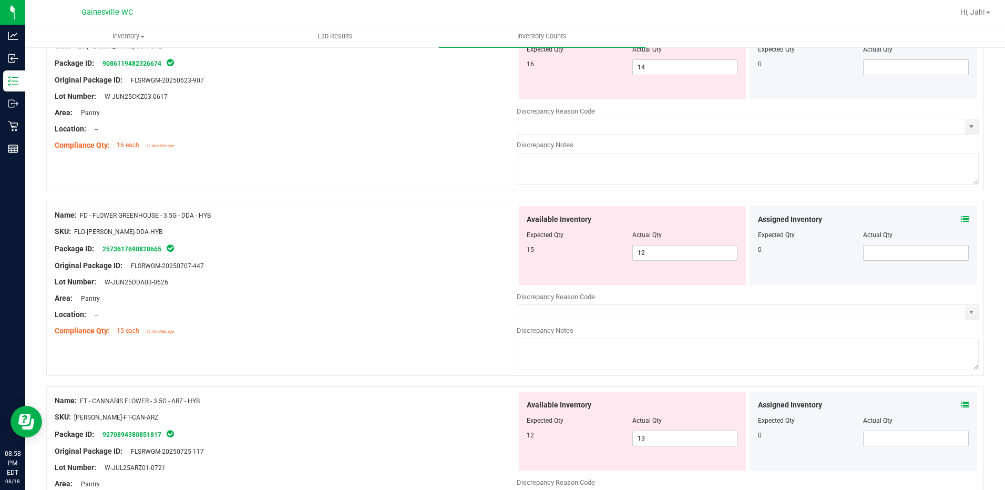
scroll to position [158, 0]
click at [962, 404] on icon at bounding box center [965, 402] width 7 height 7
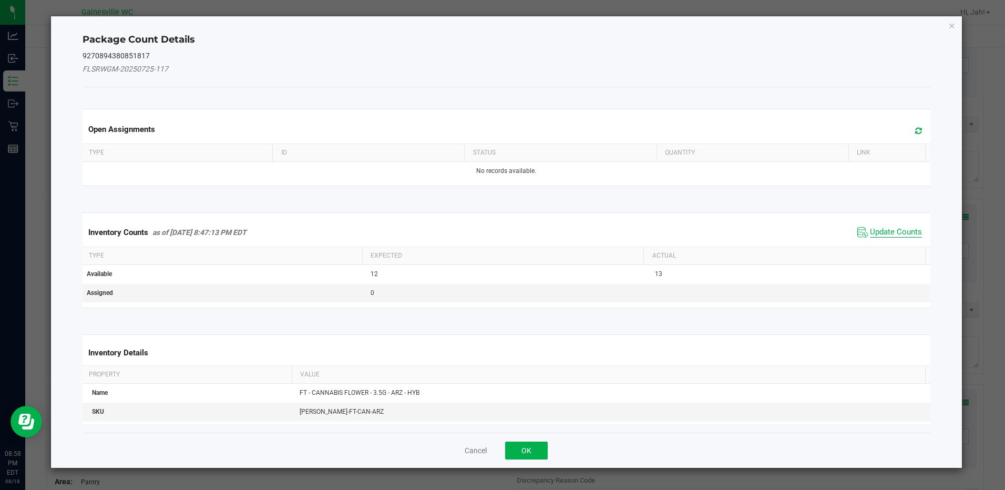
click at [870, 235] on span "Update Counts" at bounding box center [896, 232] width 52 height 11
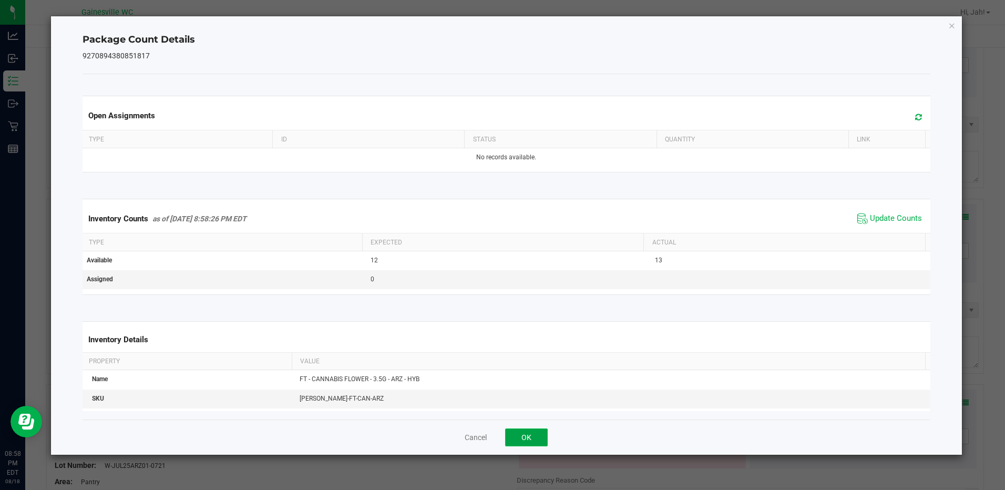
click at [531, 429] on button "OK" at bounding box center [526, 438] width 43 height 18
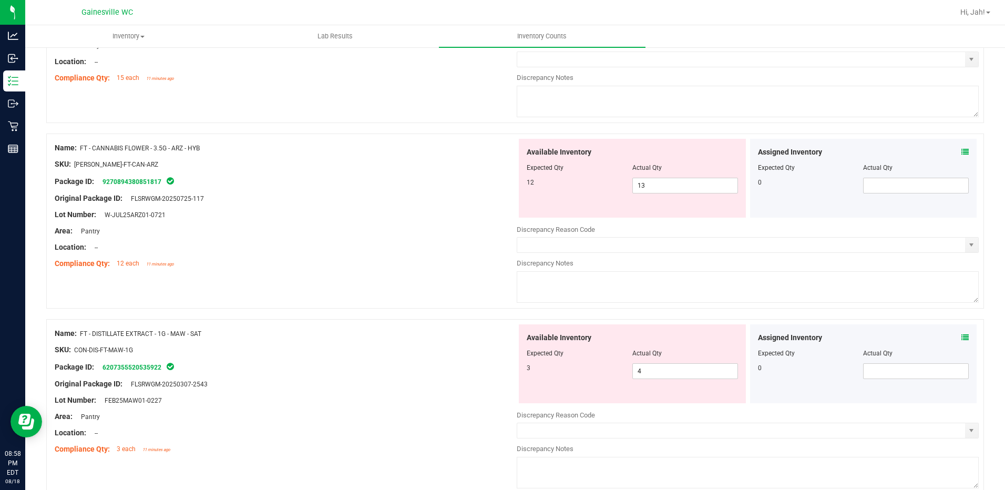
scroll to position [421, 0]
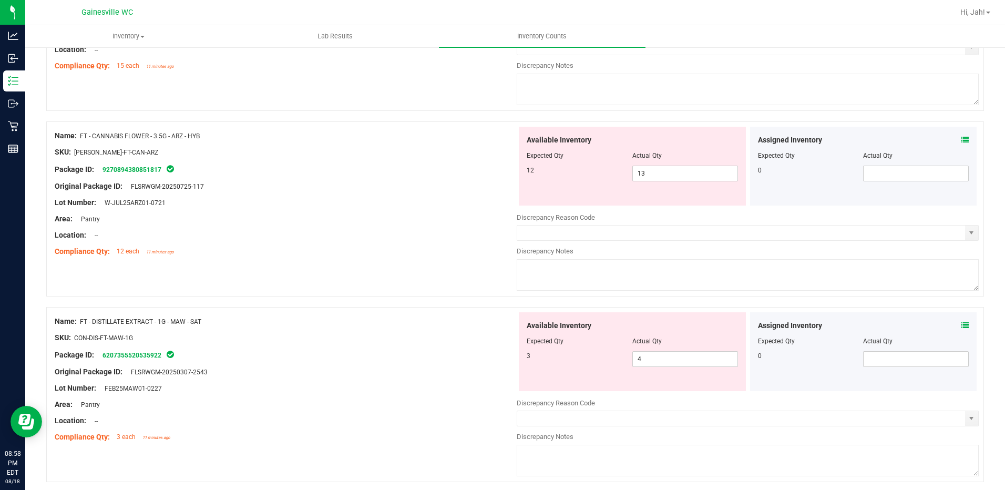
click at [962, 324] on icon at bounding box center [965, 325] width 7 height 7
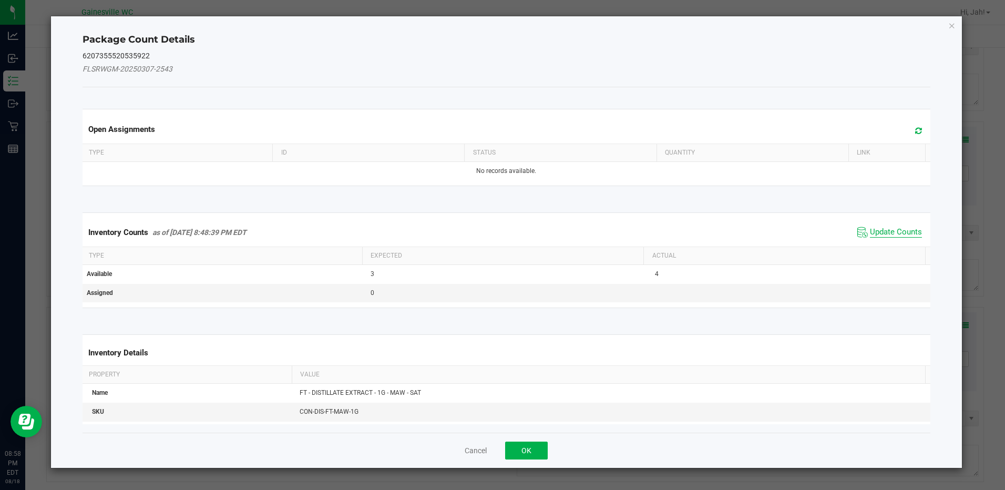
click at [873, 235] on span "Update Counts" at bounding box center [896, 232] width 52 height 11
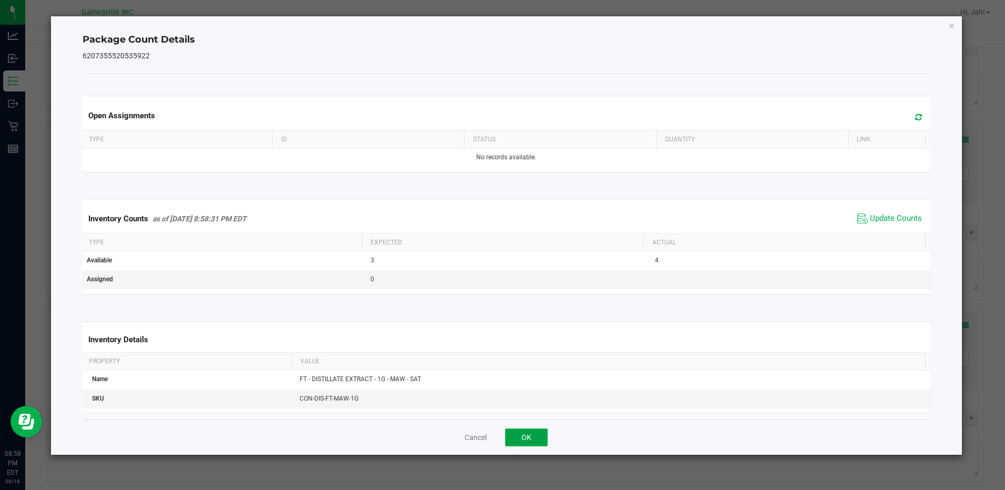
click at [546, 442] on button "OK" at bounding box center [526, 438] width 43 height 18
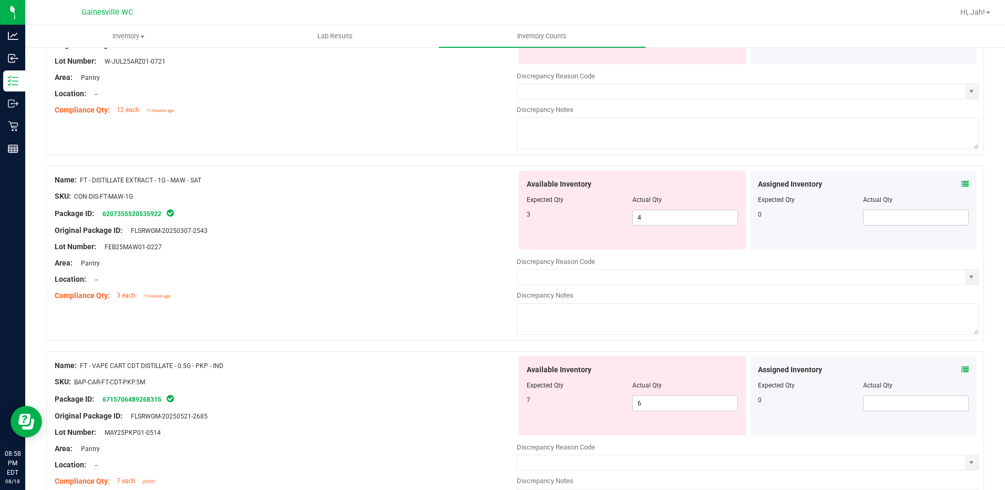
scroll to position [631, 0]
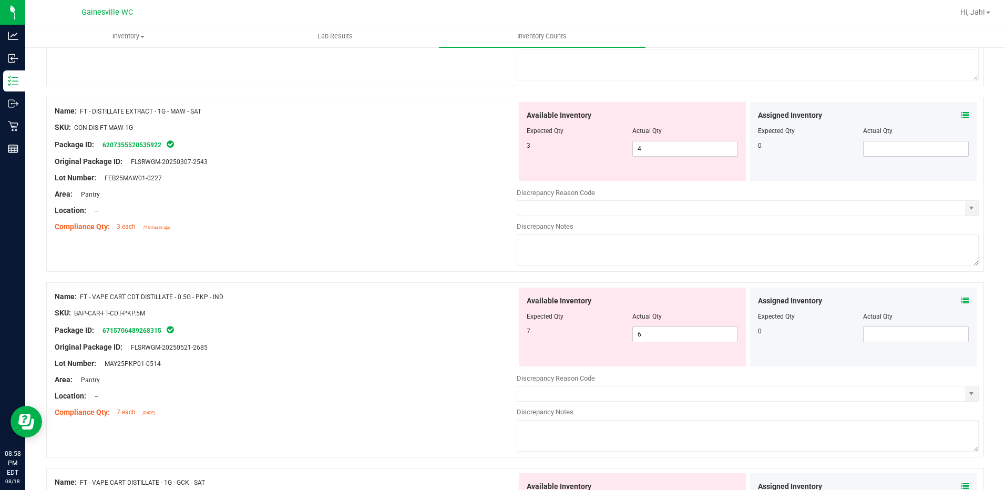
click at [962, 296] on span at bounding box center [965, 301] width 7 height 11
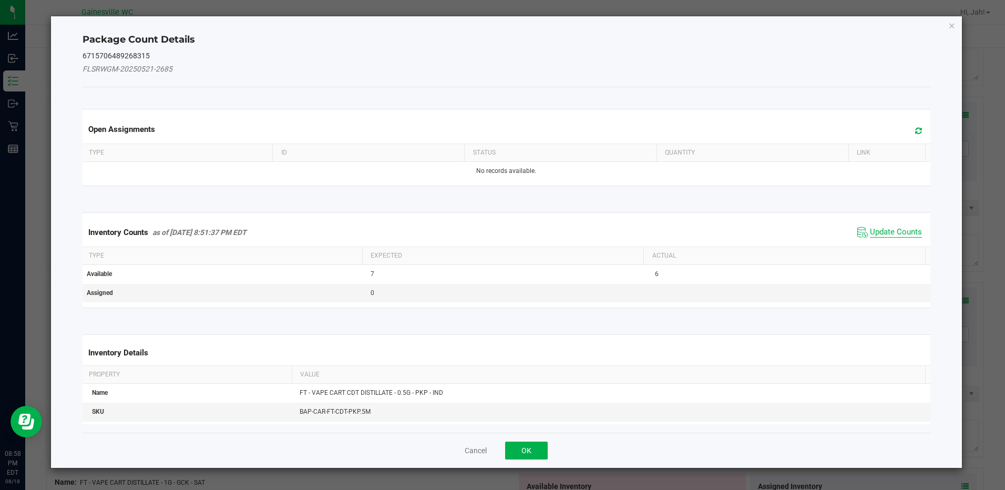
click at [876, 233] on span "Update Counts" at bounding box center [896, 232] width 52 height 11
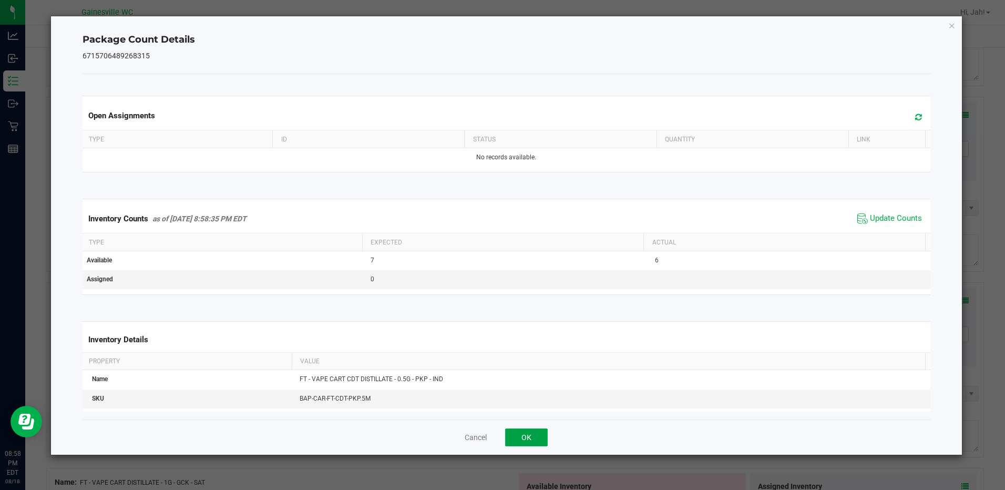
click at [531, 443] on button "OK" at bounding box center [526, 438] width 43 height 18
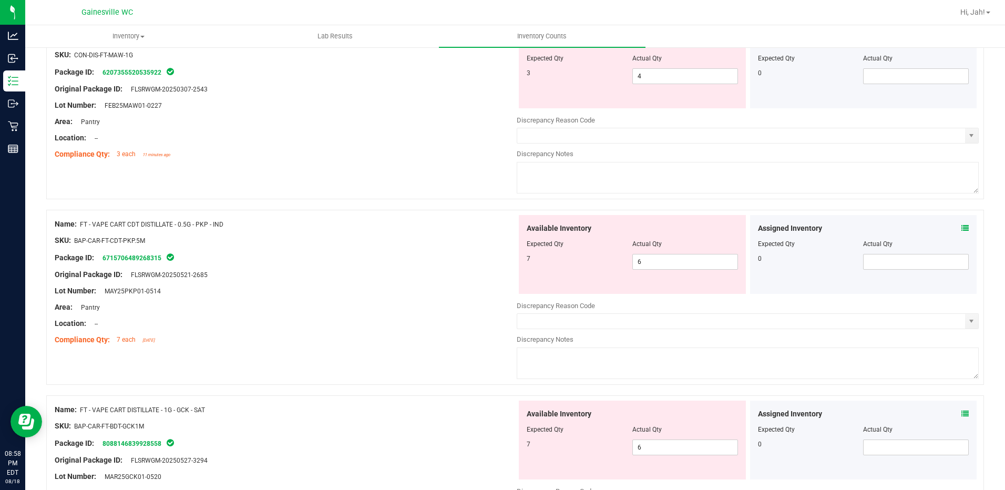
scroll to position [841, 0]
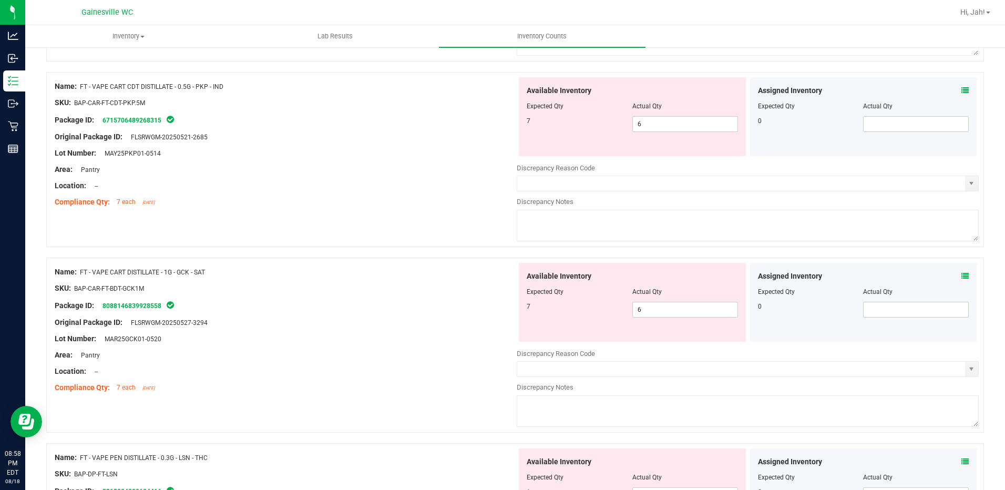
click at [962, 273] on icon at bounding box center [965, 275] width 7 height 7
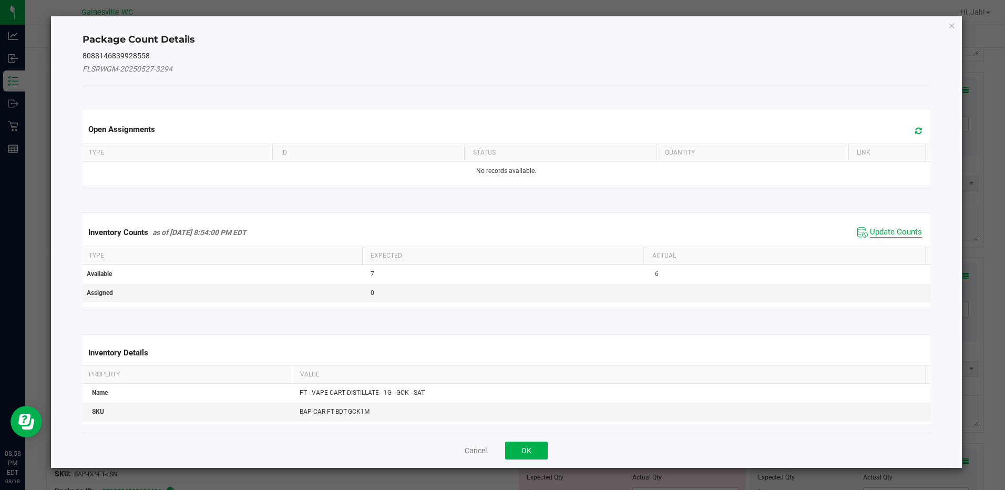
click at [870, 232] on span "Update Counts" at bounding box center [896, 232] width 52 height 11
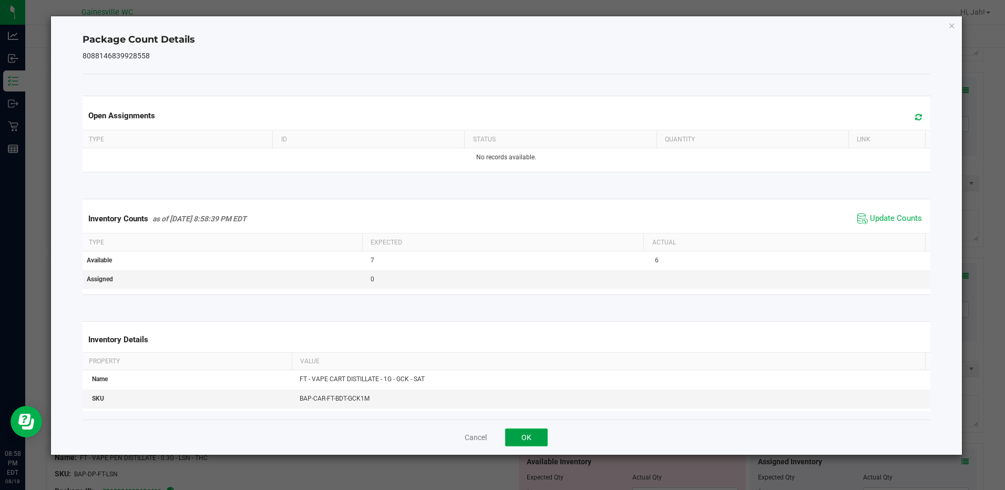
click at [526, 444] on button "OK" at bounding box center [526, 438] width 43 height 18
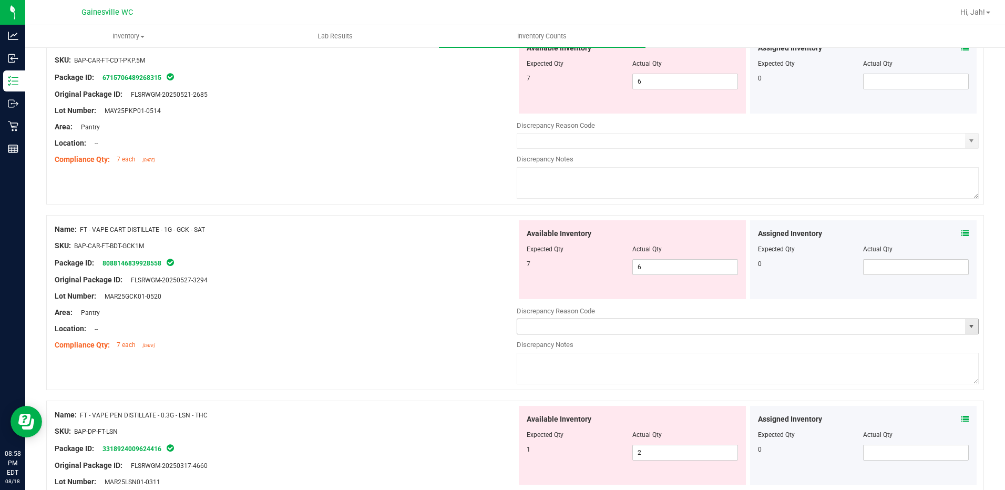
scroll to position [946, 0]
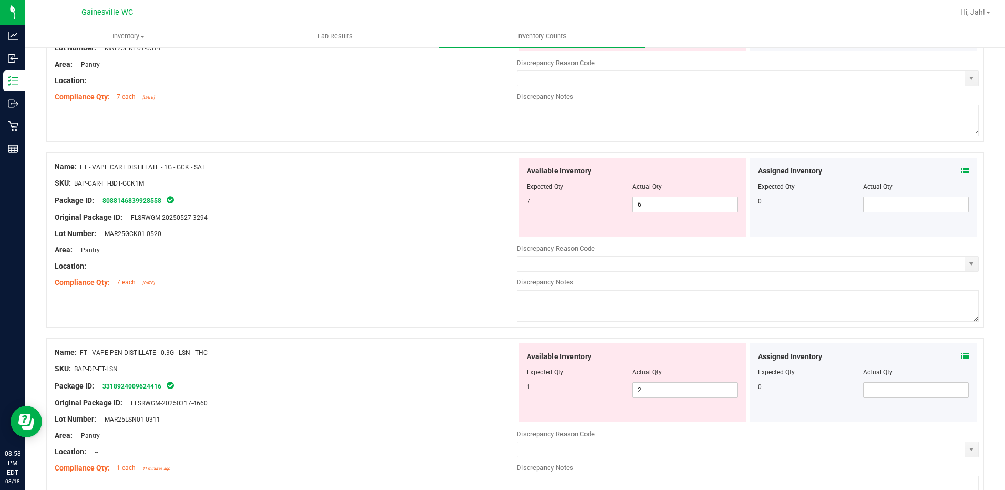
click at [962, 355] on icon at bounding box center [965, 356] width 7 height 7
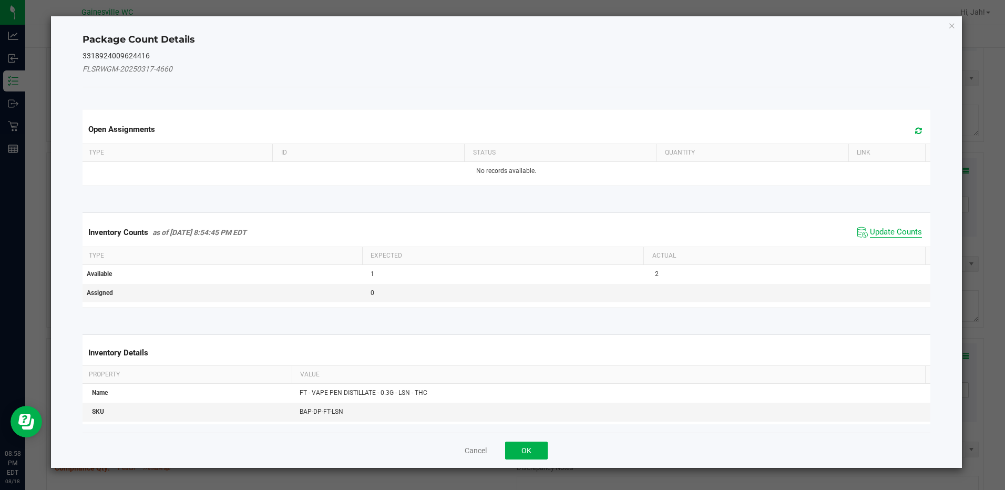
click at [890, 233] on span "Update Counts" at bounding box center [896, 232] width 52 height 11
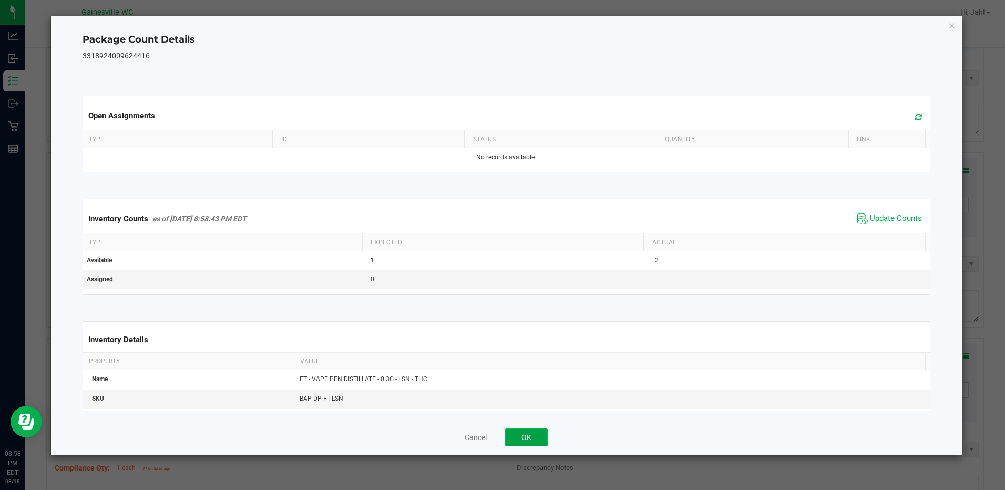
click at [544, 443] on button "OK" at bounding box center [526, 438] width 43 height 18
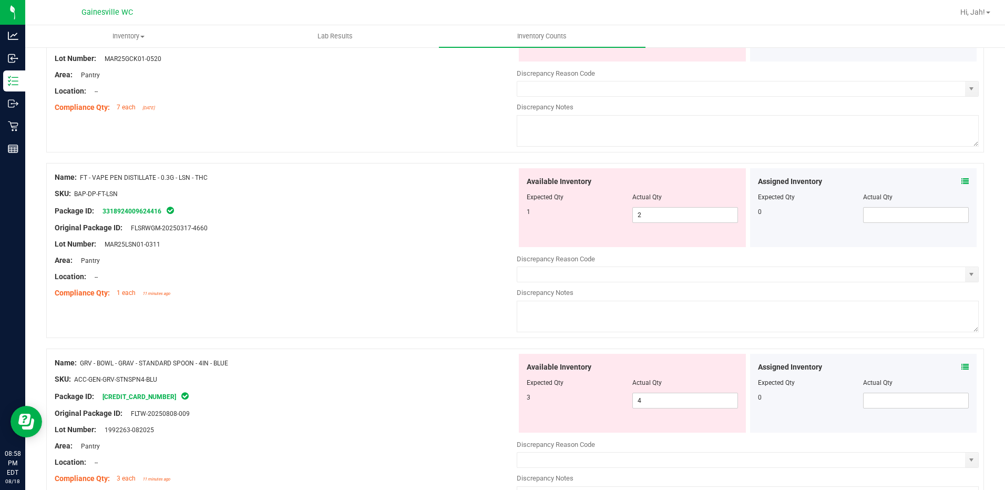
scroll to position [1157, 0]
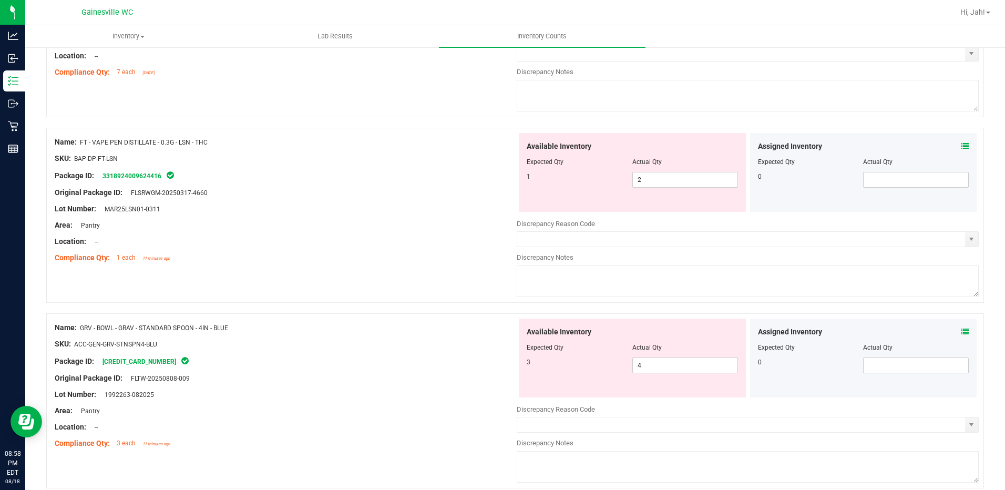
click at [962, 331] on icon at bounding box center [965, 331] width 7 height 7
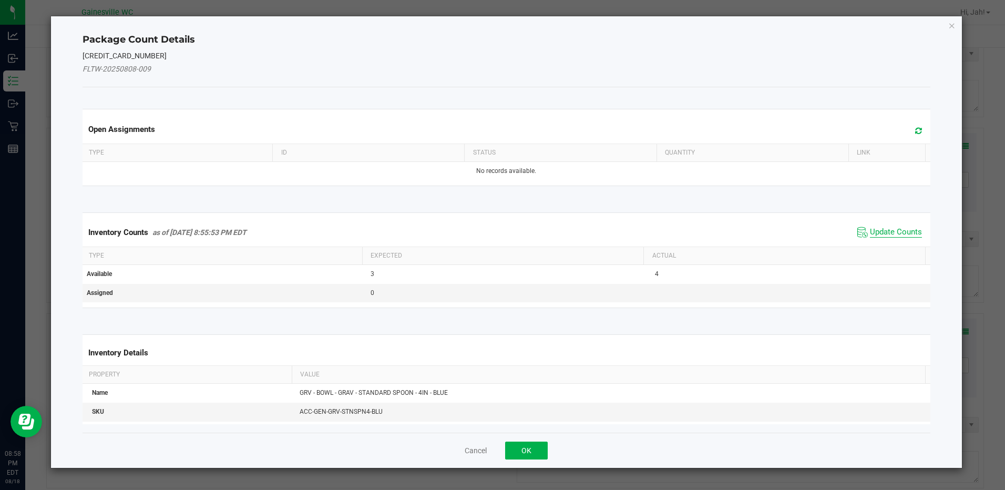
click at [891, 229] on span "Update Counts" at bounding box center [896, 232] width 52 height 11
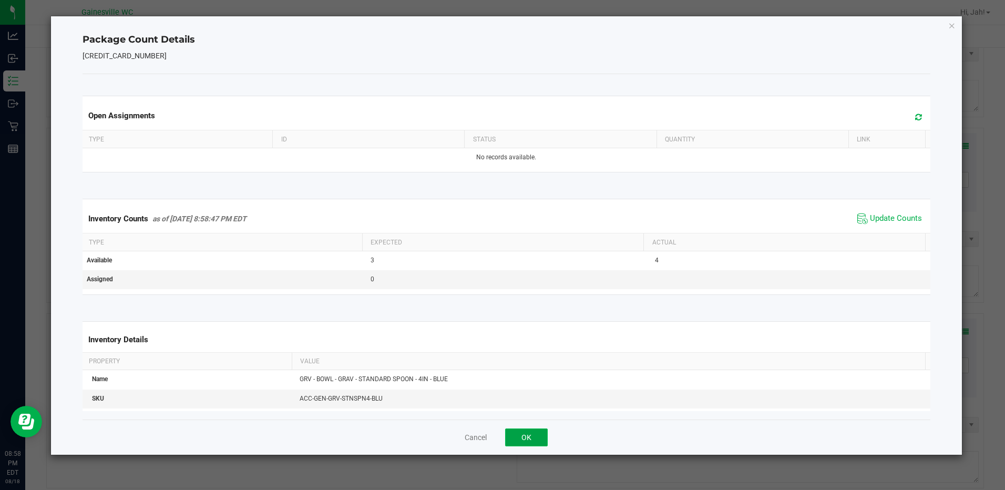
click at [523, 445] on button "OK" at bounding box center [526, 438] width 43 height 18
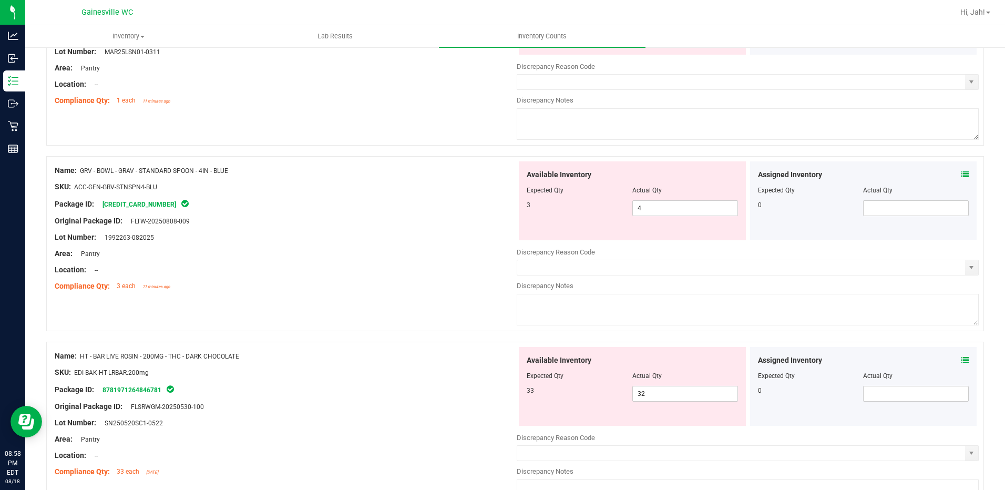
scroll to position [1315, 0]
click at [962, 357] on icon at bounding box center [965, 359] width 7 height 7
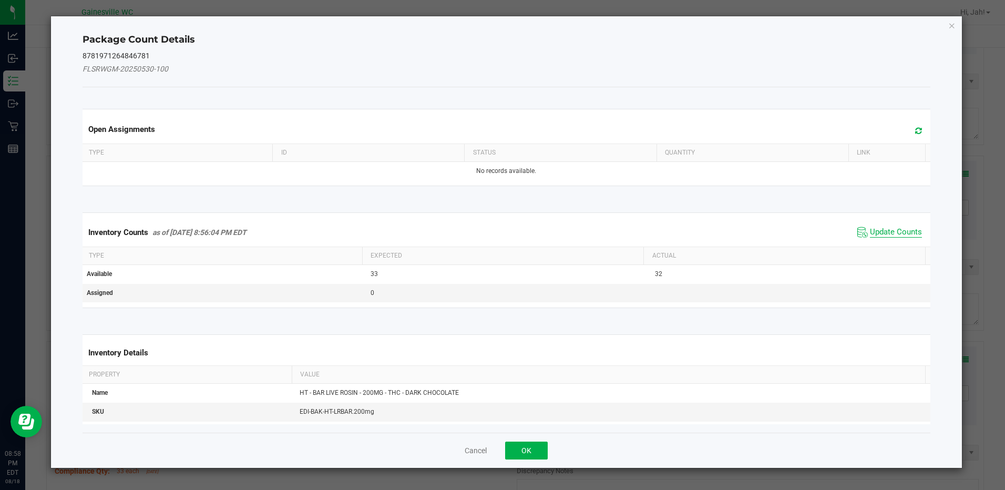
click at [880, 230] on span "Update Counts" at bounding box center [896, 232] width 52 height 11
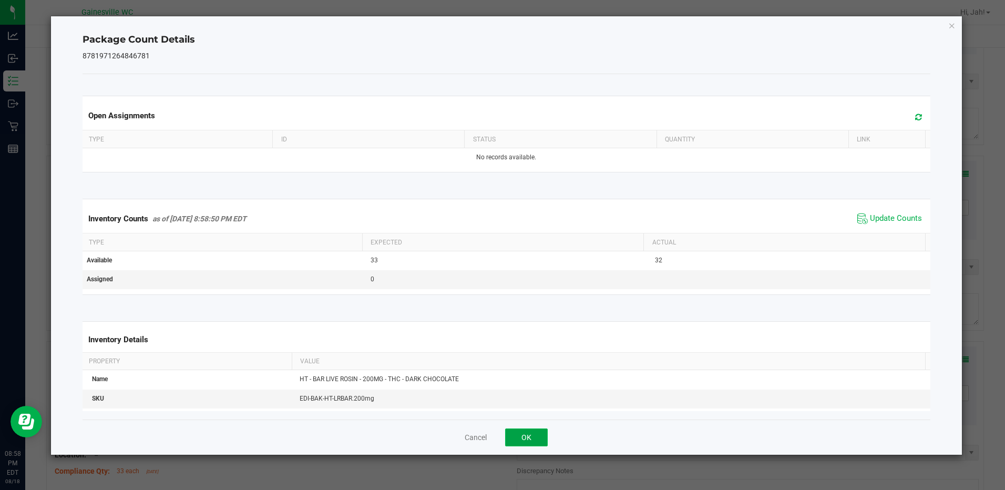
click at [527, 440] on button "OK" at bounding box center [526, 438] width 43 height 18
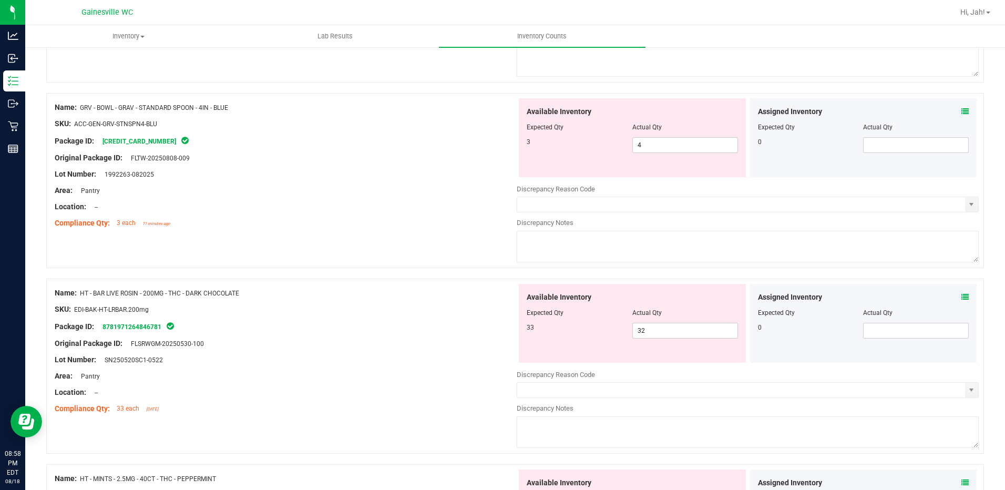
scroll to position [1472, 0]
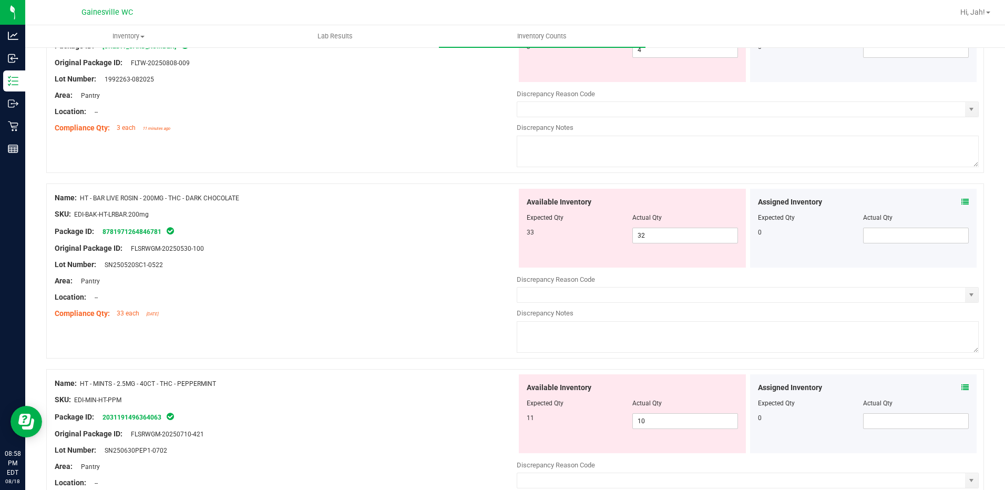
click at [953, 386] on div "Assigned Inventory" at bounding box center [863, 387] width 211 height 11
click at [962, 384] on icon at bounding box center [965, 387] width 7 height 7
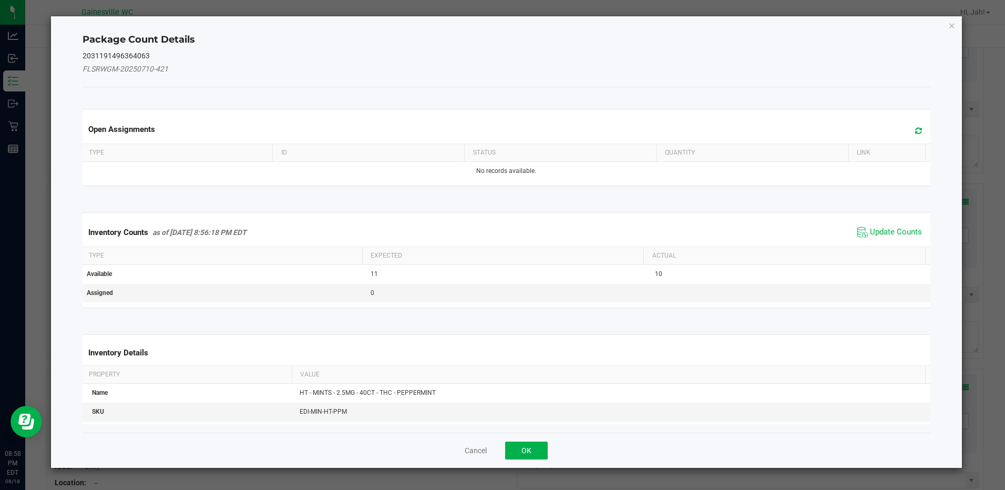
click at [878, 238] on span "Update Counts" at bounding box center [890, 233] width 70 height 16
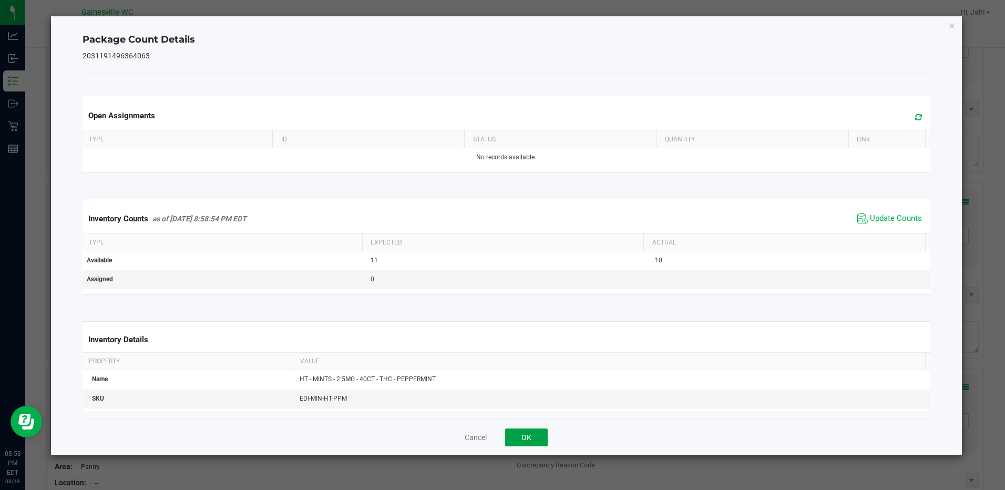
drag, startPoint x: 538, startPoint y: 437, endPoint x: 550, endPoint y: 432, distance: 13.2
click at [538, 436] on button "OK" at bounding box center [526, 438] width 43 height 18
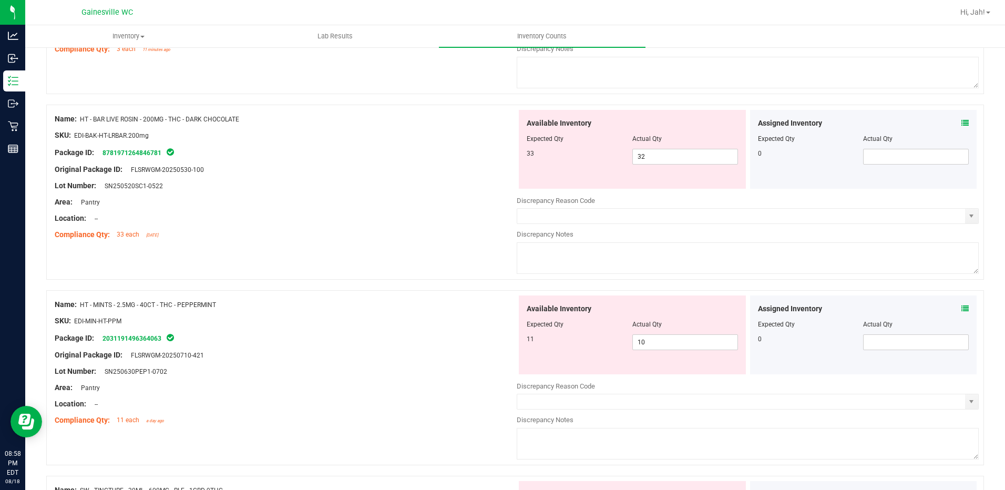
scroll to position [1683, 0]
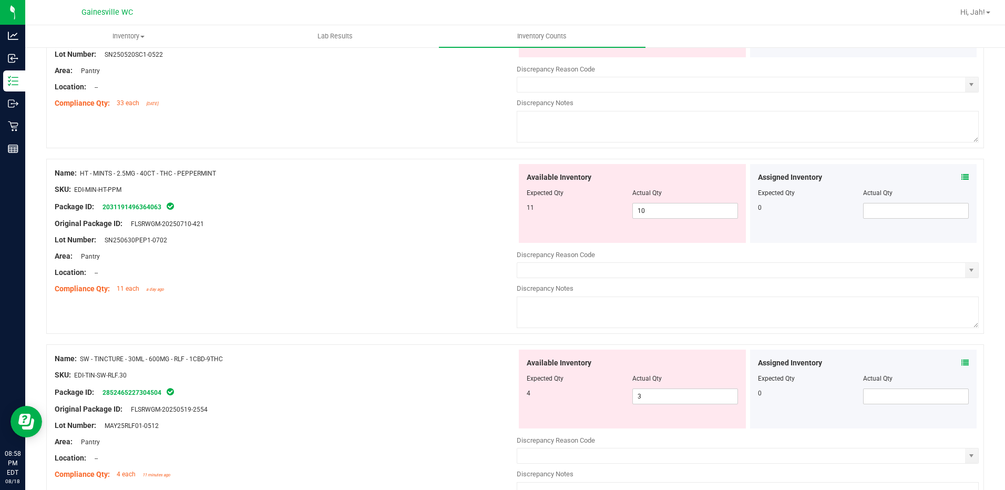
click at [953, 358] on div "Assigned Inventory" at bounding box center [863, 363] width 211 height 11
click at [962, 359] on icon at bounding box center [965, 362] width 7 height 7
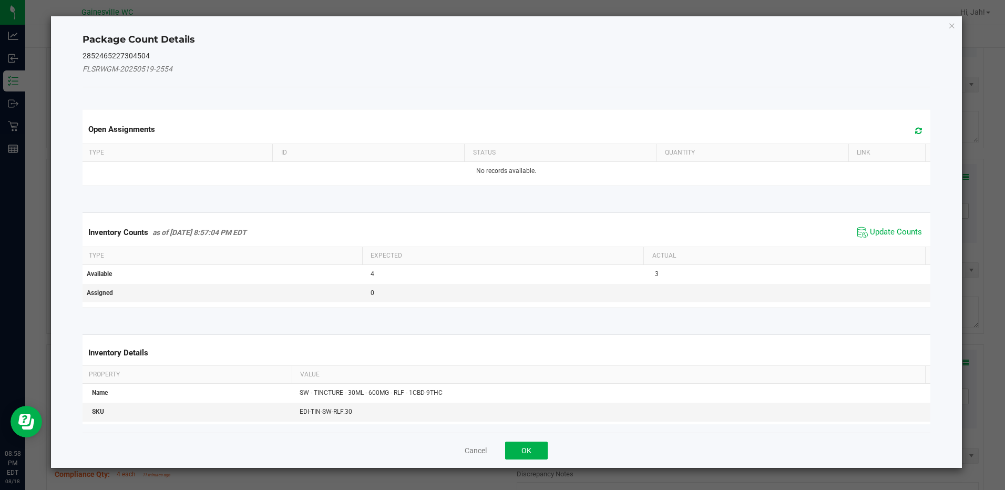
click at [892, 239] on span "Update Counts" at bounding box center [890, 233] width 70 height 16
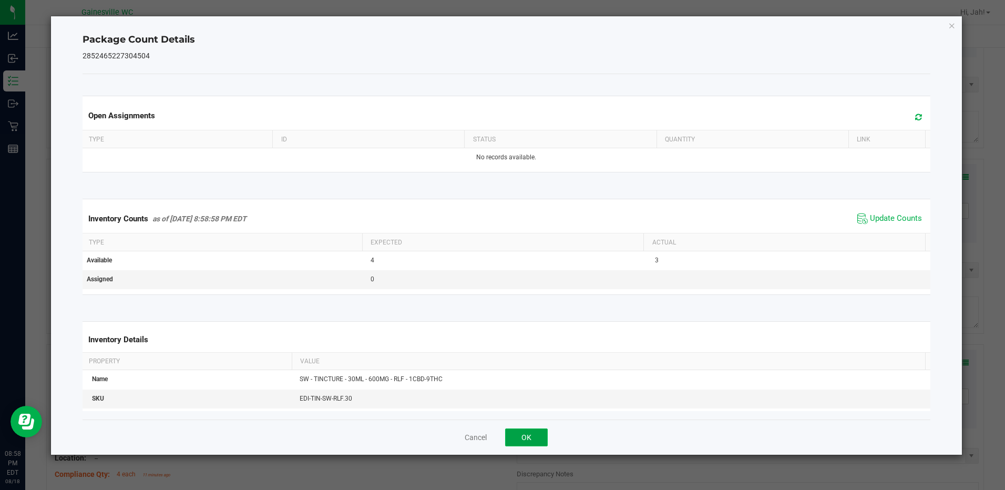
click at [544, 446] on button "OK" at bounding box center [526, 438] width 43 height 18
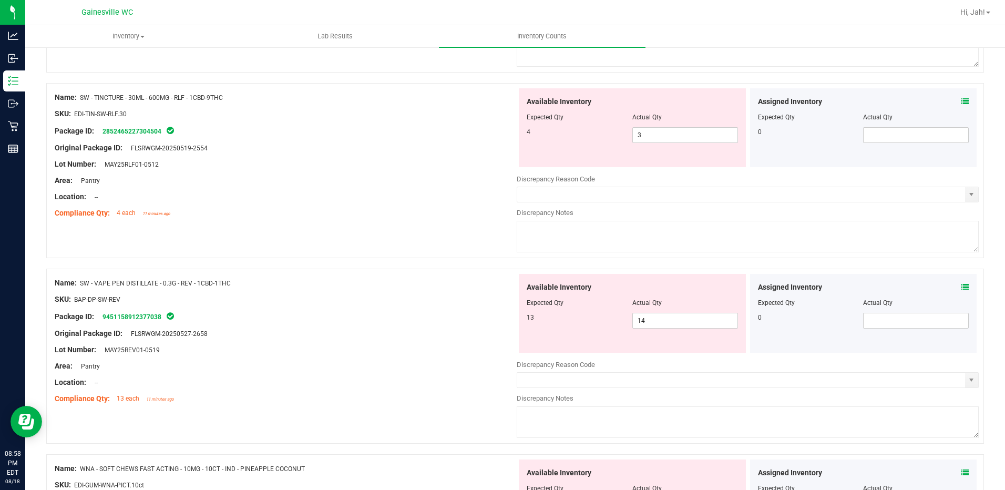
scroll to position [1945, 0]
click at [961, 285] on div "Assigned Inventory Expected Qty Actual Qty 0" at bounding box center [863, 311] width 227 height 79
click at [962, 281] on span at bounding box center [965, 285] width 7 height 11
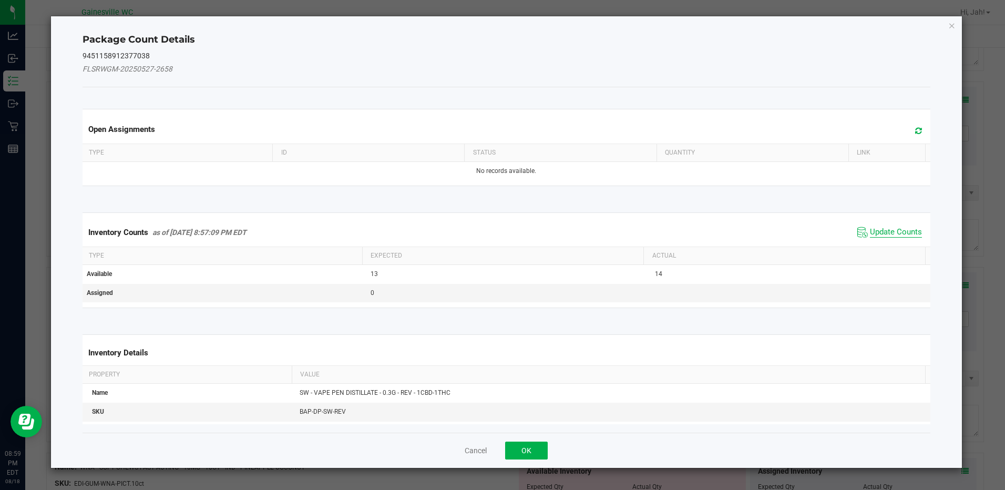
click at [891, 233] on span "Update Counts" at bounding box center [896, 232] width 52 height 11
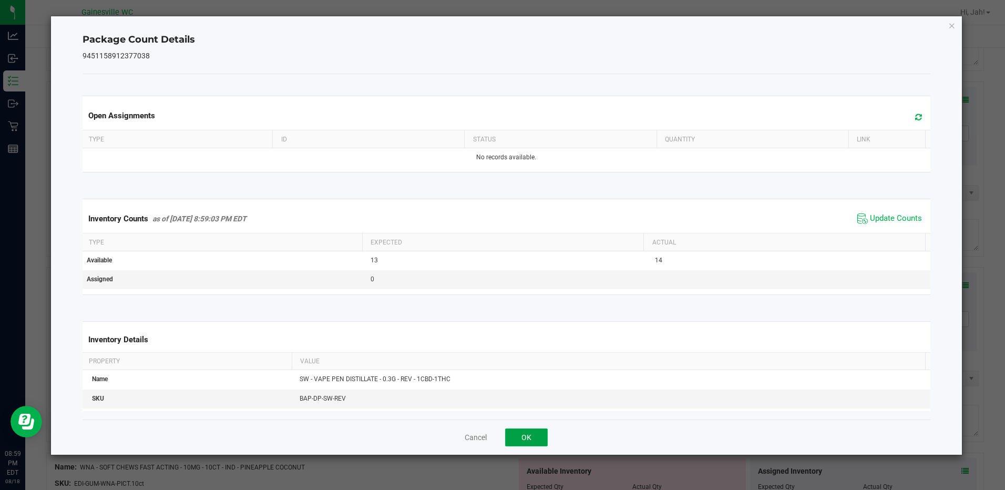
click at [525, 443] on button "OK" at bounding box center [526, 438] width 43 height 18
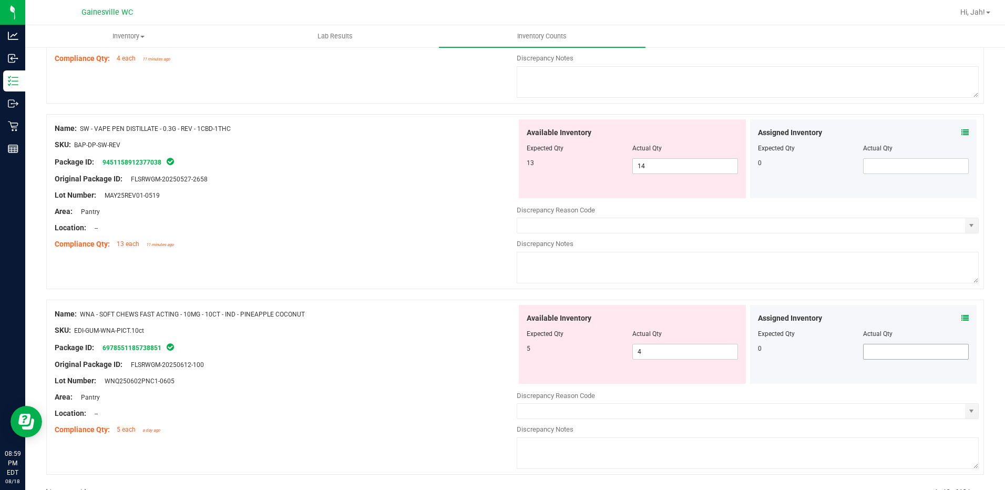
scroll to position [2103, 0]
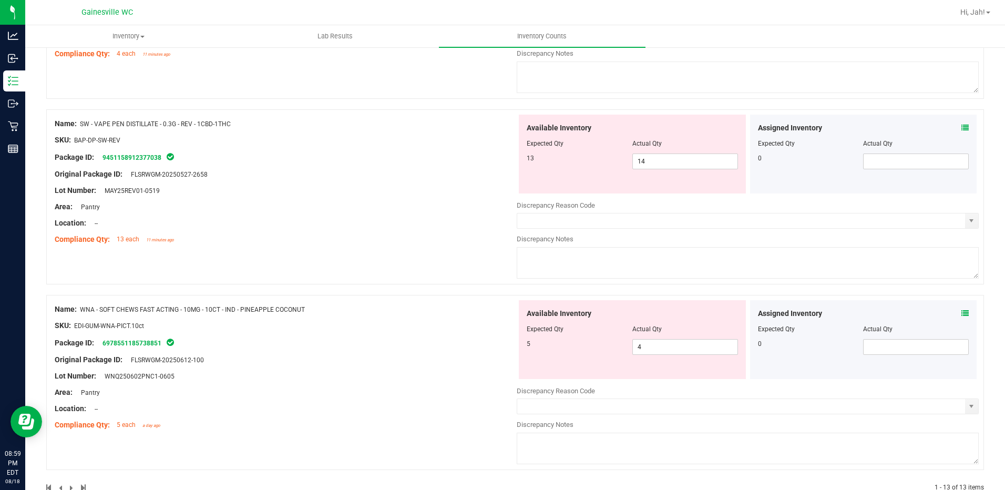
click at [962, 316] on icon at bounding box center [965, 313] width 7 height 7
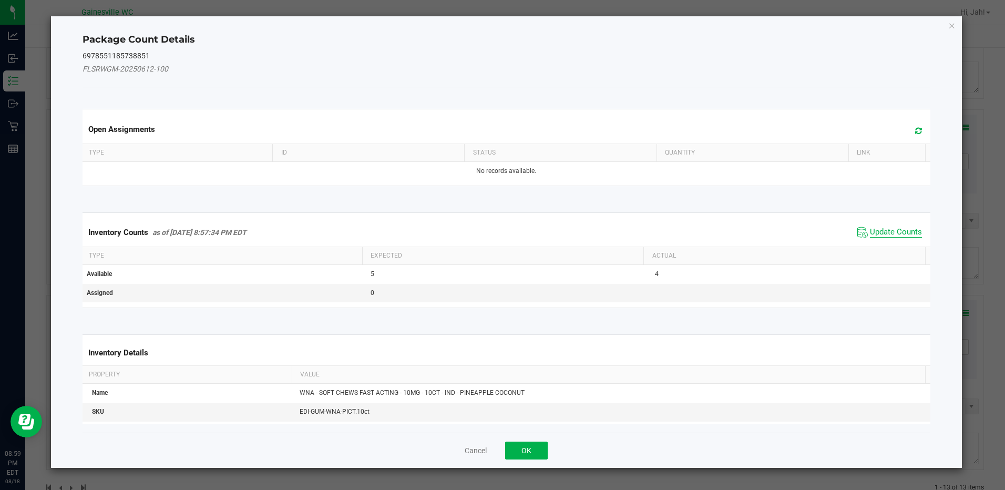
click at [870, 236] on span "Update Counts" at bounding box center [896, 232] width 52 height 11
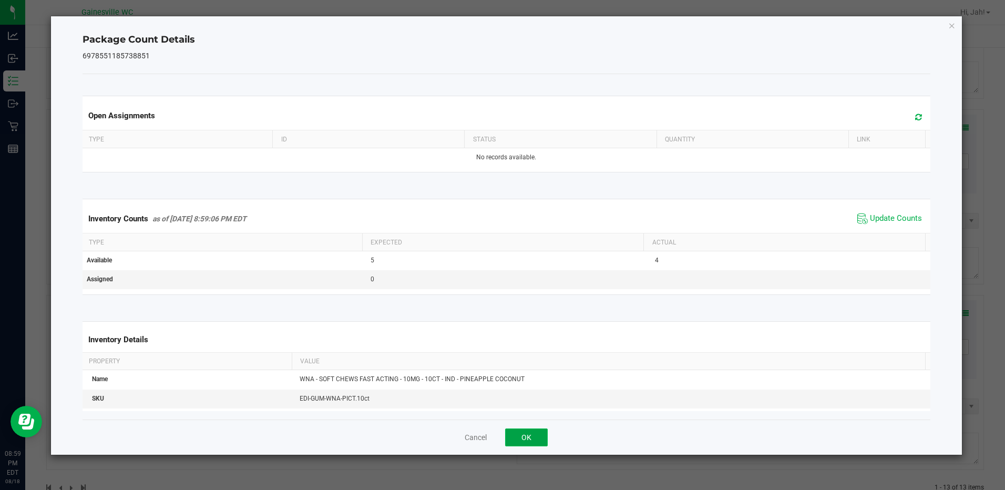
click at [527, 431] on button "OK" at bounding box center [526, 438] width 43 height 18
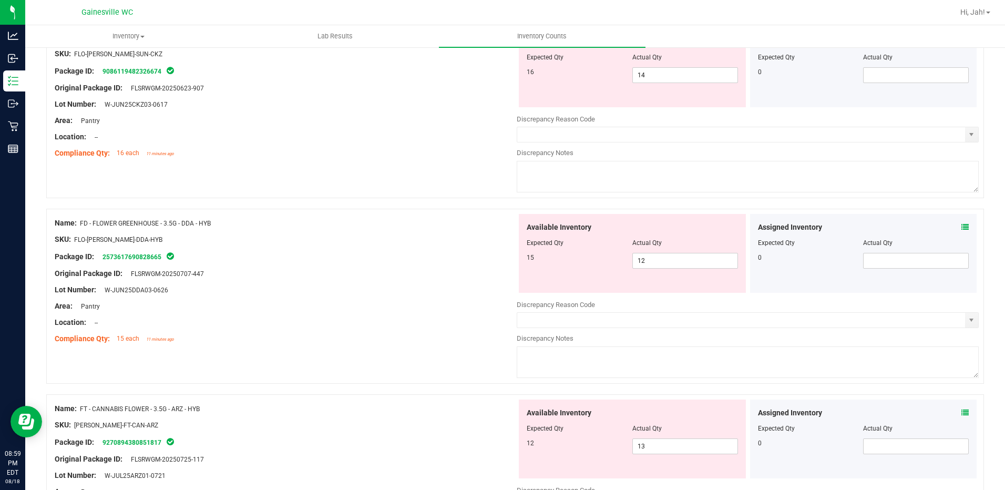
scroll to position [26, 0]
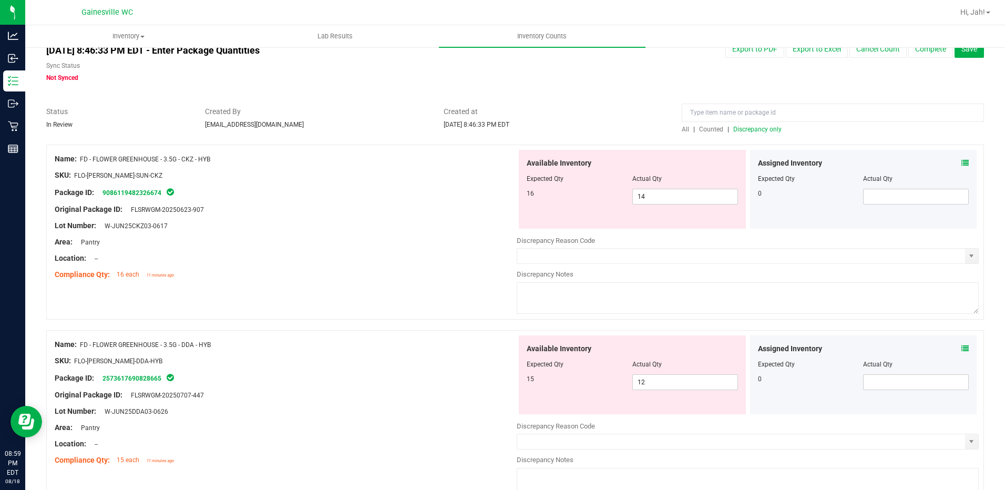
click at [768, 130] on span "Discrepancy only" at bounding box center [758, 129] width 48 height 7
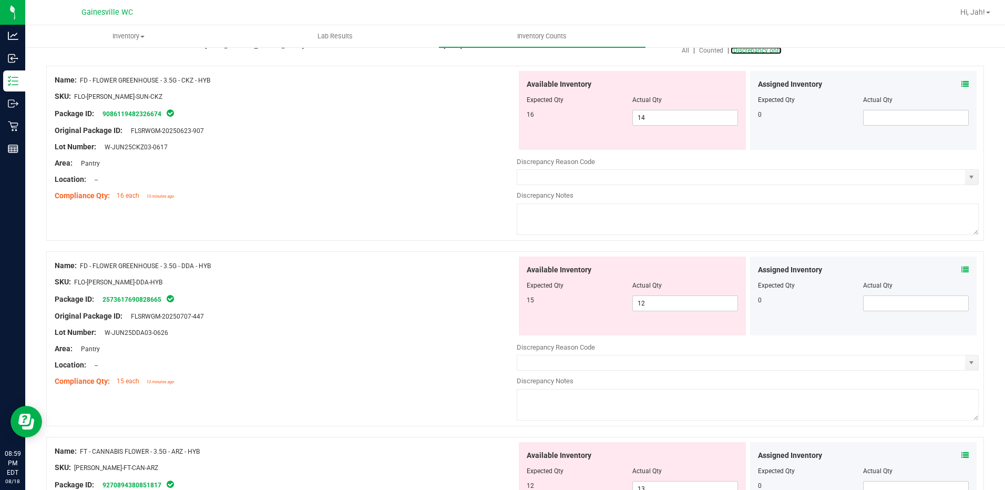
scroll to position [0, 0]
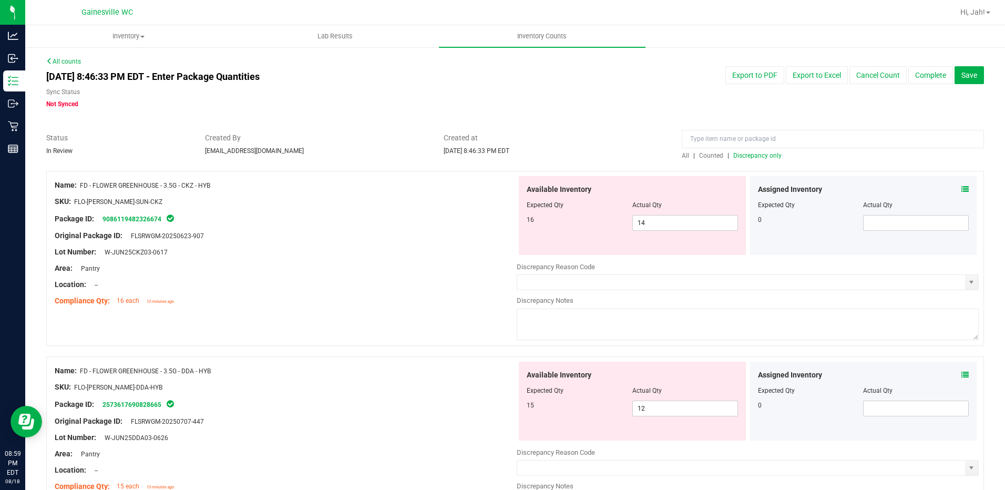
click at [328, 294] on div at bounding box center [286, 292] width 462 height 5
drag, startPoint x: 675, startPoint y: 222, endPoint x: 465, endPoint y: 246, distance: 211.7
click at [467, 246] on div "Name: FD - FLOWER GREENHOUSE - 3.5G - CKZ - HYB SKU: FLO-[PERSON_NAME]-SUN-CKZ …" at bounding box center [515, 258] width 938 height 175
click at [465, 246] on div at bounding box center [286, 243] width 462 height 5
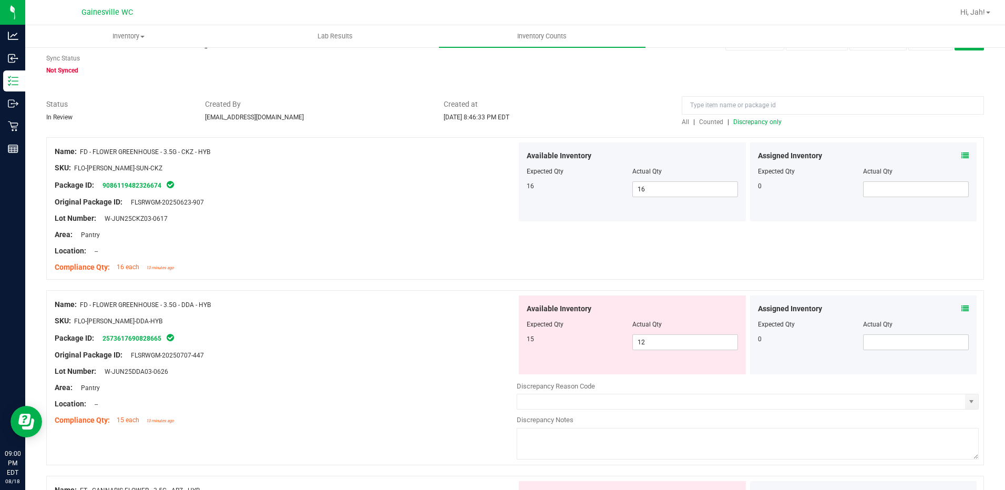
scroll to position [53, 0]
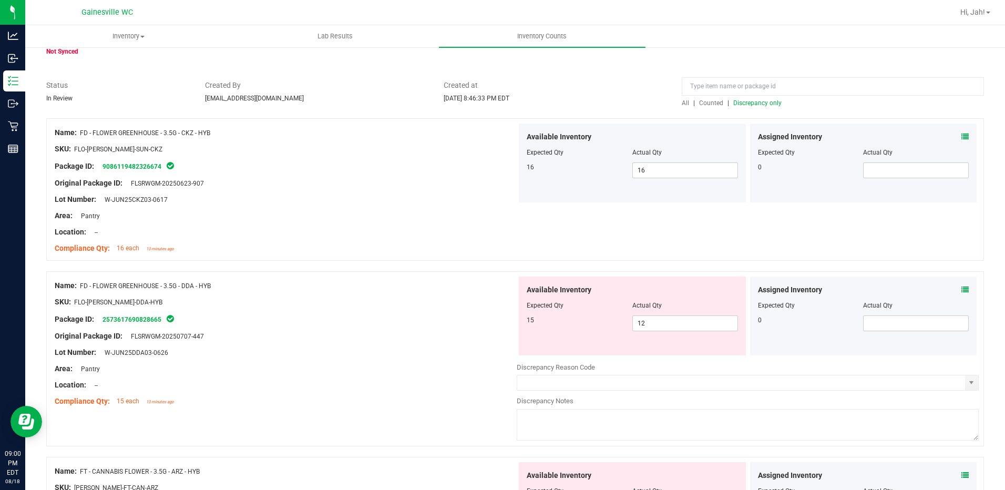
click at [443, 296] on div at bounding box center [286, 293] width 462 height 5
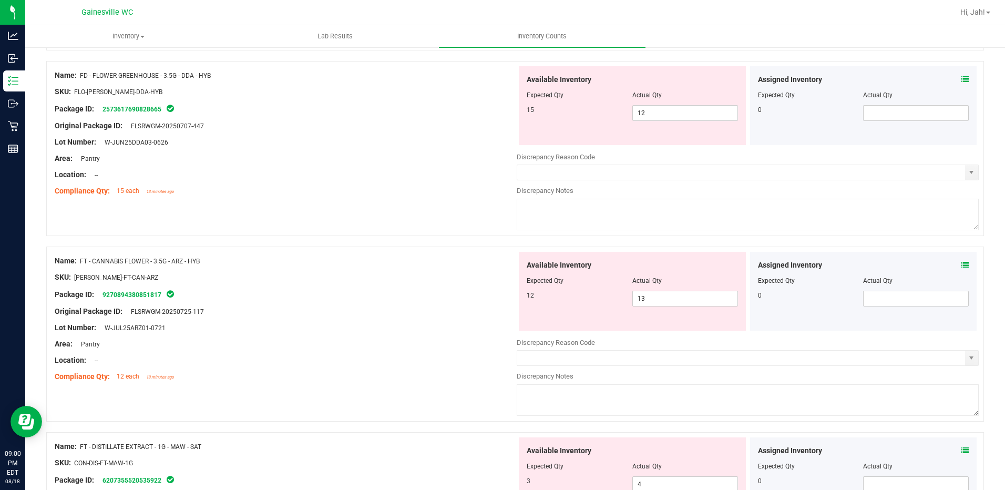
scroll to position [0, 0]
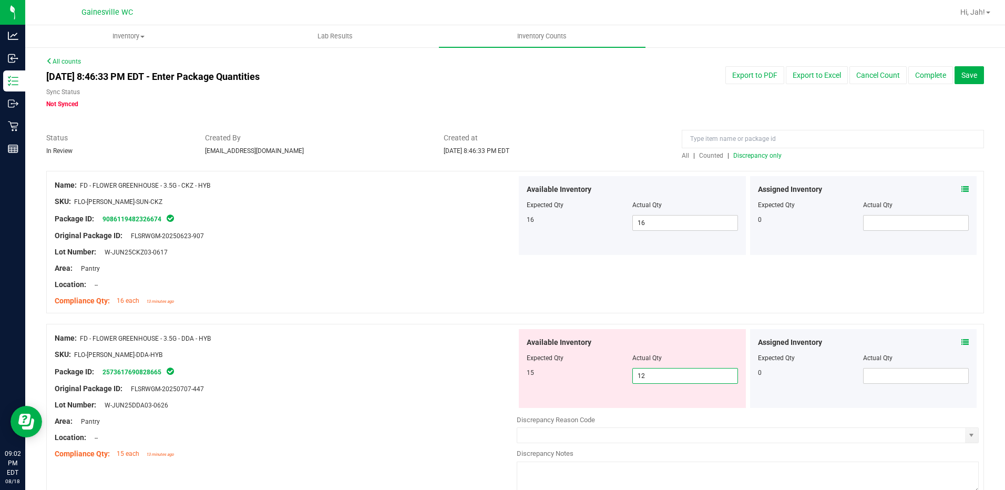
drag, startPoint x: 658, startPoint y: 383, endPoint x: 605, endPoint y: 383, distance: 53.6
click at [605, 383] on div "15 12 12" at bounding box center [632, 376] width 211 height 16
click at [575, 315] on div at bounding box center [515, 318] width 938 height 11
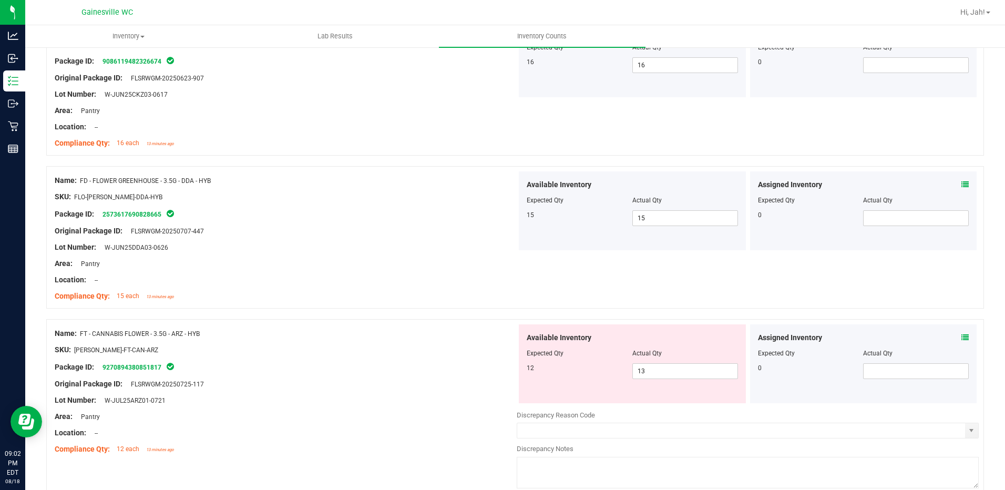
click at [440, 336] on div "Name: FT - CANNABIS FLOWER - 3.5G - ARZ - HYB" at bounding box center [286, 333] width 462 height 11
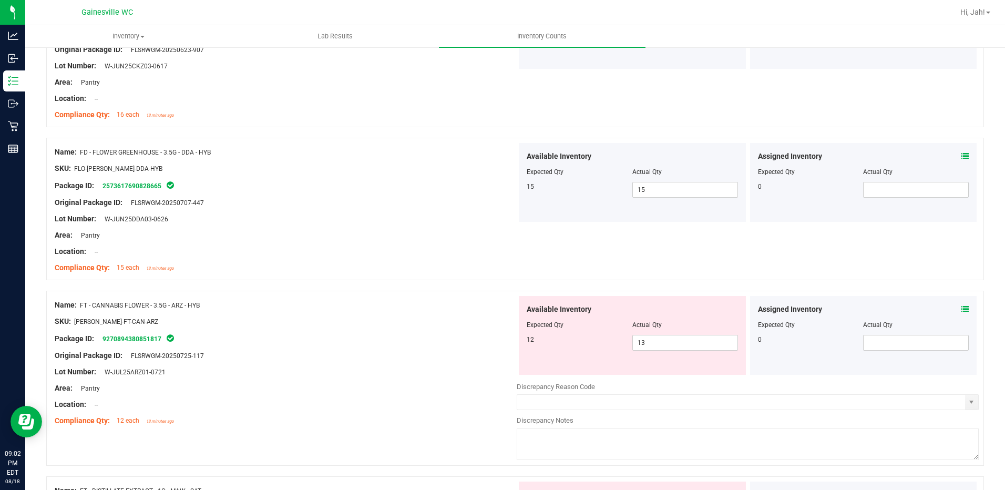
scroll to position [210, 0]
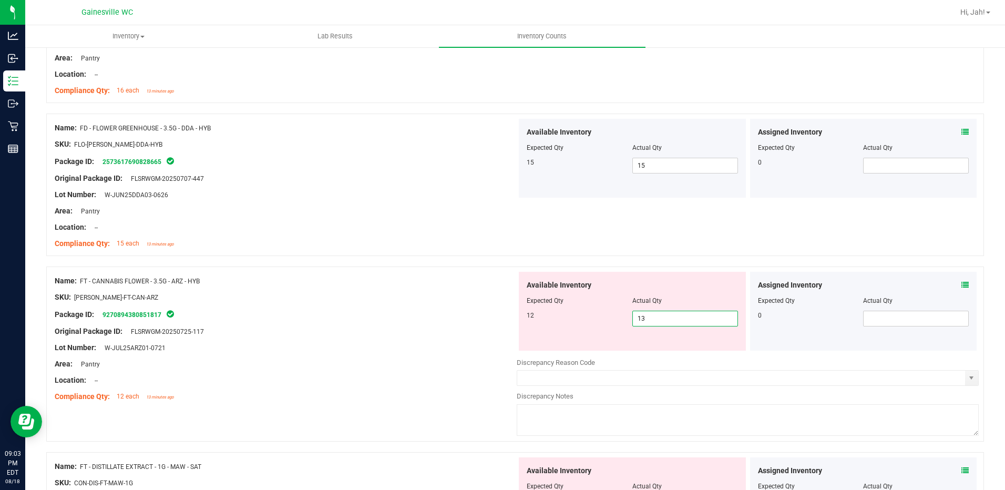
drag, startPoint x: 671, startPoint y: 325, endPoint x: 562, endPoint y: 320, distance: 109.5
click at [562, 320] on div "12 13 13" at bounding box center [632, 319] width 211 height 16
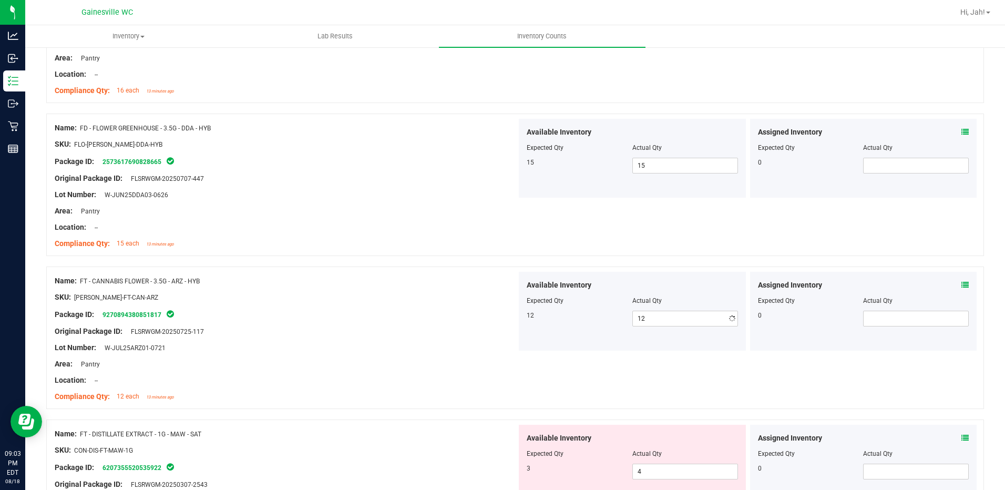
click at [470, 229] on div "Location: --" at bounding box center [286, 227] width 462 height 11
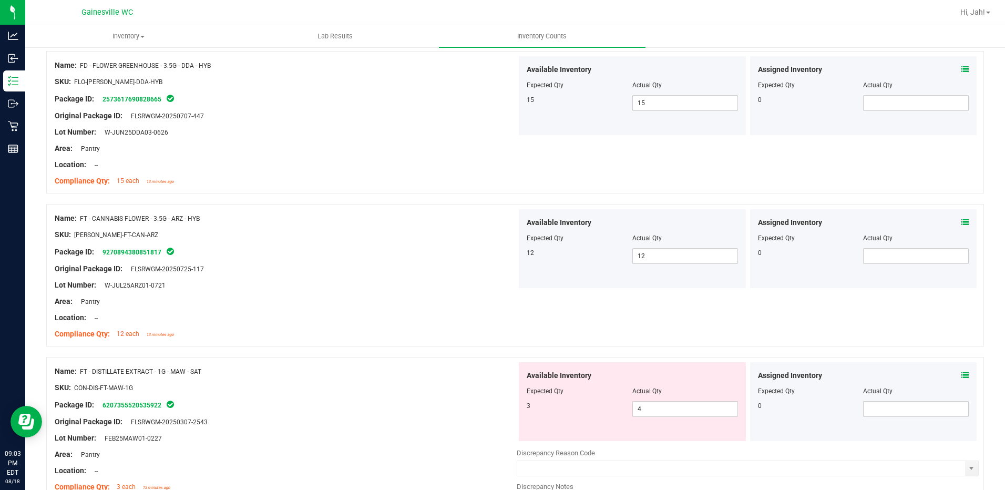
scroll to position [368, 0]
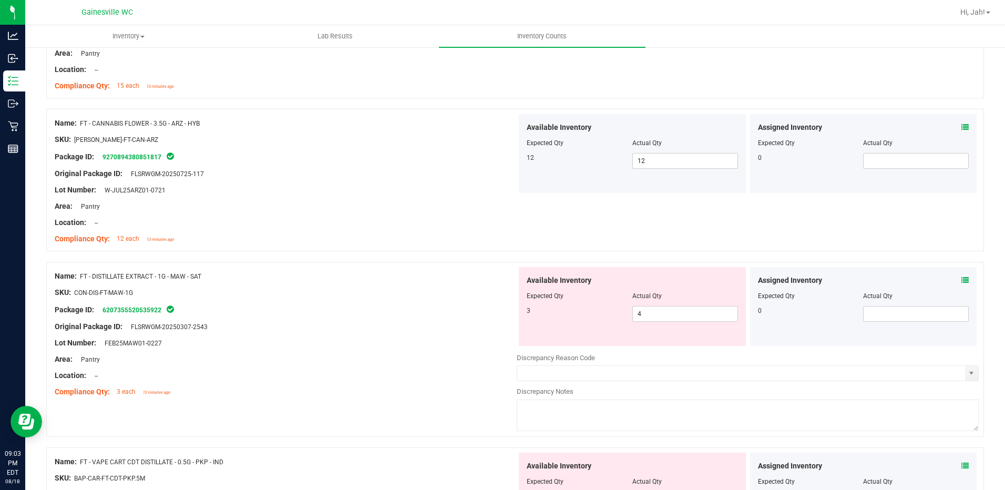
click at [260, 259] on div at bounding box center [515, 256] width 938 height 11
click at [691, 315] on span "4 4" at bounding box center [686, 314] width 106 height 16
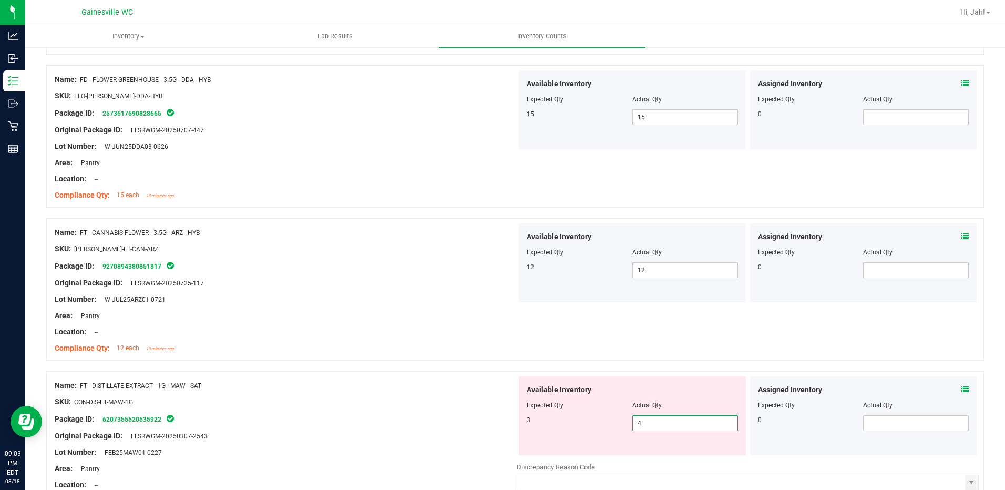
scroll to position [53, 0]
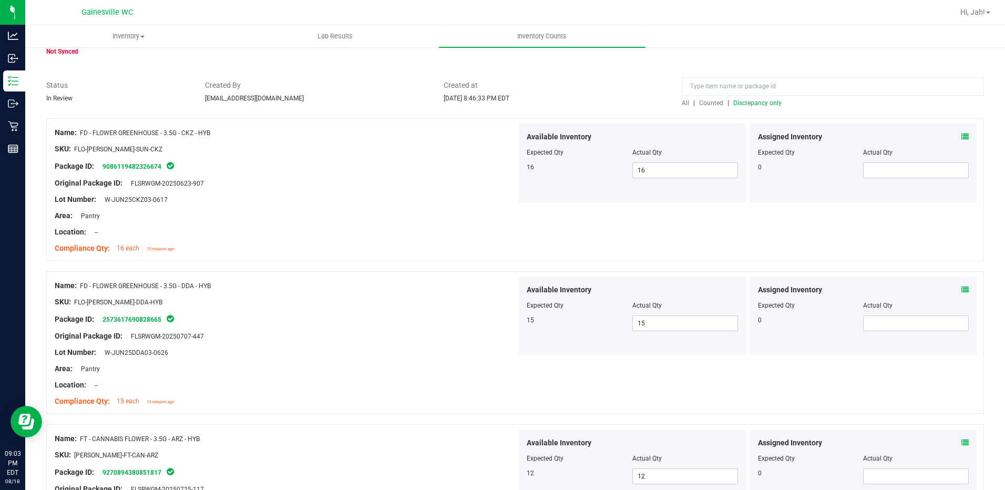
click at [738, 104] on span "Discrepancy only" at bounding box center [758, 102] width 48 height 7
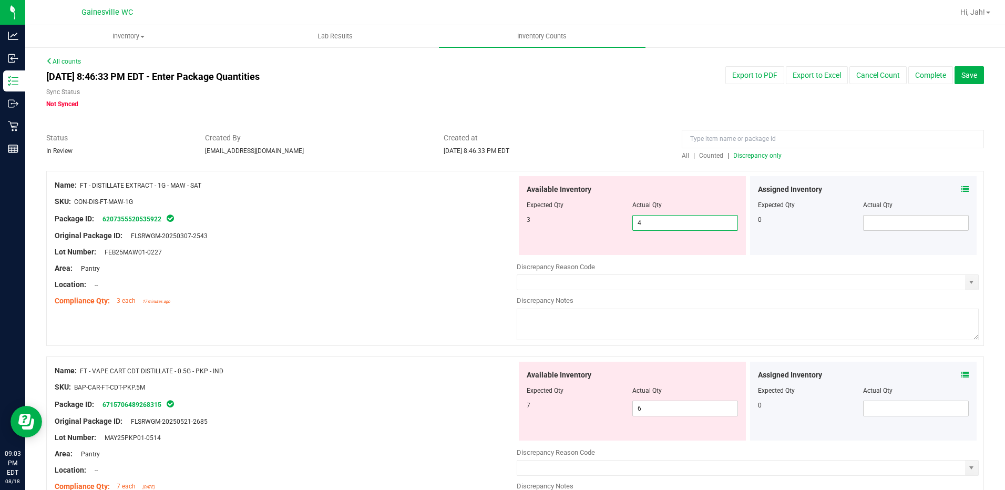
drag, startPoint x: 659, startPoint y: 224, endPoint x: 582, endPoint y: 224, distance: 77.8
click at [582, 224] on div "3 4 4" at bounding box center [632, 223] width 211 height 16
click at [339, 243] on div at bounding box center [286, 243] width 462 height 5
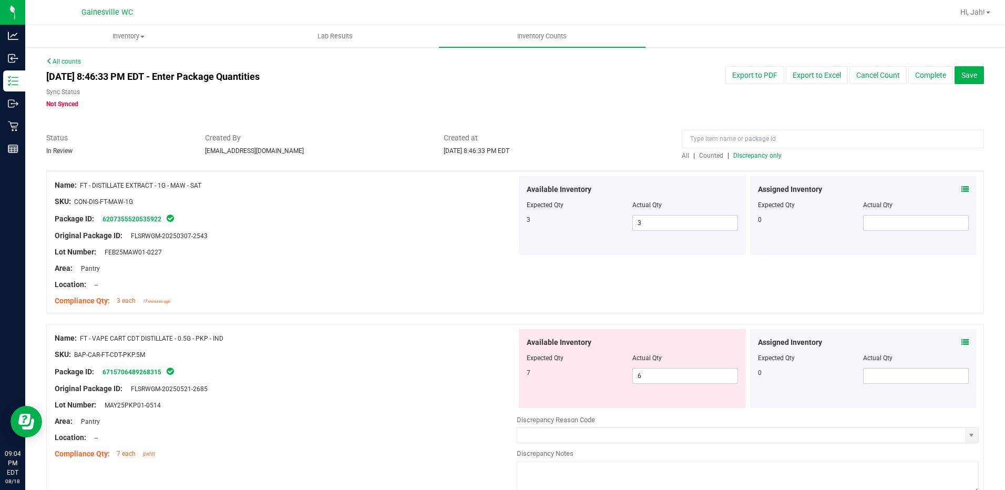
click at [747, 154] on span "Discrepancy only" at bounding box center [758, 155] width 48 height 7
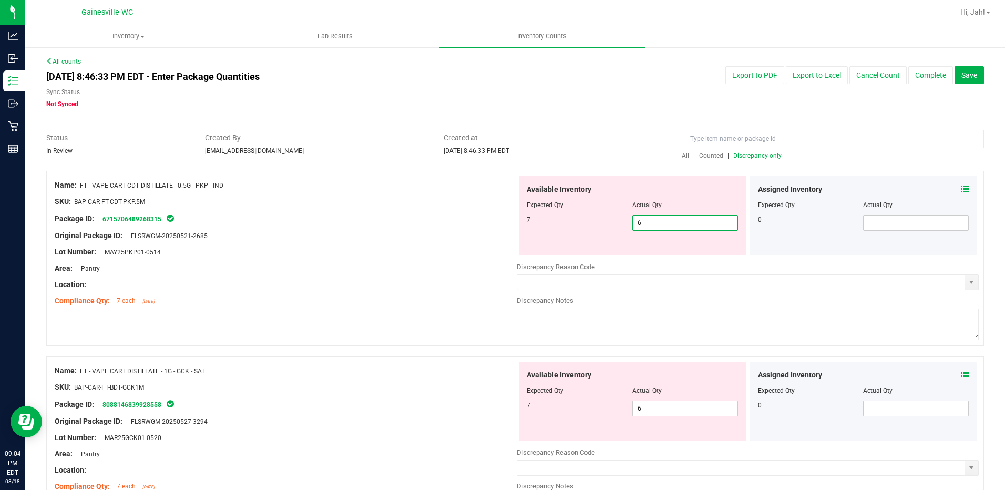
drag, startPoint x: 643, startPoint y: 226, endPoint x: 539, endPoint y: 217, distance: 104.5
click at [541, 216] on div "7 6 6" at bounding box center [632, 223] width 211 height 16
click at [435, 218] on div "Package ID: 6715706489268315" at bounding box center [286, 218] width 462 height 13
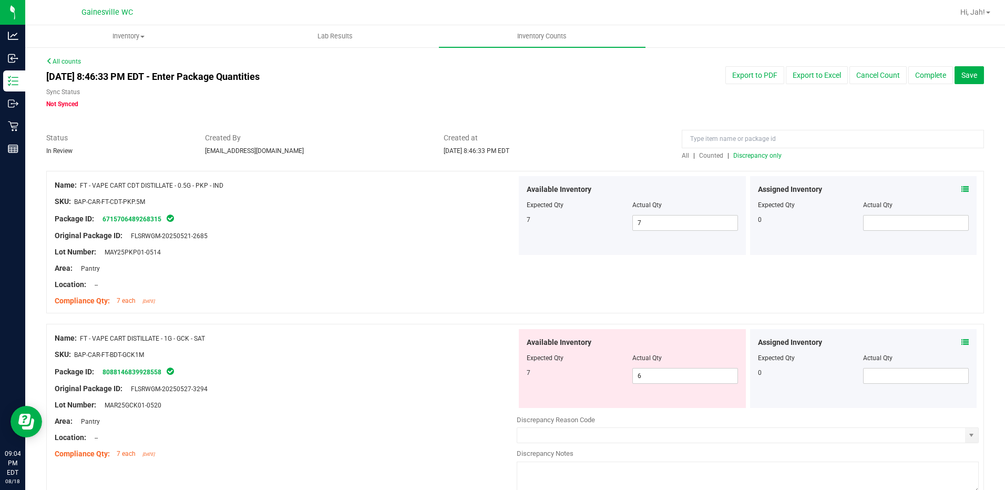
click at [743, 158] on span "Discrepancy only" at bounding box center [758, 155] width 48 height 7
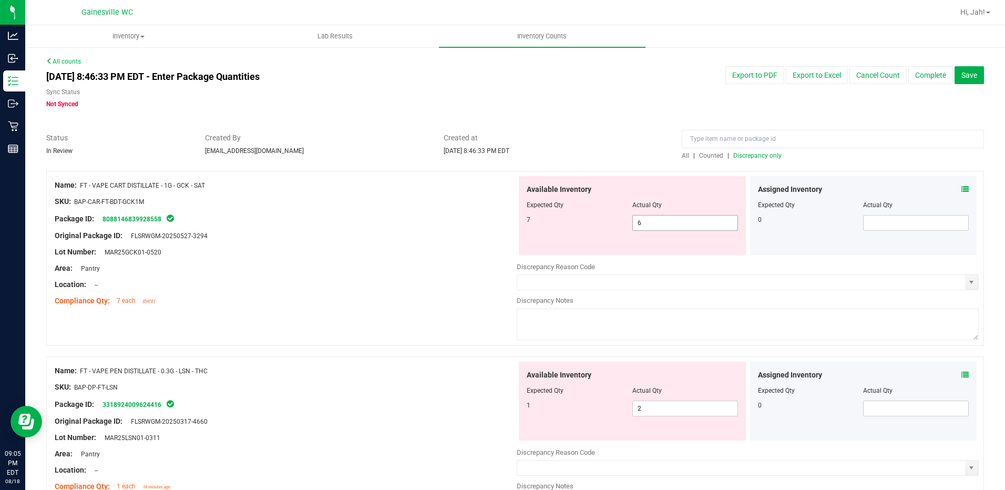
click at [659, 226] on span "6 6" at bounding box center [686, 223] width 106 height 16
click at [962, 184] on div "Assigned Inventory Expected Qty Actual Qty 0" at bounding box center [863, 215] width 227 height 79
click at [962, 188] on icon at bounding box center [965, 189] width 7 height 7
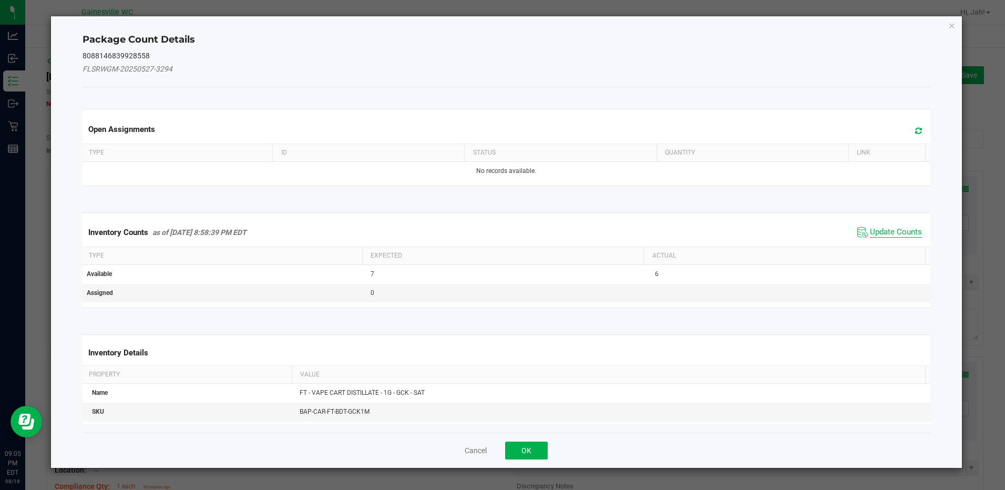
click at [887, 229] on span "Update Counts" at bounding box center [896, 232] width 52 height 11
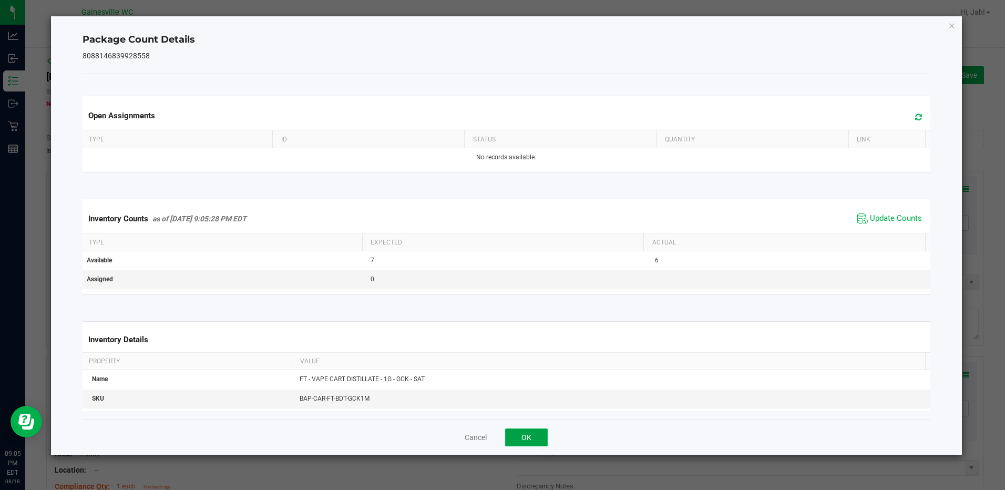
click at [525, 440] on button "OK" at bounding box center [526, 438] width 43 height 18
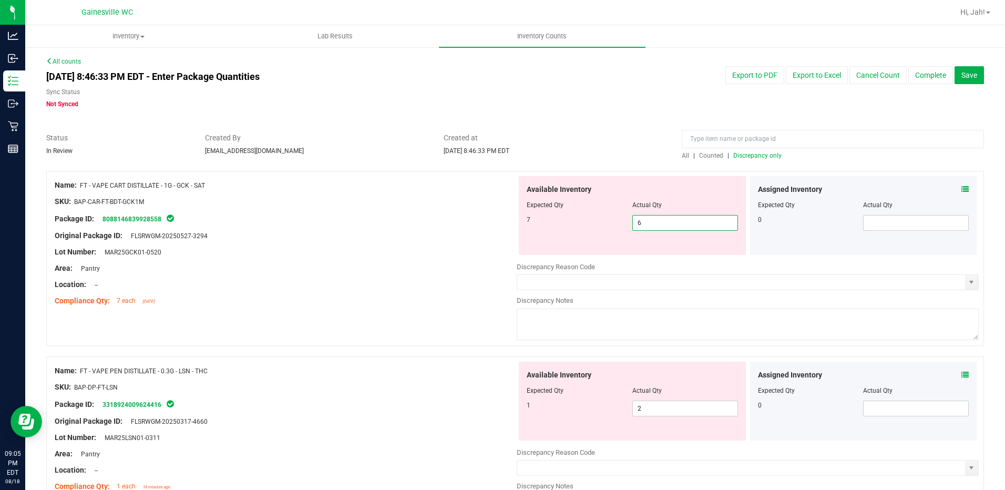
drag, startPoint x: 680, startPoint y: 226, endPoint x: 539, endPoint y: 213, distance: 140.9
click at [542, 213] on div "Available Inventory Expected Qty Actual Qty 7 6 6" at bounding box center [632, 215] width 227 height 79
click at [352, 241] on div at bounding box center [286, 243] width 462 height 5
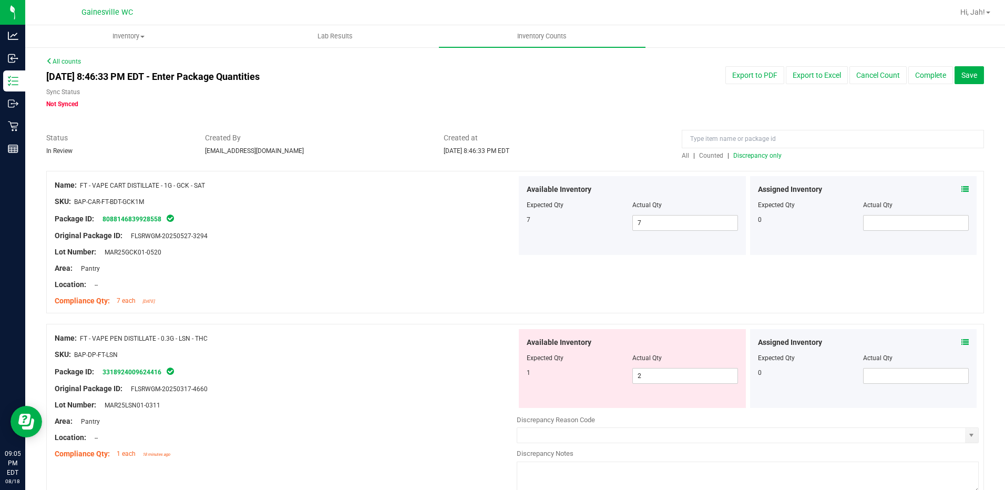
click at [747, 157] on span "Discrepancy only" at bounding box center [758, 155] width 48 height 7
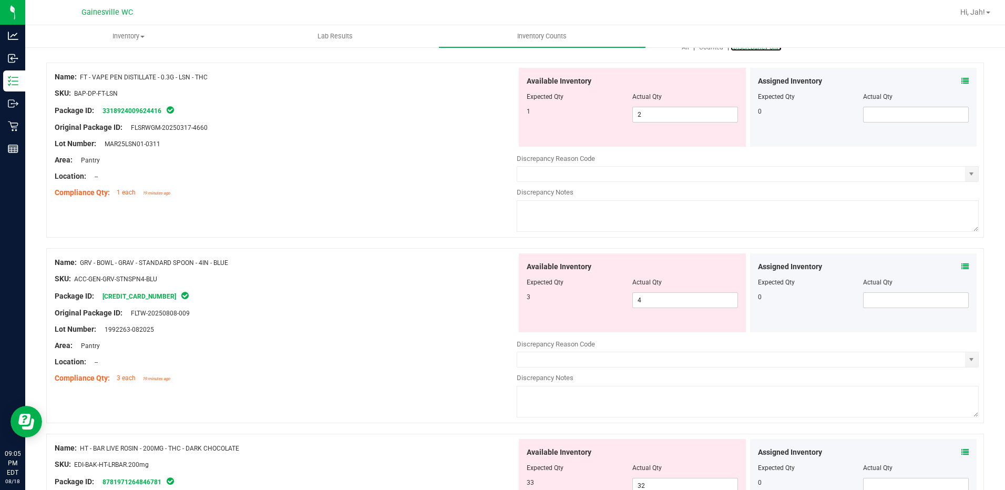
scroll to position [105, 0]
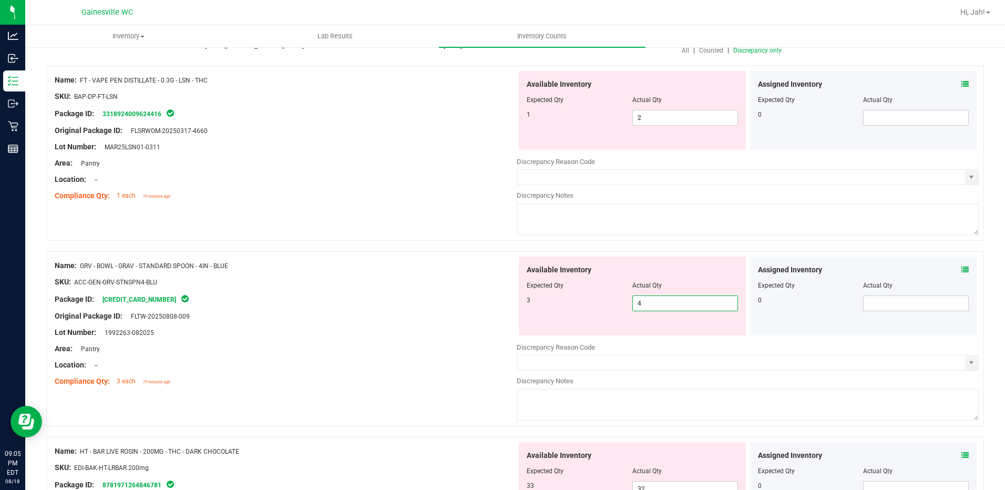
drag, startPoint x: 661, startPoint y: 309, endPoint x: 608, endPoint y: 305, distance: 53.3
click at [610, 305] on div "3 4 4" at bounding box center [632, 304] width 211 height 16
click at [398, 298] on div "Package ID: [CREDIT_CARD_NUMBER]" at bounding box center [286, 299] width 462 height 13
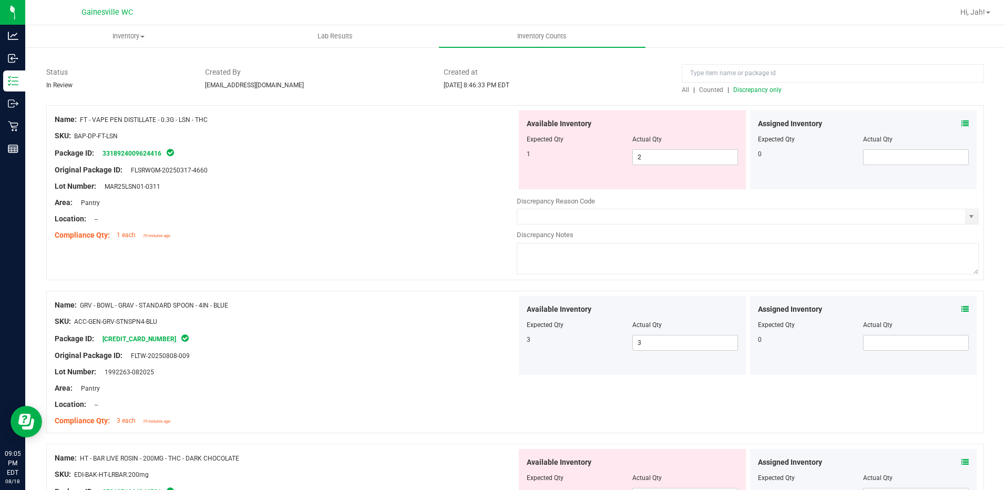
scroll to position [0, 0]
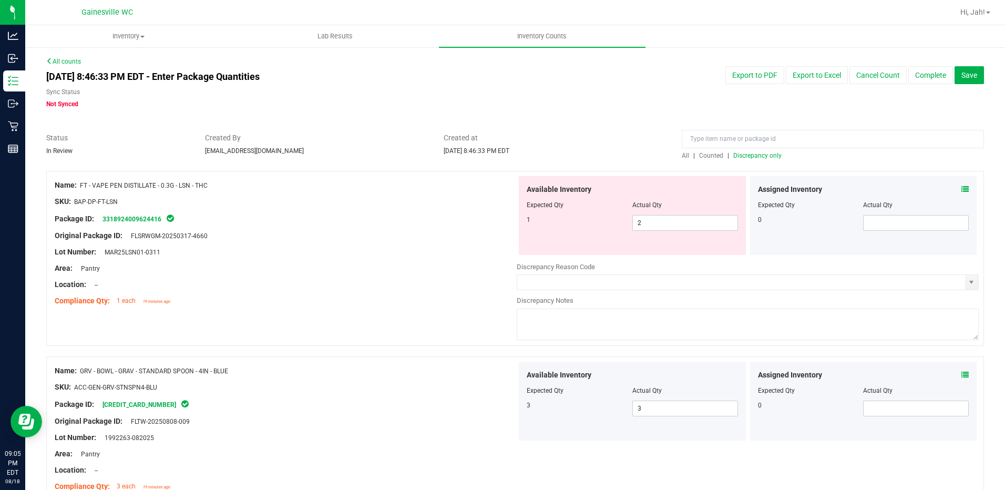
click at [750, 157] on span "Discrepancy only" at bounding box center [758, 155] width 48 height 7
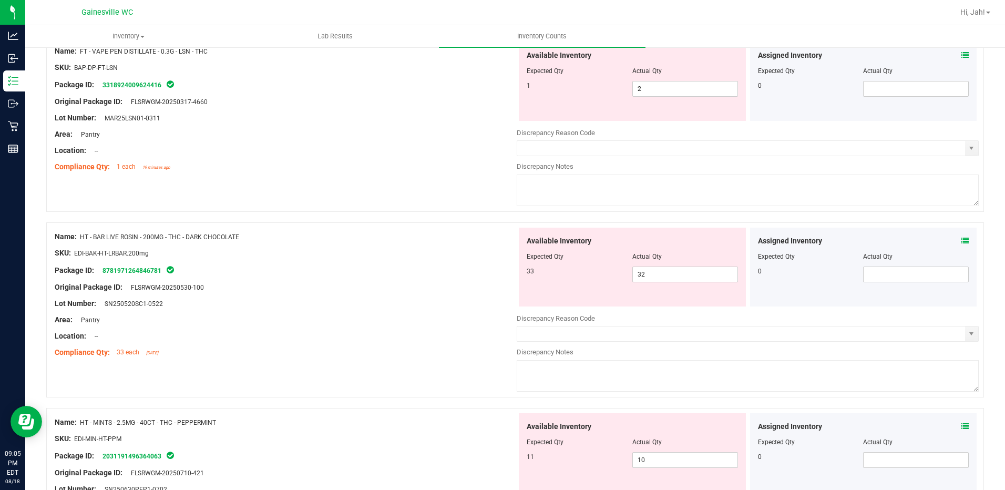
scroll to position [53, 0]
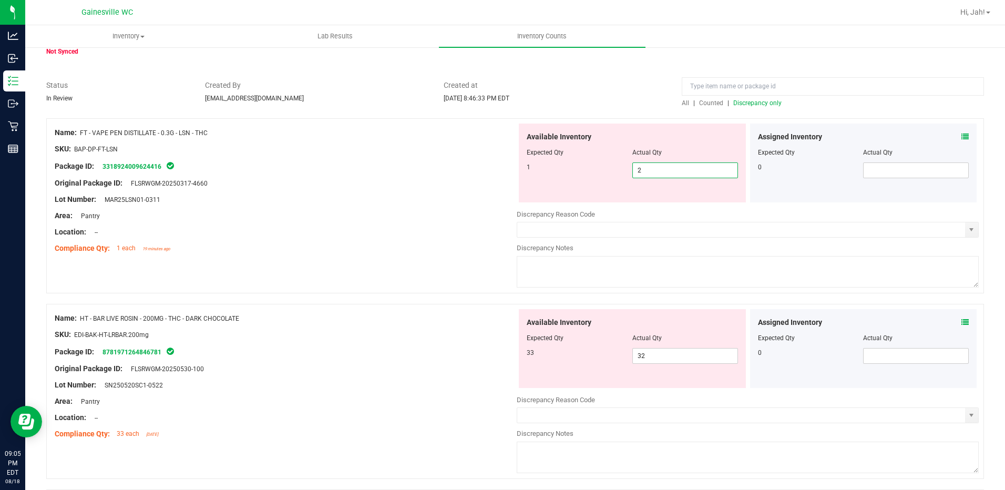
drag, startPoint x: 625, startPoint y: 171, endPoint x: 554, endPoint y: 171, distance: 71.0
click at [554, 171] on div "1 2 2" at bounding box center [632, 170] width 211 height 16
click at [403, 206] on div at bounding box center [286, 207] width 462 height 5
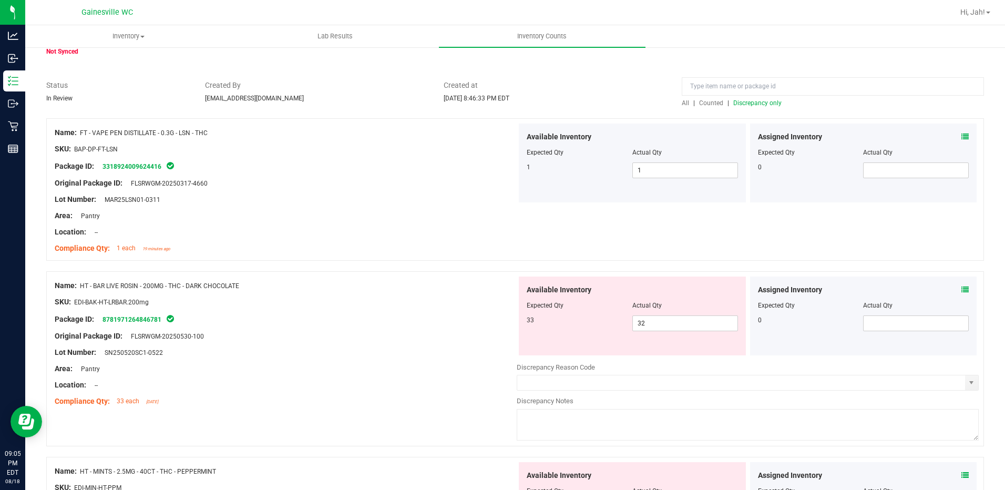
click at [745, 106] on span "Discrepancy only" at bounding box center [758, 102] width 48 height 7
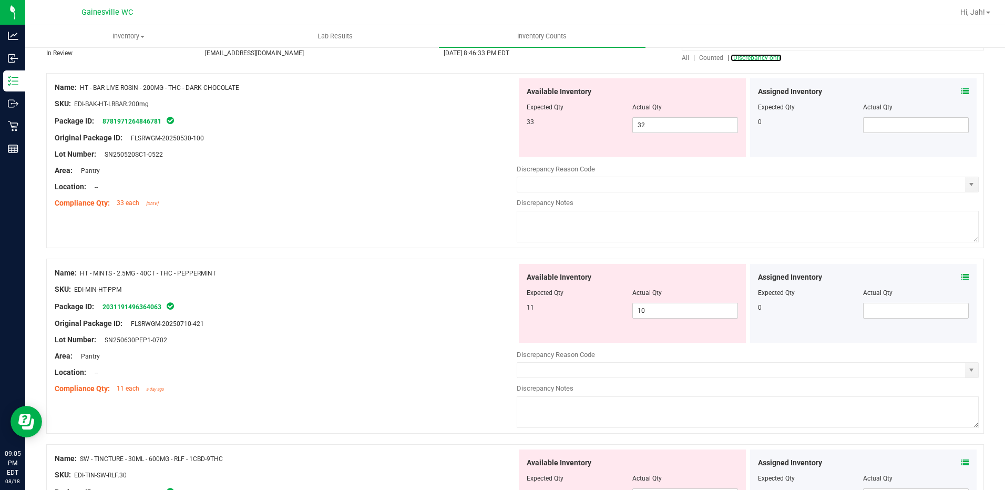
scroll to position [105, 0]
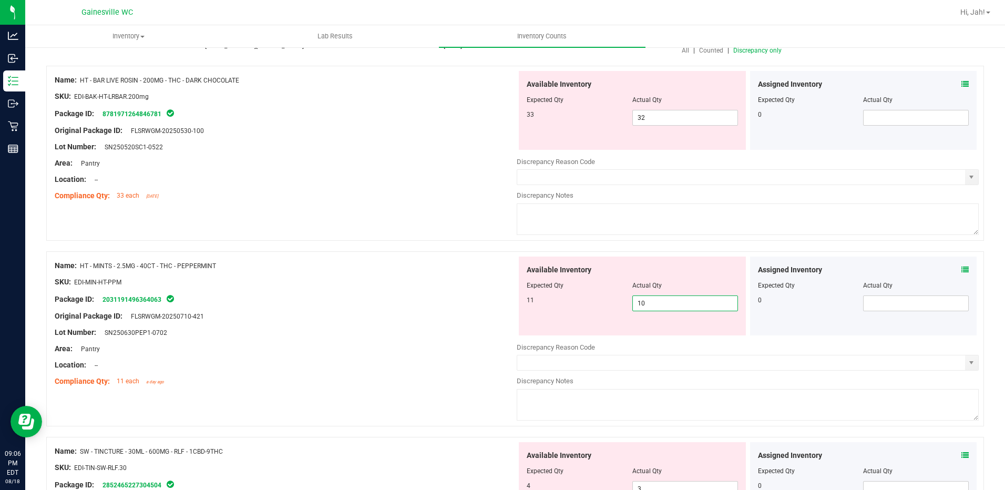
drag, startPoint x: 659, startPoint y: 299, endPoint x: 526, endPoint y: 299, distance: 132.5
click at [527, 299] on div "11 10 10" at bounding box center [632, 304] width 211 height 16
click at [463, 302] on div "Package ID: 2031191496364063" at bounding box center [286, 299] width 462 height 13
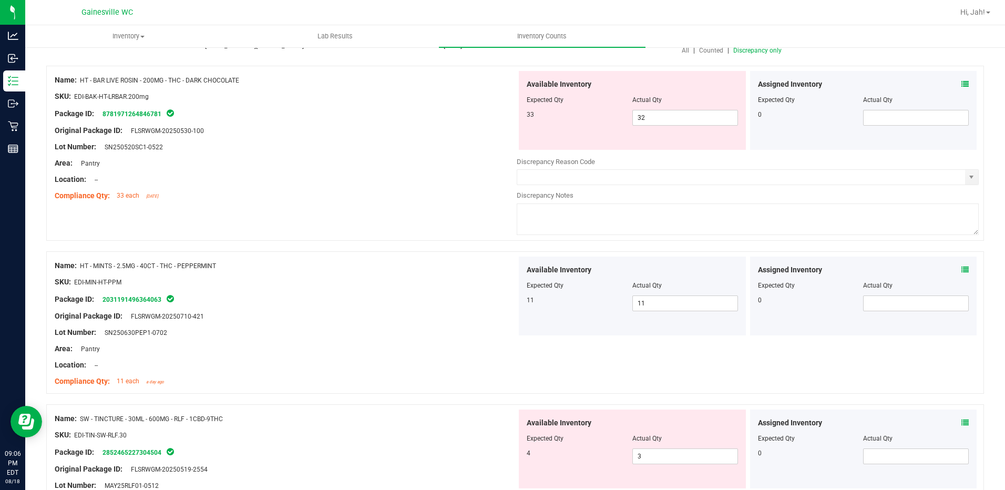
scroll to position [0, 0]
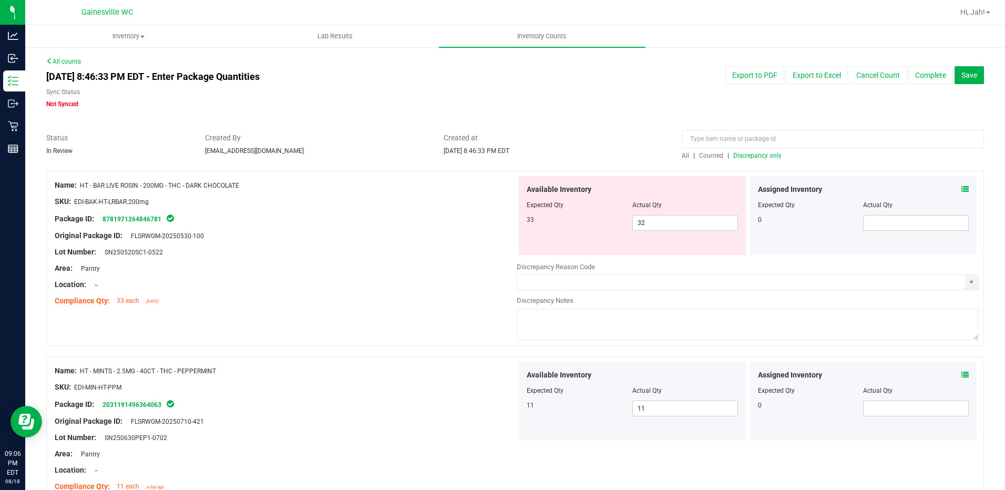
click at [738, 159] on span "Discrepancy only" at bounding box center [758, 155] width 48 height 7
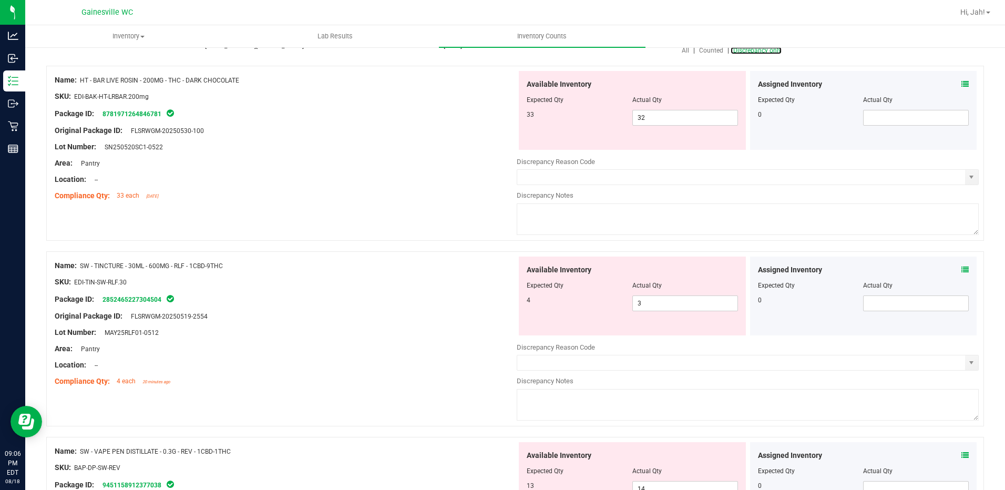
scroll to position [158, 0]
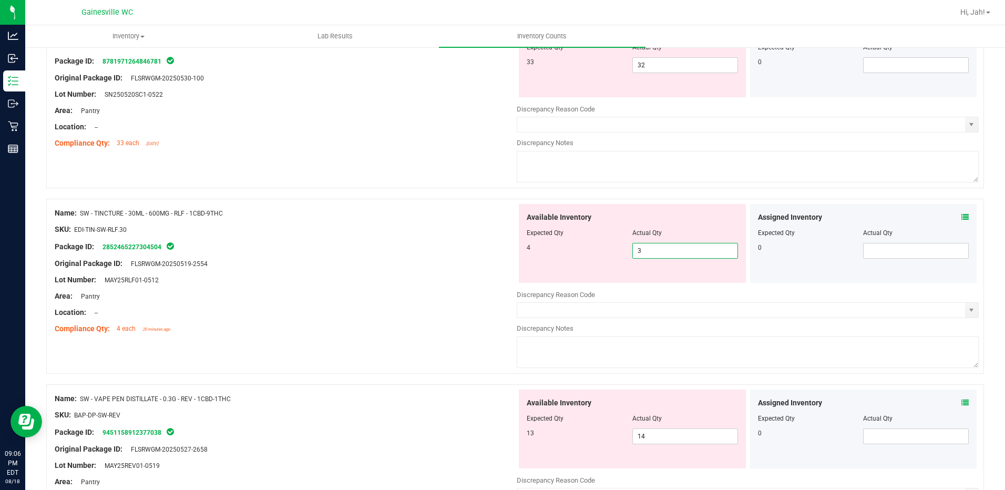
drag, startPoint x: 644, startPoint y: 251, endPoint x: 558, endPoint y: 253, distance: 85.2
click at [558, 253] on div "4 3 3" at bounding box center [632, 251] width 211 height 16
click at [445, 266] on div "Original Package ID: FLSRWGM-20250519-2554" at bounding box center [286, 263] width 462 height 11
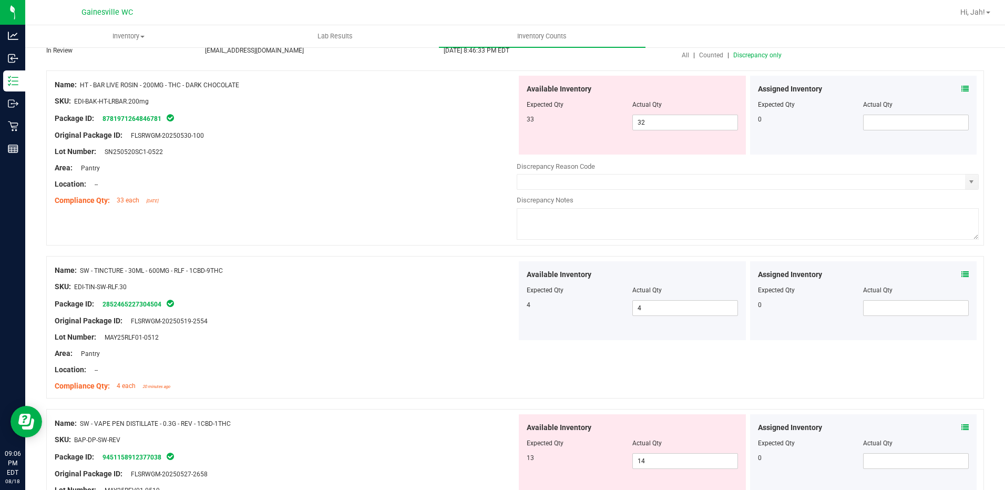
scroll to position [0, 0]
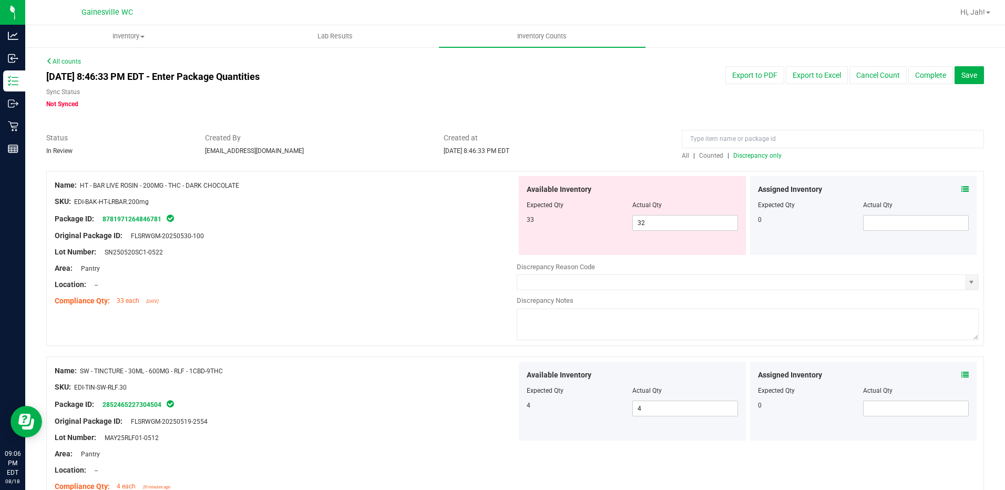
click at [754, 156] on span "Discrepancy only" at bounding box center [758, 155] width 48 height 7
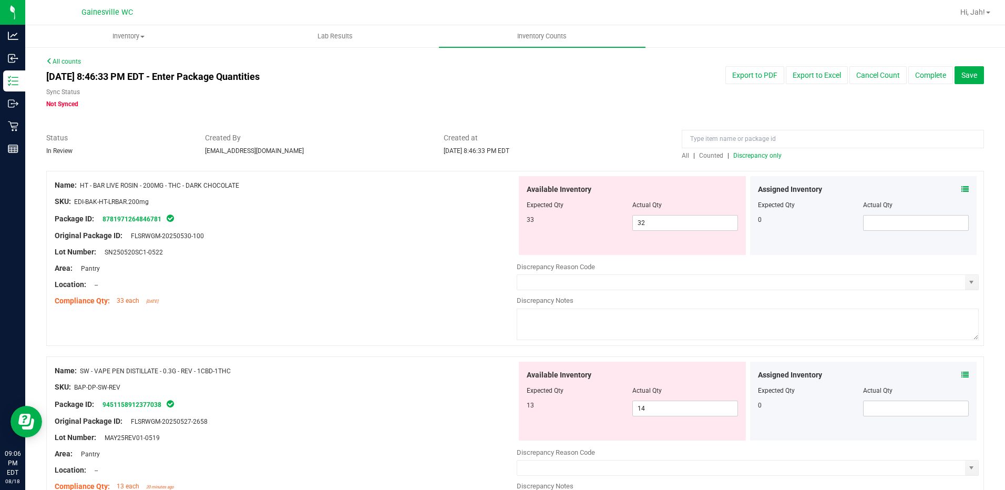
click at [962, 190] on icon at bounding box center [965, 189] width 7 height 7
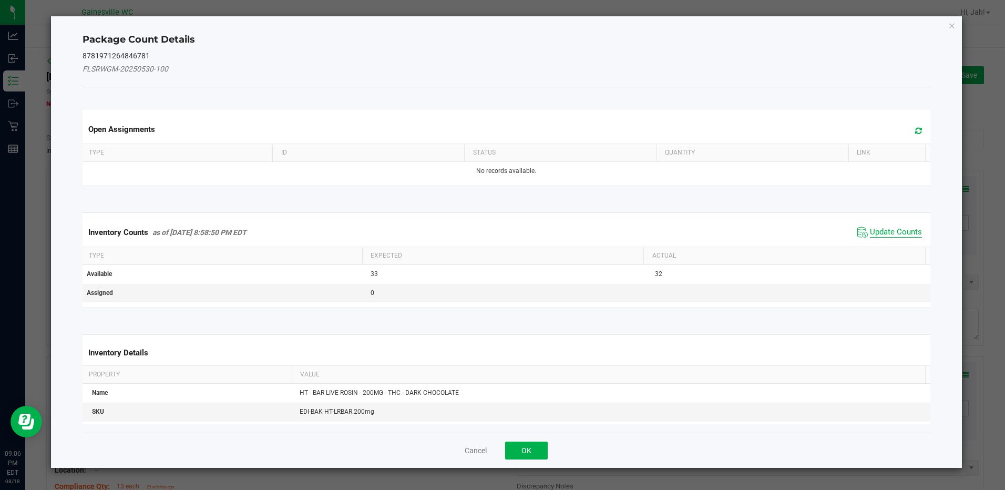
click at [888, 230] on span "Update Counts" at bounding box center [896, 232] width 52 height 11
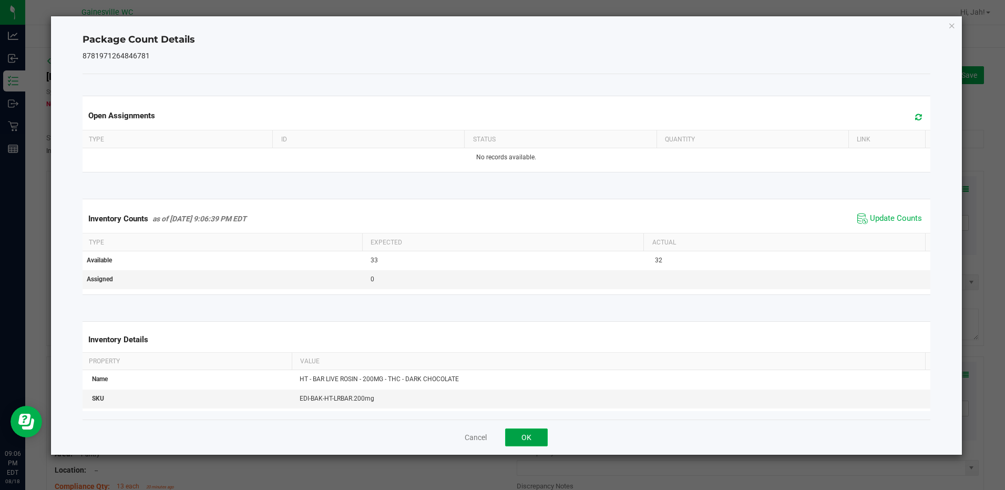
click at [532, 431] on button "OK" at bounding box center [526, 438] width 43 height 18
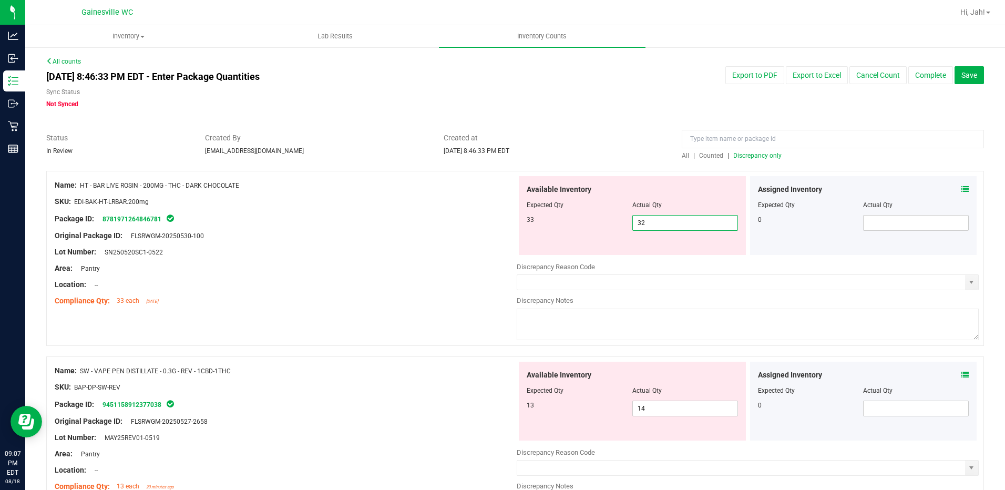
drag, startPoint x: 645, startPoint y: 226, endPoint x: 617, endPoint y: 229, distance: 27.5
click at [617, 229] on div "33 32 32" at bounding box center [632, 223] width 211 height 16
click at [377, 241] on div at bounding box center [286, 243] width 462 height 5
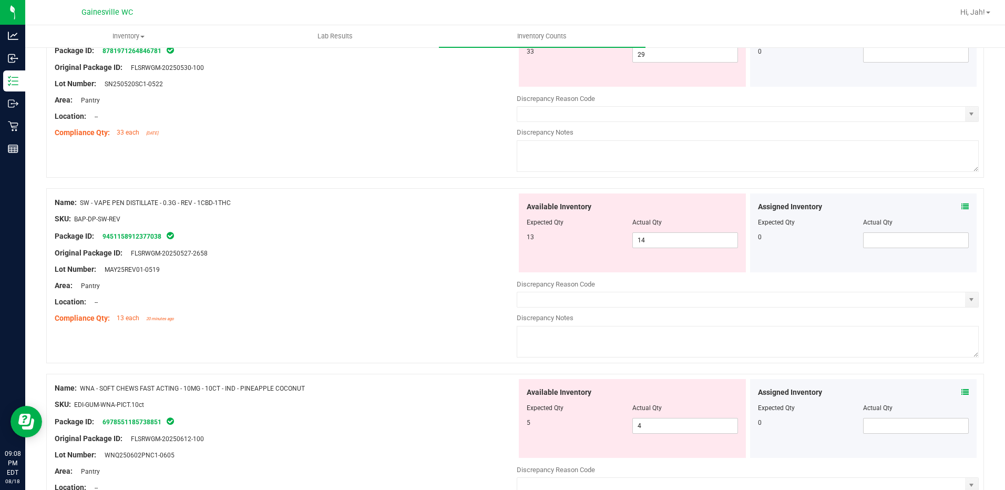
scroll to position [273, 0]
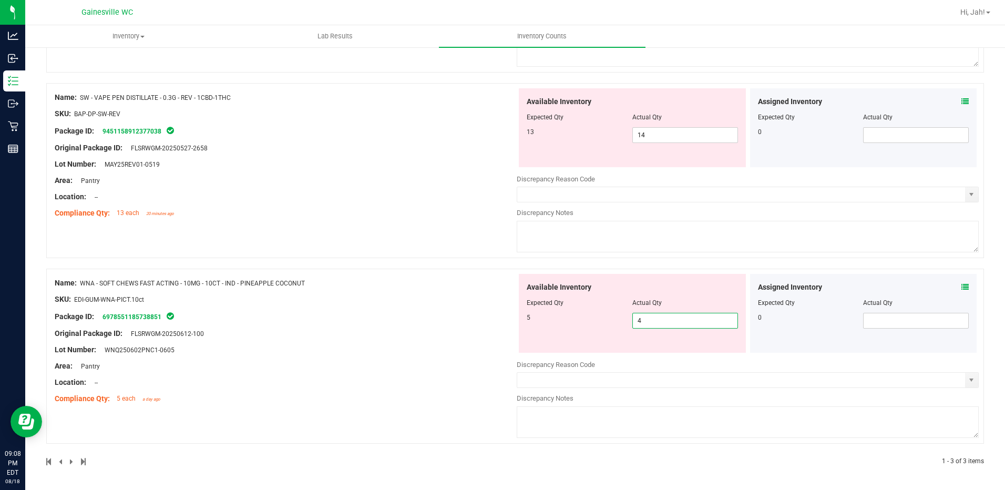
drag, startPoint x: 647, startPoint y: 324, endPoint x: 632, endPoint y: 325, distance: 14.7
click at [633, 325] on span "4 4" at bounding box center [686, 321] width 106 height 16
click at [477, 310] on div "Name: WNA - SOFT CHEWS FAST ACTING - 10MG - 10CT - IND - PINEAPPLE COCONUT SKU:…" at bounding box center [286, 341] width 462 height 134
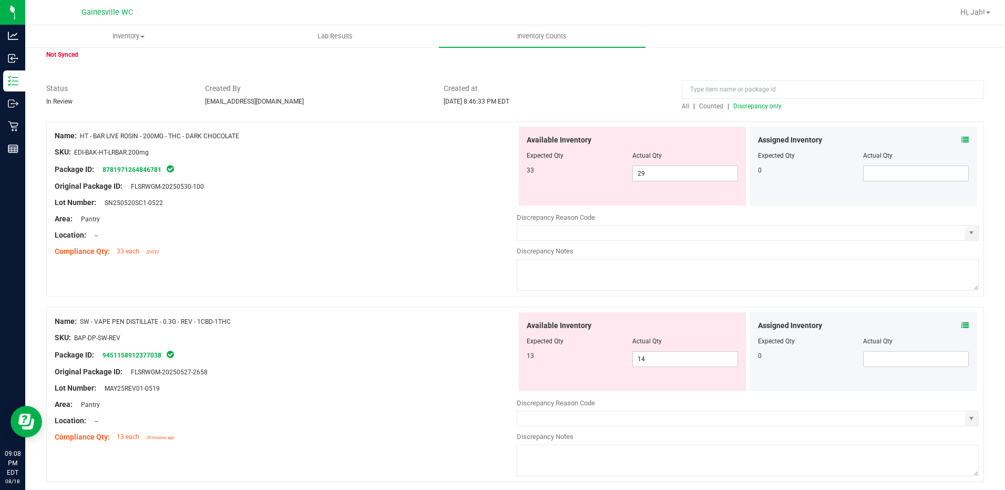
scroll to position [30, 0]
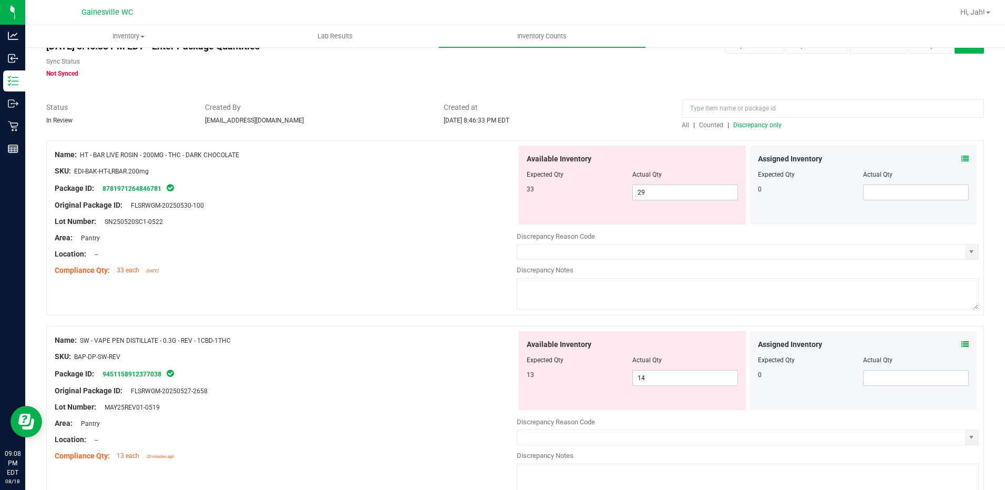
click at [751, 128] on span "Discrepancy only" at bounding box center [758, 124] width 48 height 7
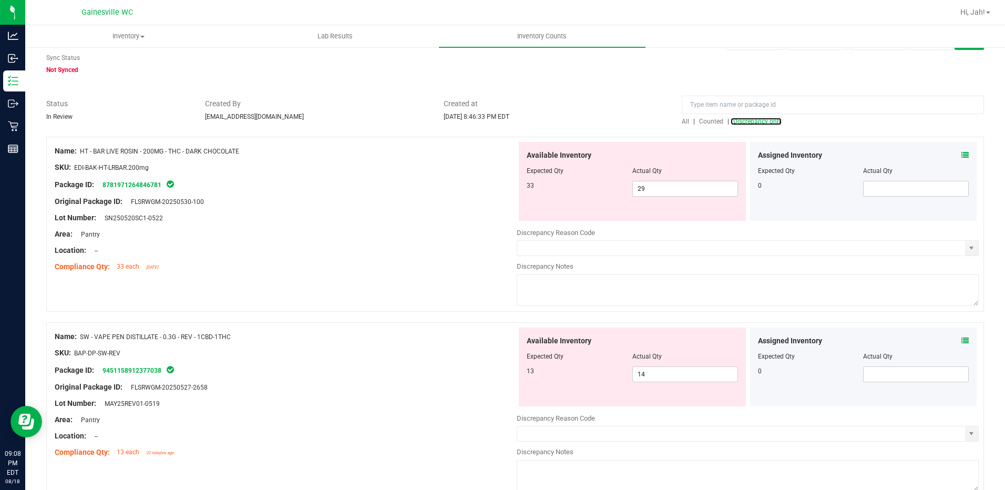
scroll to position [53, 0]
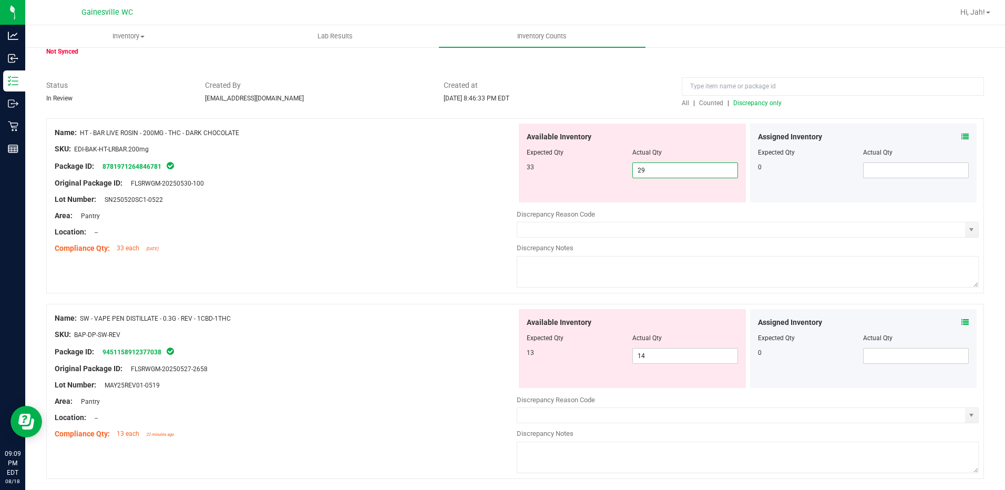
drag, startPoint x: 652, startPoint y: 167, endPoint x: 618, endPoint y: 167, distance: 34.2
click at [619, 167] on div "33 29 29" at bounding box center [632, 170] width 211 height 16
click at [394, 201] on div "Lot Number: SN250520SC1-0522" at bounding box center [286, 199] width 462 height 11
drag, startPoint x: 660, startPoint y: 167, endPoint x: 514, endPoint y: 188, distance: 147.7
click at [519, 188] on div "Available Inventory Expected Qty Actual Qty 33 32 32" at bounding box center [632, 163] width 227 height 79
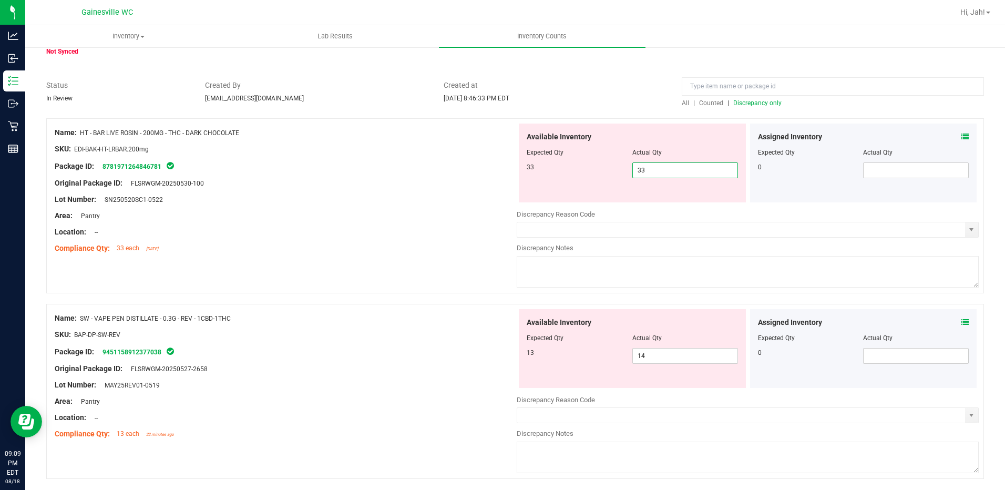
click at [340, 218] on div "Area: Pantry" at bounding box center [286, 215] width 462 height 11
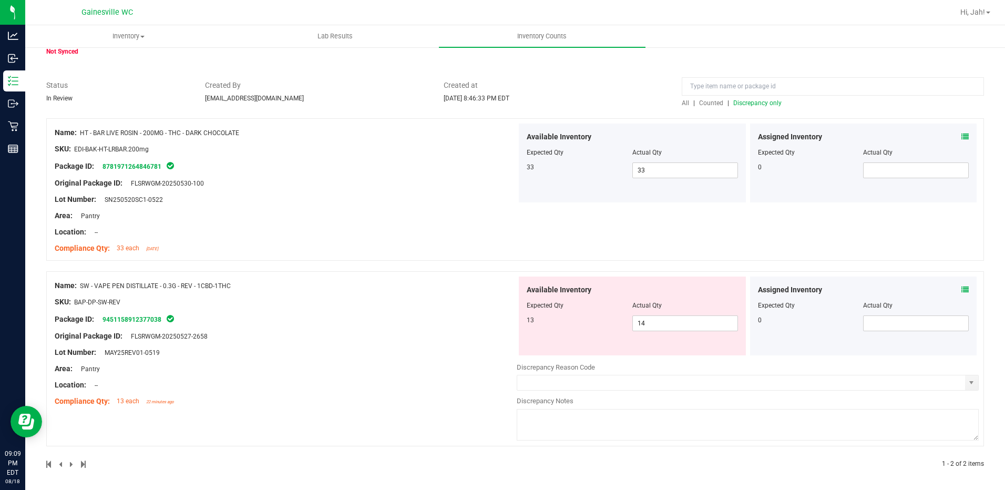
click at [761, 102] on span "Discrepancy only" at bounding box center [758, 102] width 48 height 7
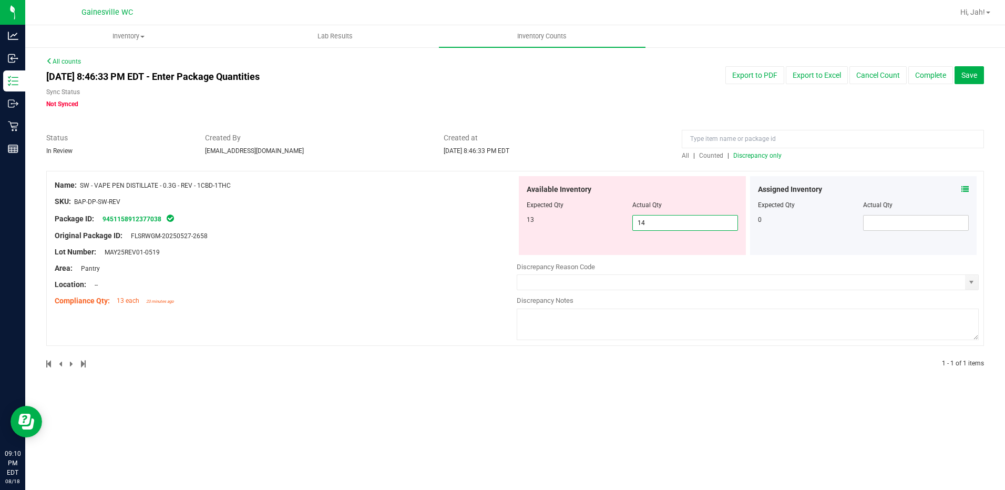
drag, startPoint x: 663, startPoint y: 223, endPoint x: 595, endPoint y: 223, distance: 67.8
click at [595, 223] on div "13 14 14" at bounding box center [632, 223] width 211 height 16
click at [614, 97] on div "[DATE] 8:46:33 PM EDT - Enter Package Quantities Sync Status Not Synced Export …" at bounding box center [515, 87] width 954 height 43
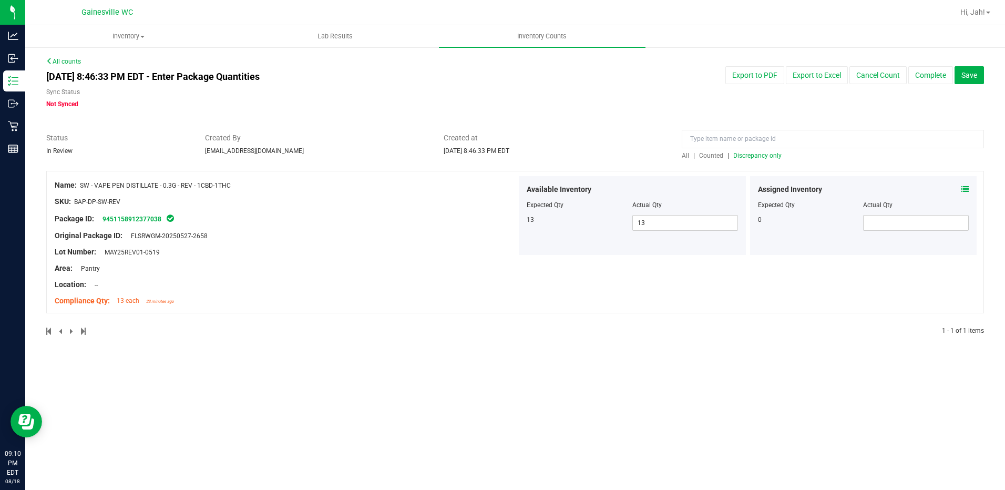
click at [748, 155] on span "Discrepancy only" at bounding box center [758, 155] width 48 height 7
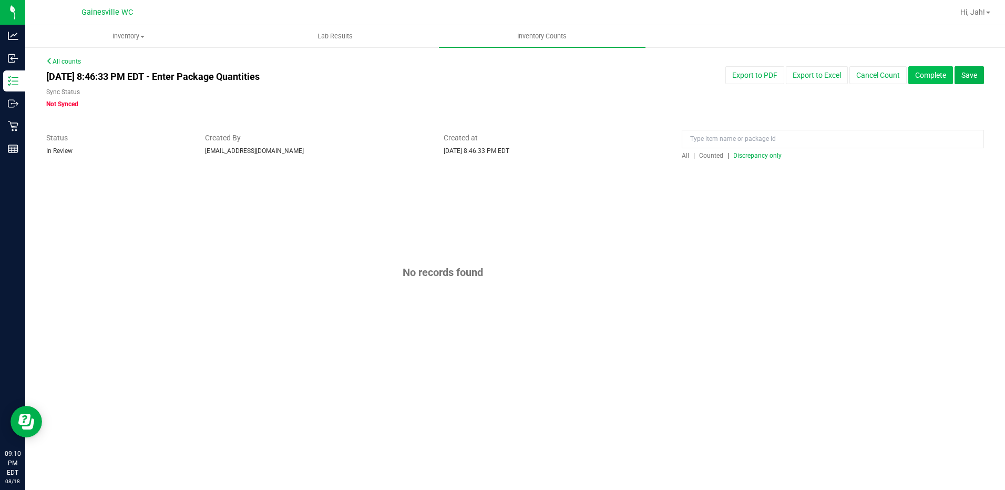
click at [942, 75] on button "Complete" at bounding box center [931, 75] width 45 height 18
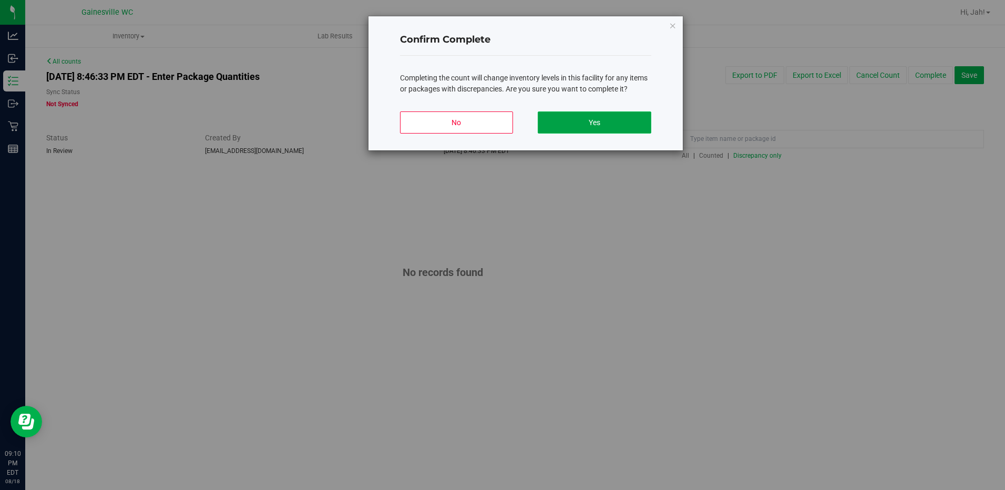
click at [577, 128] on button "Yes" at bounding box center [594, 122] width 113 height 22
